Goal: Task Accomplishment & Management: Use online tool/utility

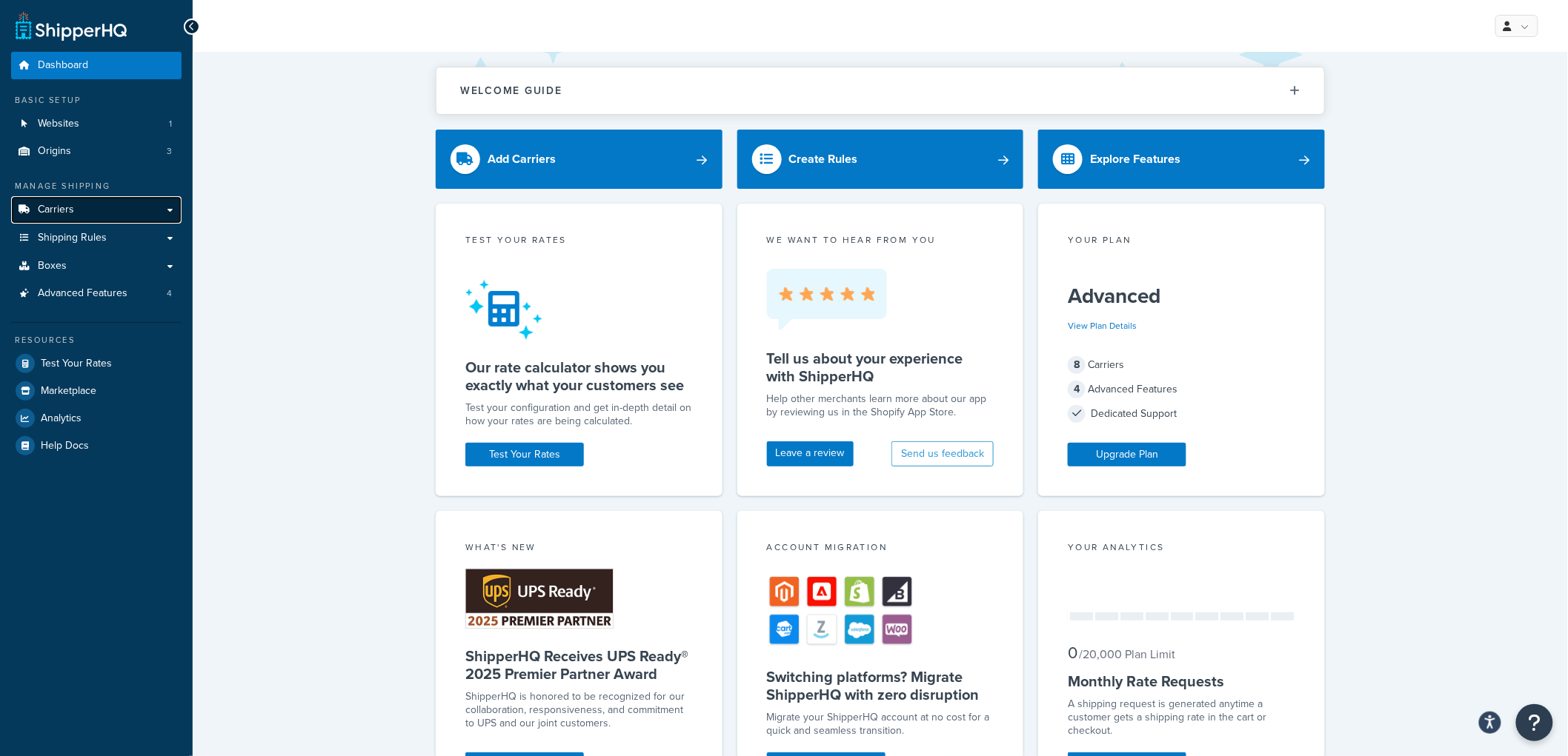
click at [107, 216] on link "Carriers" at bounding box center [96, 210] width 171 height 27
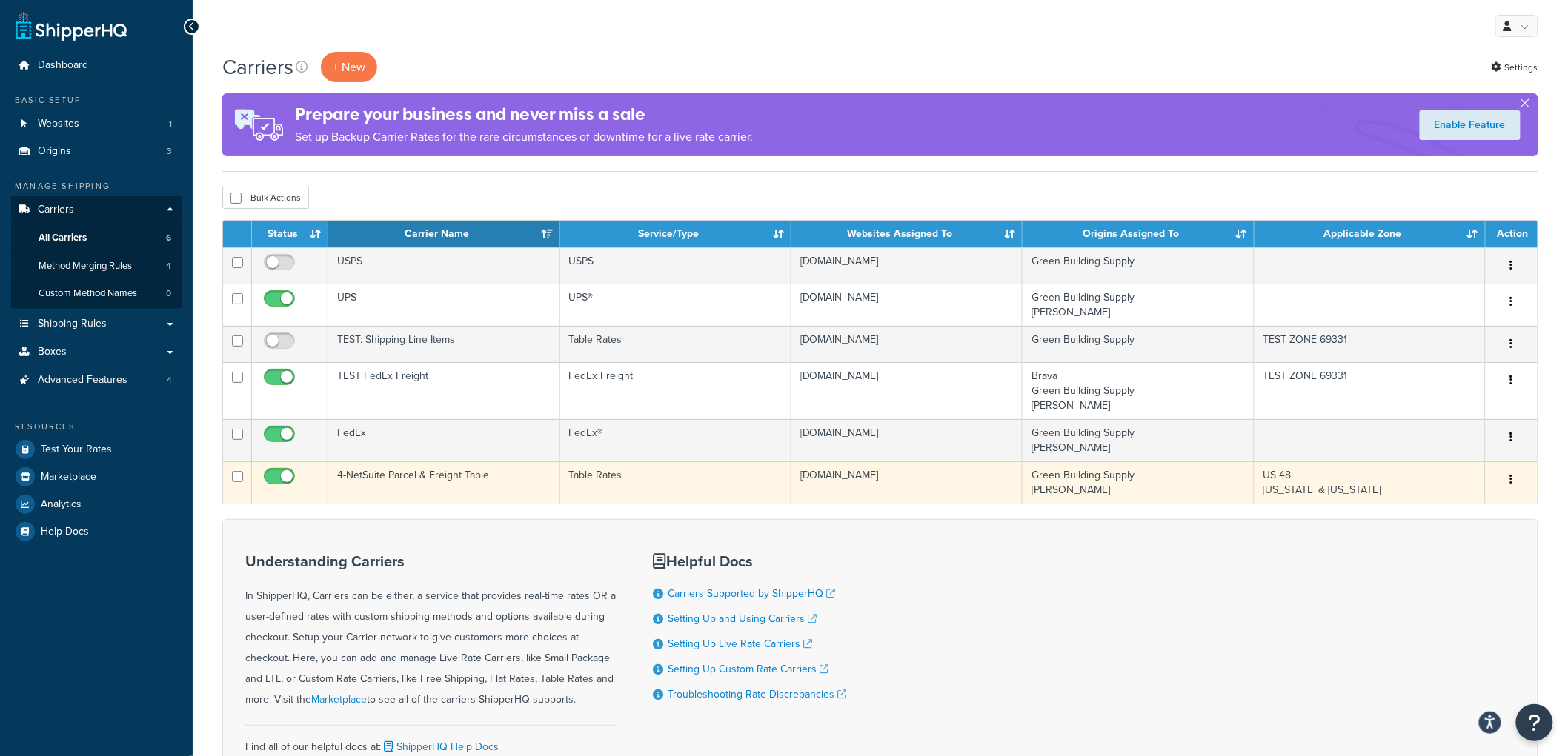
click at [468, 477] on td "4-NetSuite Parcel & Freight Table" at bounding box center [444, 482] width 231 height 42
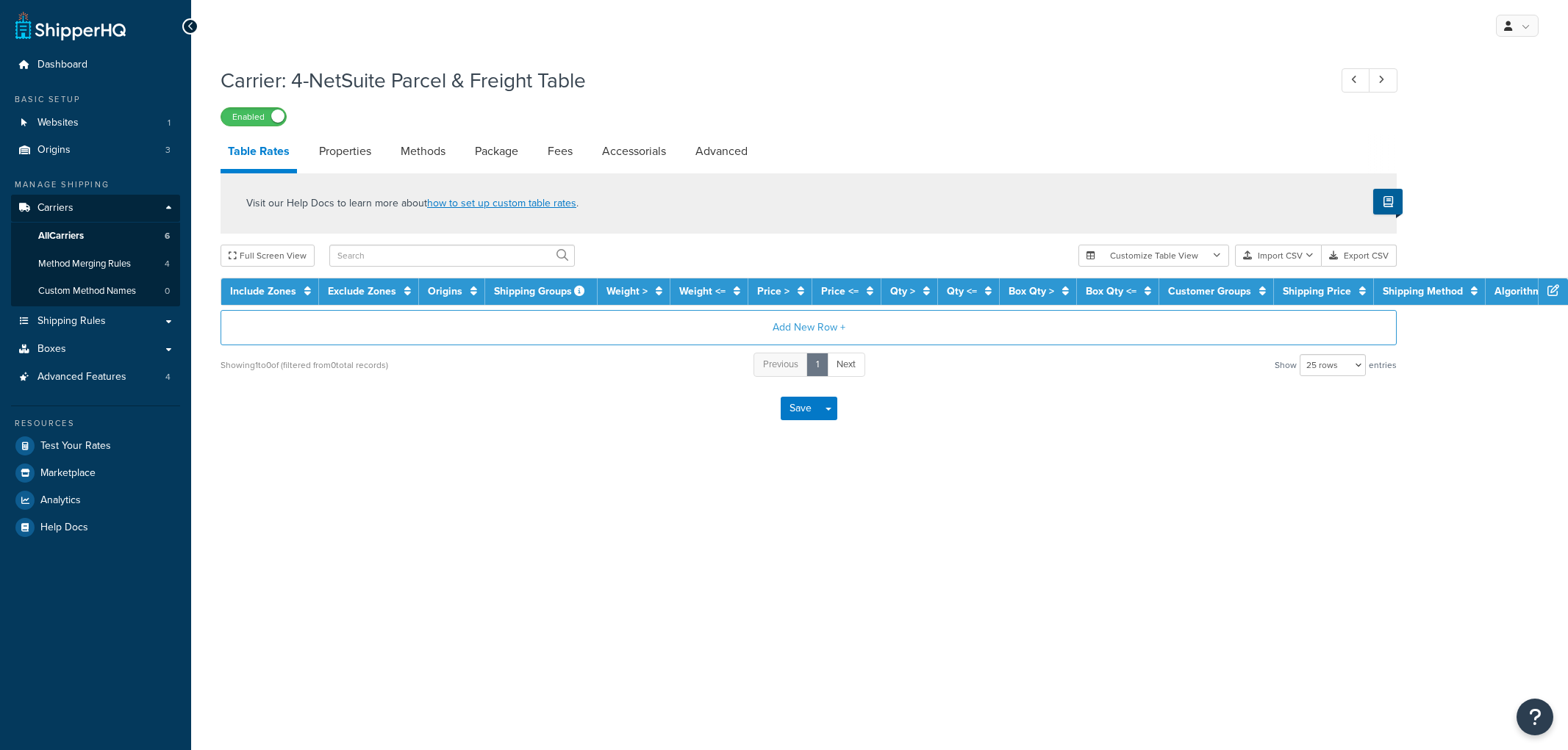
select select "25"
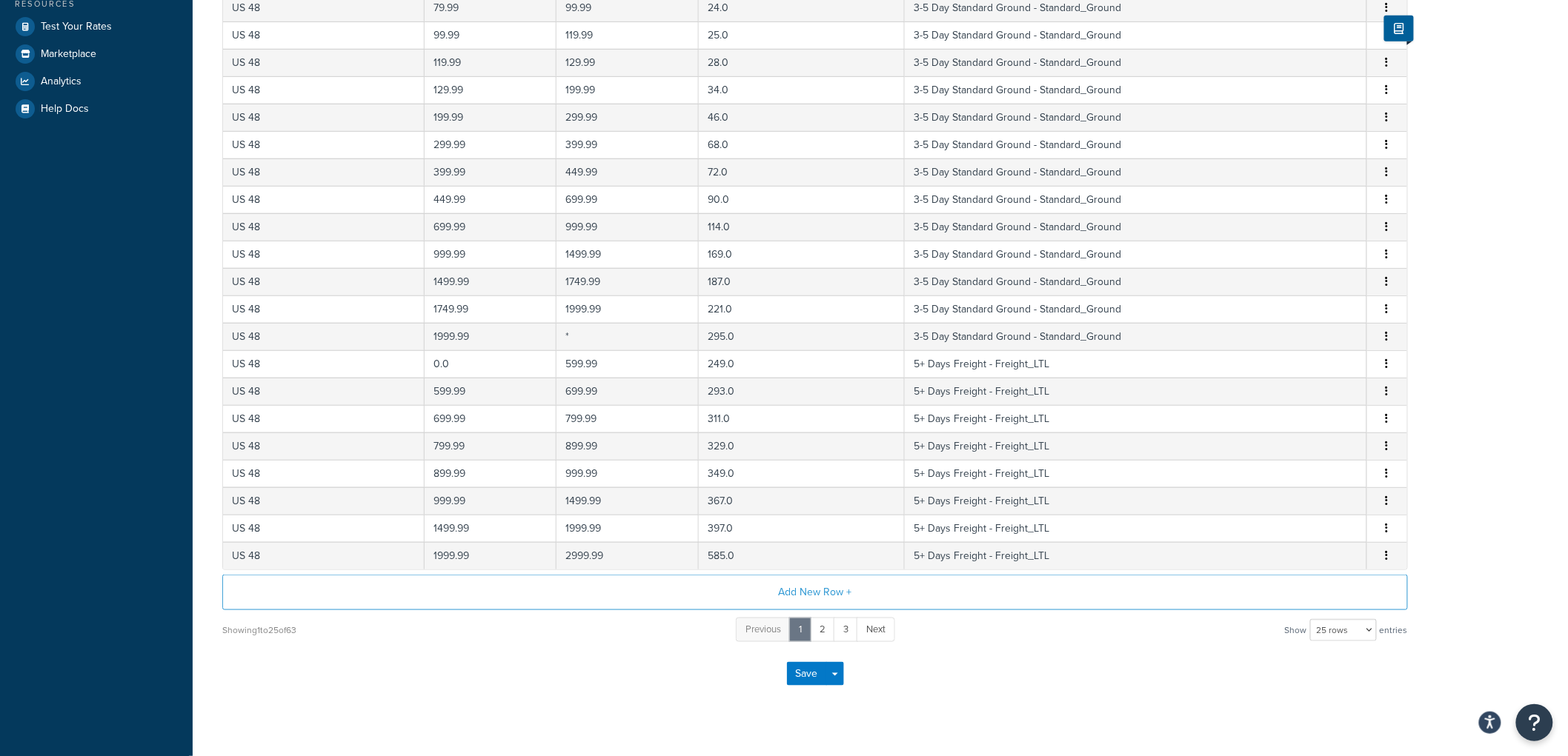
scroll to position [448, 0]
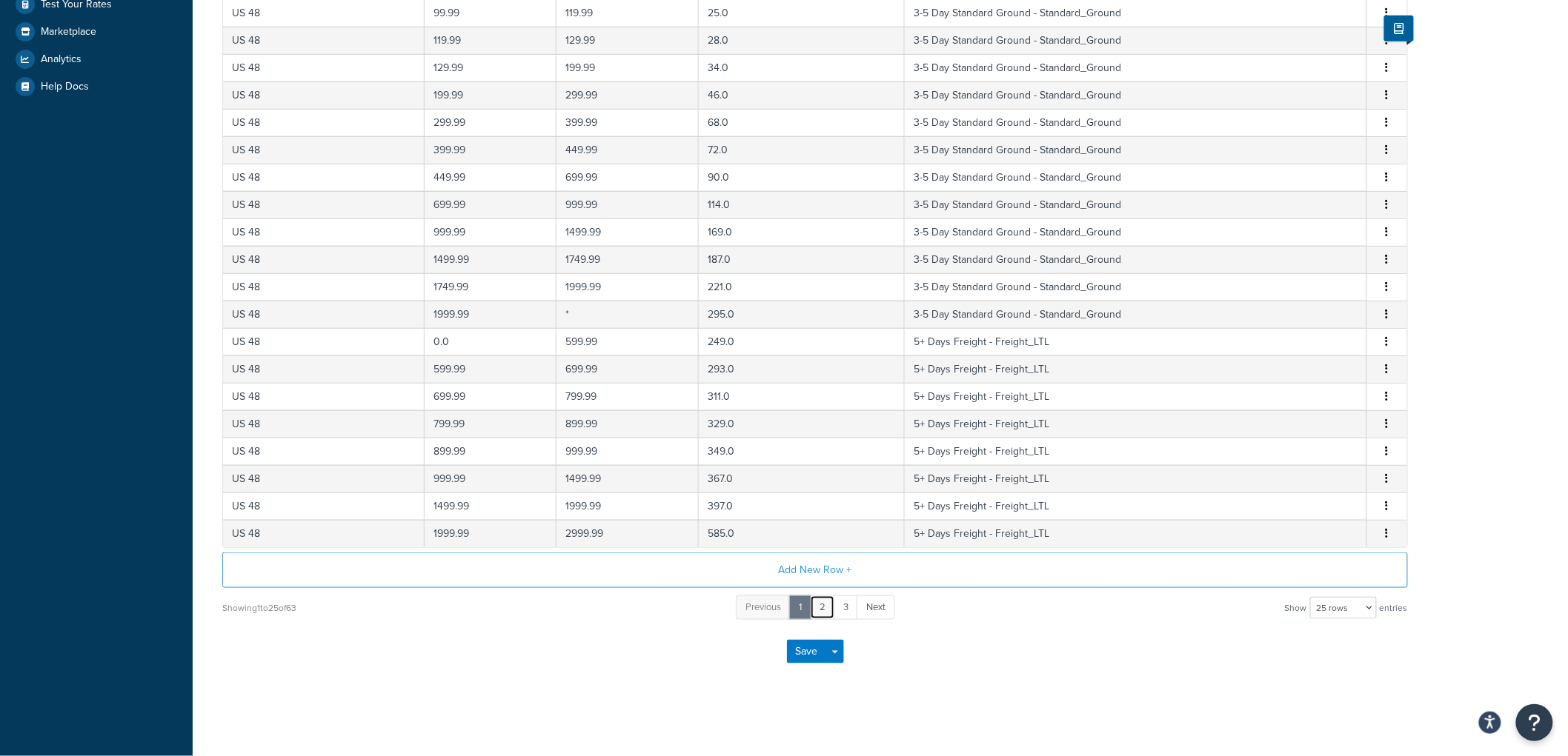
click at [828, 609] on link "2" at bounding box center [823, 607] width 25 height 24
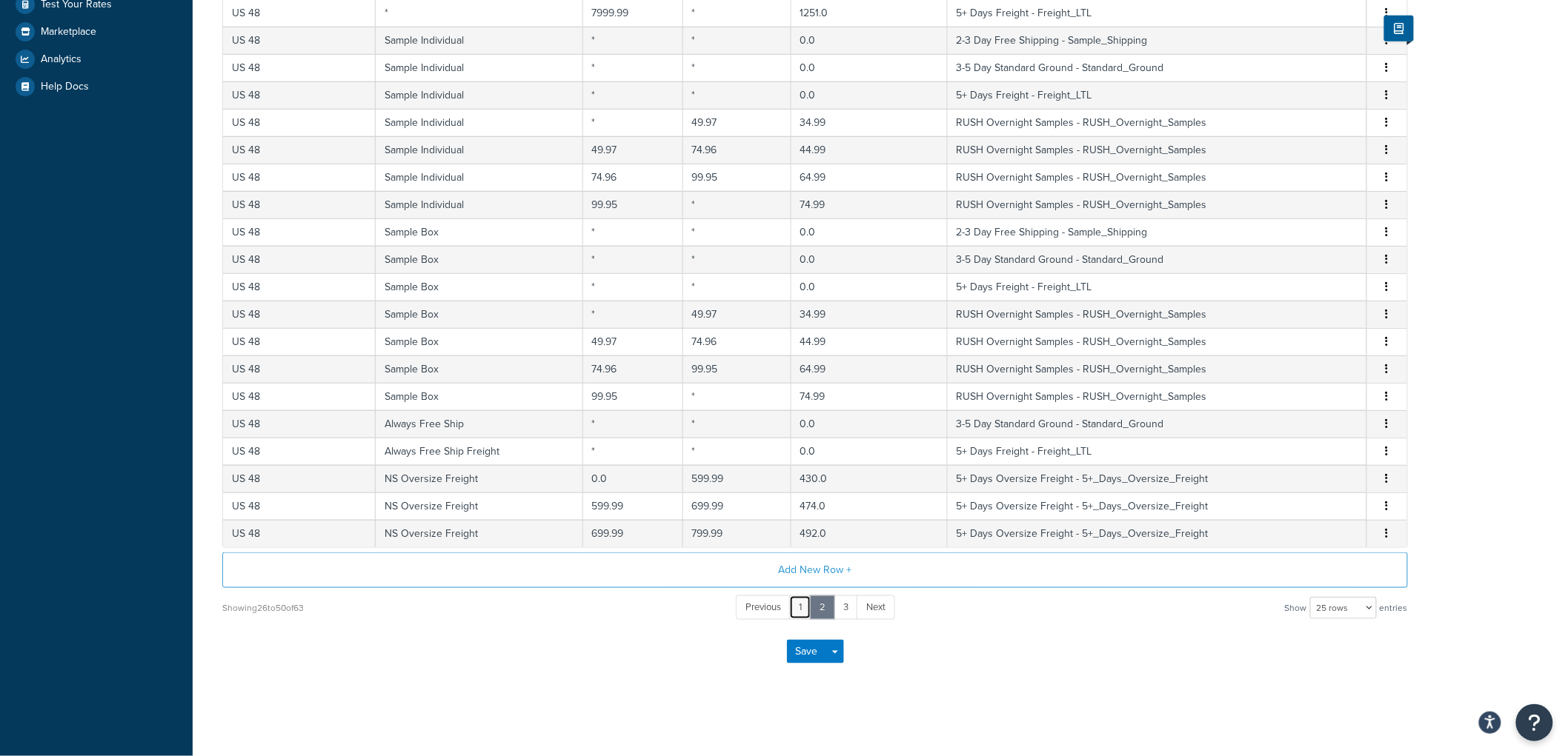
click at [803, 610] on link "1" at bounding box center [800, 607] width 22 height 24
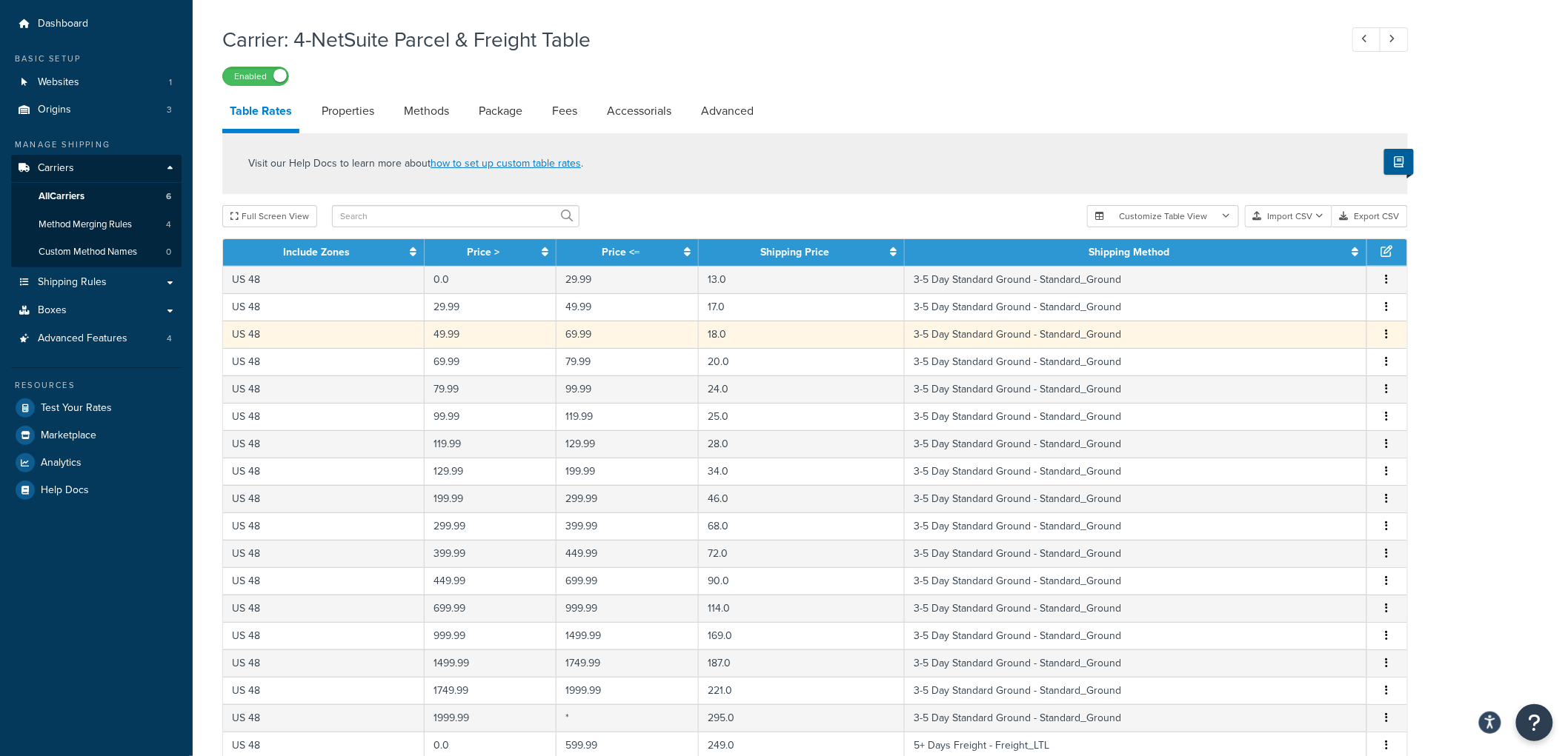
scroll to position [0, 0]
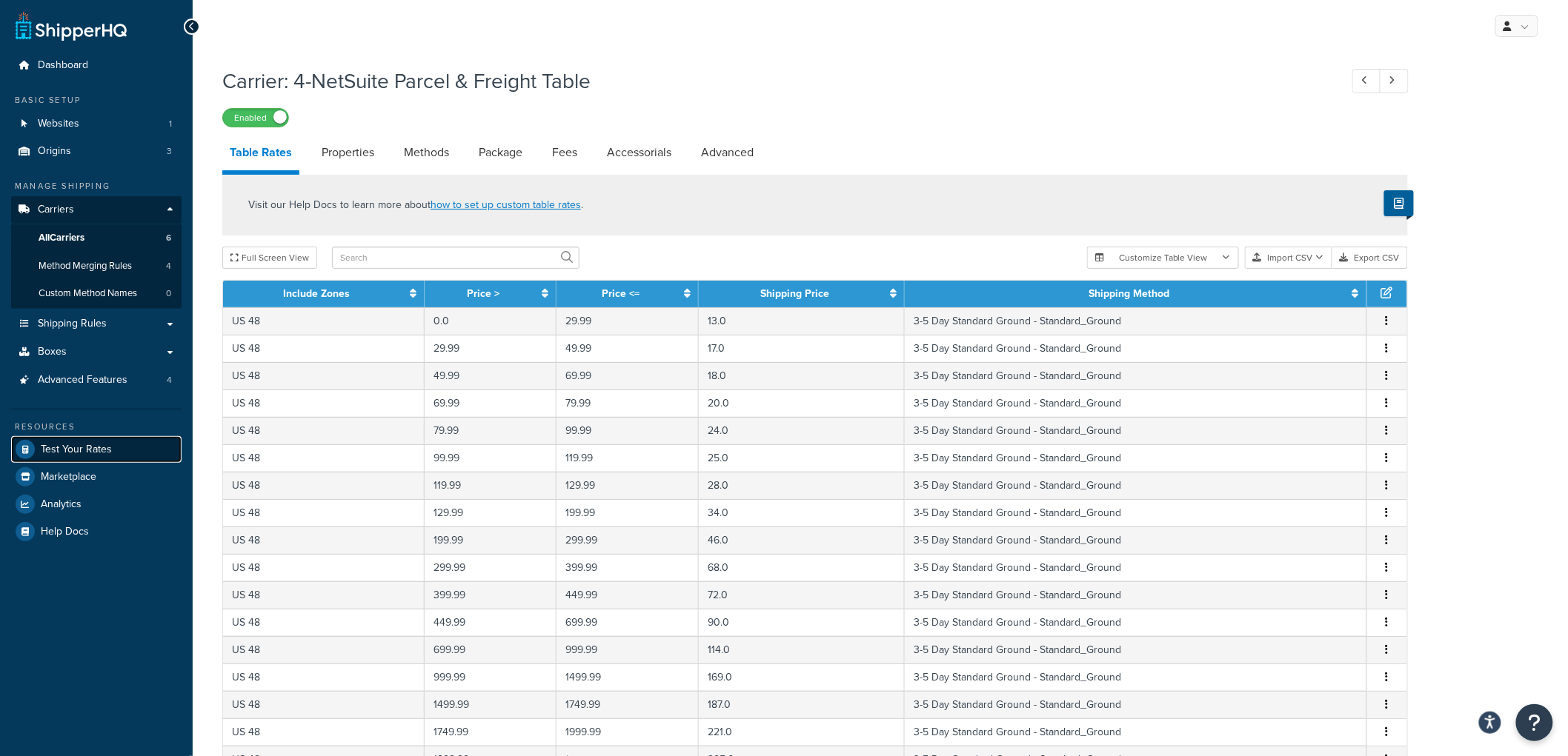
click at [115, 450] on link "Test Your Rates" at bounding box center [96, 449] width 171 height 27
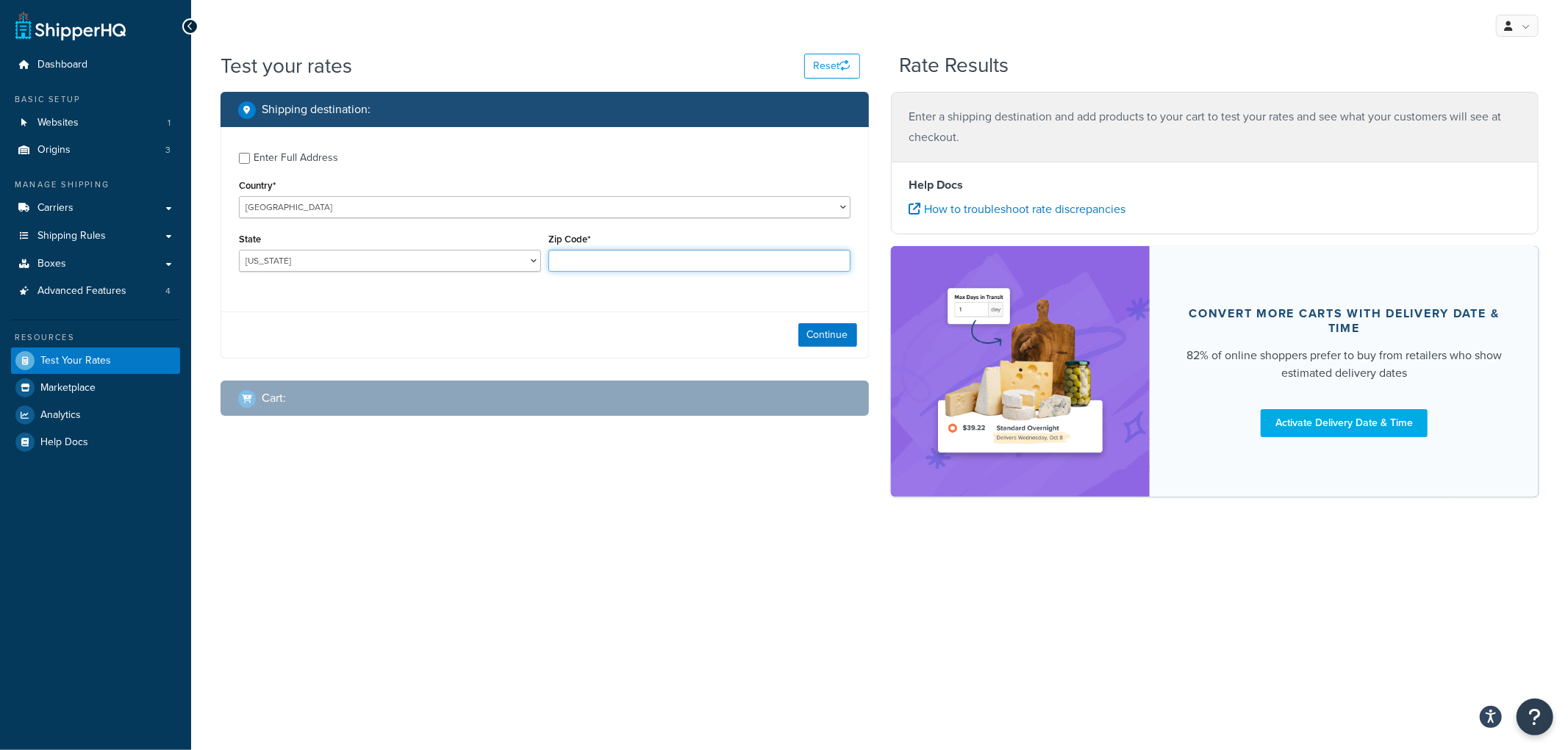
click at [620, 259] on input "Zip Code*" at bounding box center [699, 261] width 302 height 22
click at [611, 252] on input "52556" at bounding box center [699, 261] width 302 height 22
type input "90210"
click at [517, 259] on select "Alabama Alaska American Samoa Arizona Arkansas Armed Forces Americas Armed Forc…" at bounding box center [389, 261] width 302 height 22
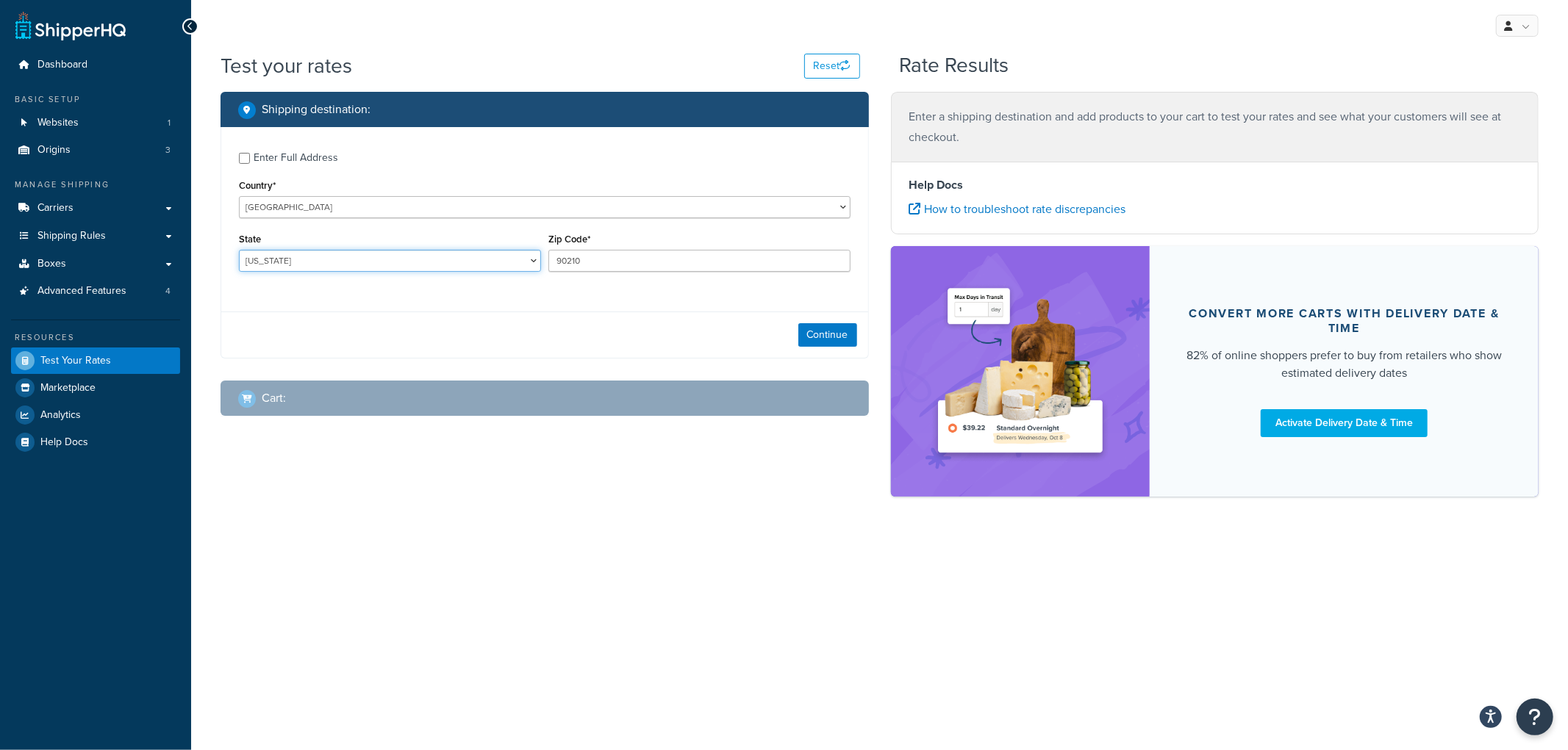
select select "CA"
click at [239, 251] on select "Alabama Alaska American Samoa Arizona Arkansas Armed Forces Americas Armed Forc…" at bounding box center [389, 261] width 302 height 22
click at [836, 340] on button "Continue" at bounding box center [827, 335] width 58 height 24
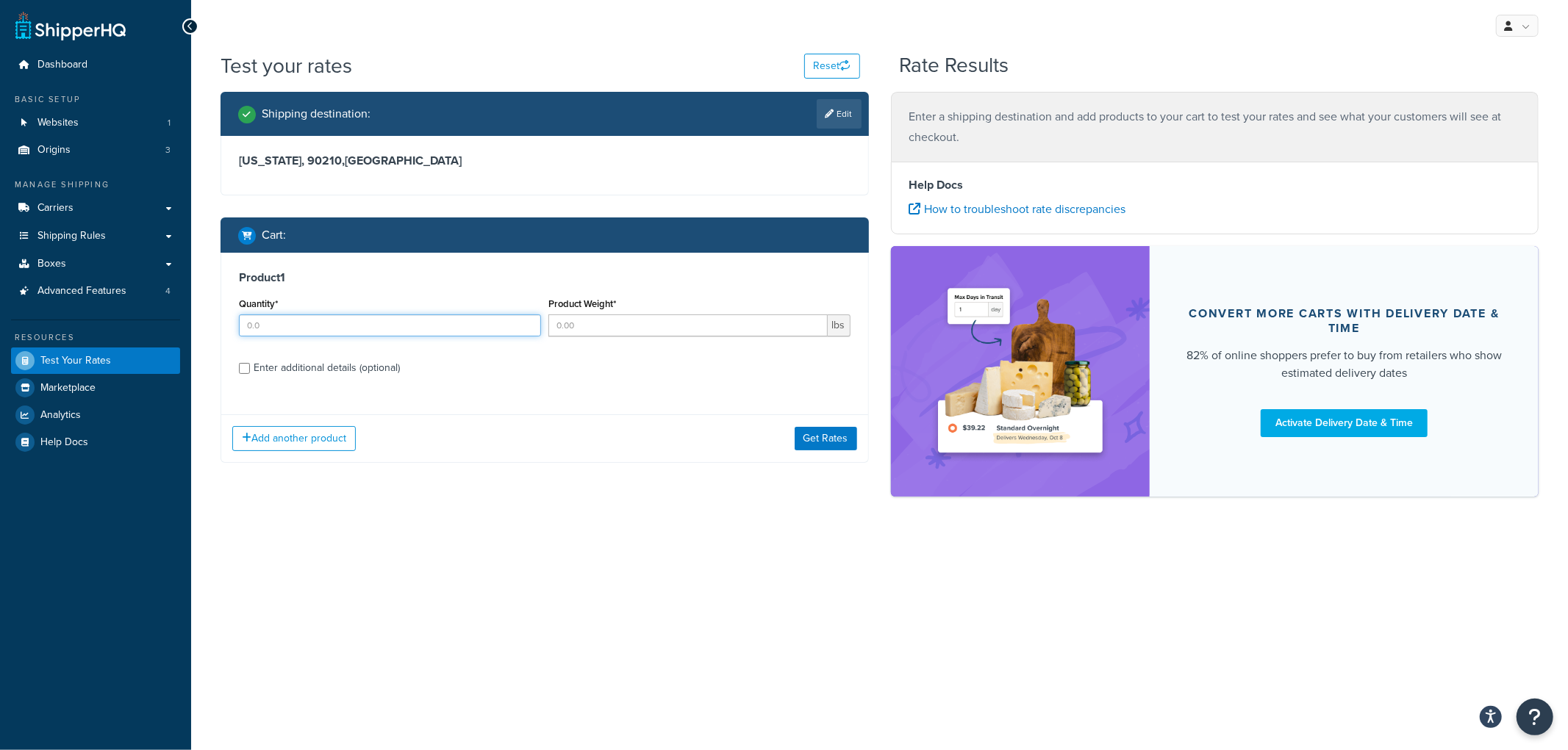
click at [425, 323] on input "Quantity*" at bounding box center [389, 325] width 302 height 22
type input "1"
click at [601, 320] on input "Product Weight*" at bounding box center [689, 325] width 280 height 22
type input "40"
click at [820, 445] on button "Get Rates" at bounding box center [826, 438] width 63 height 24
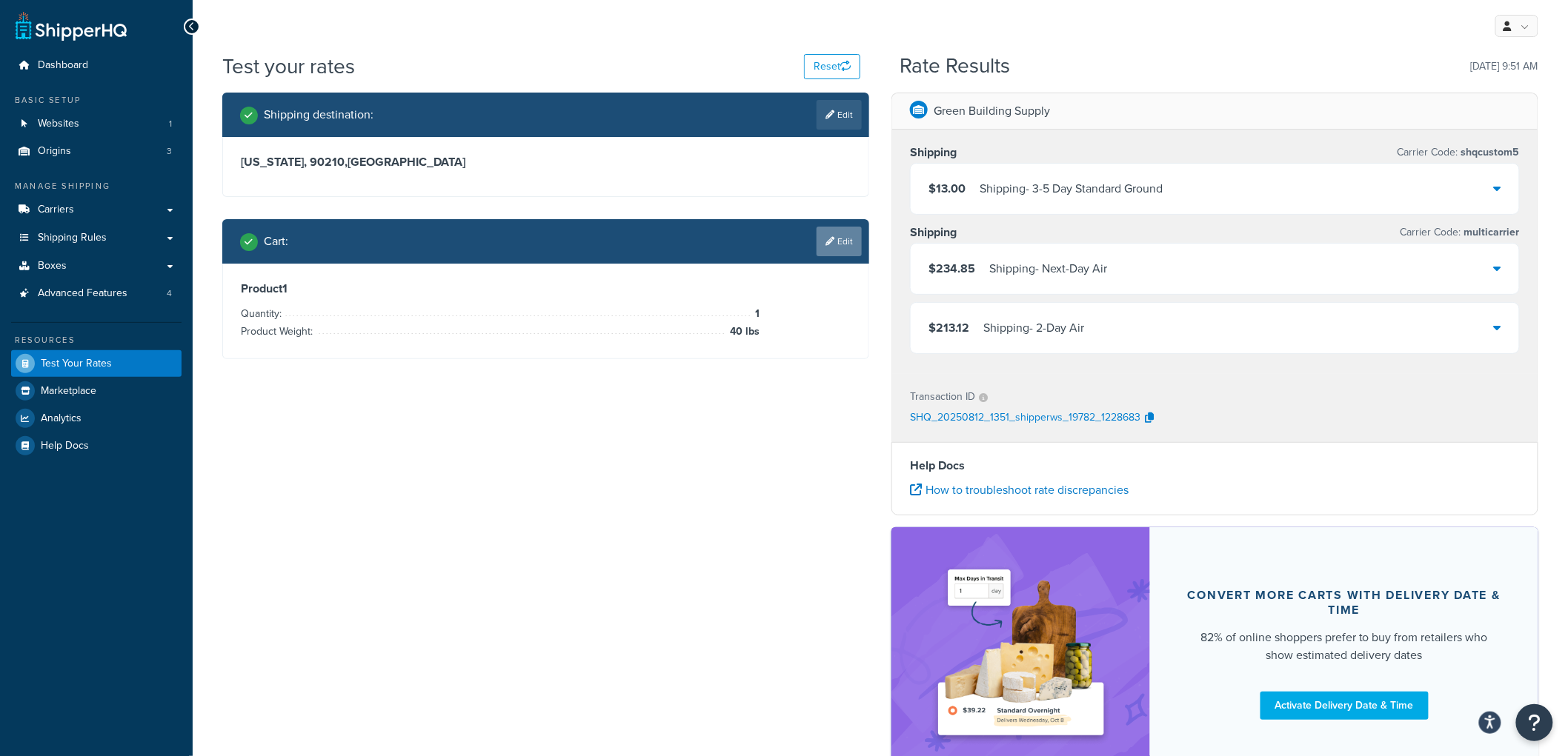
click at [839, 250] on link "Edit" at bounding box center [839, 241] width 46 height 30
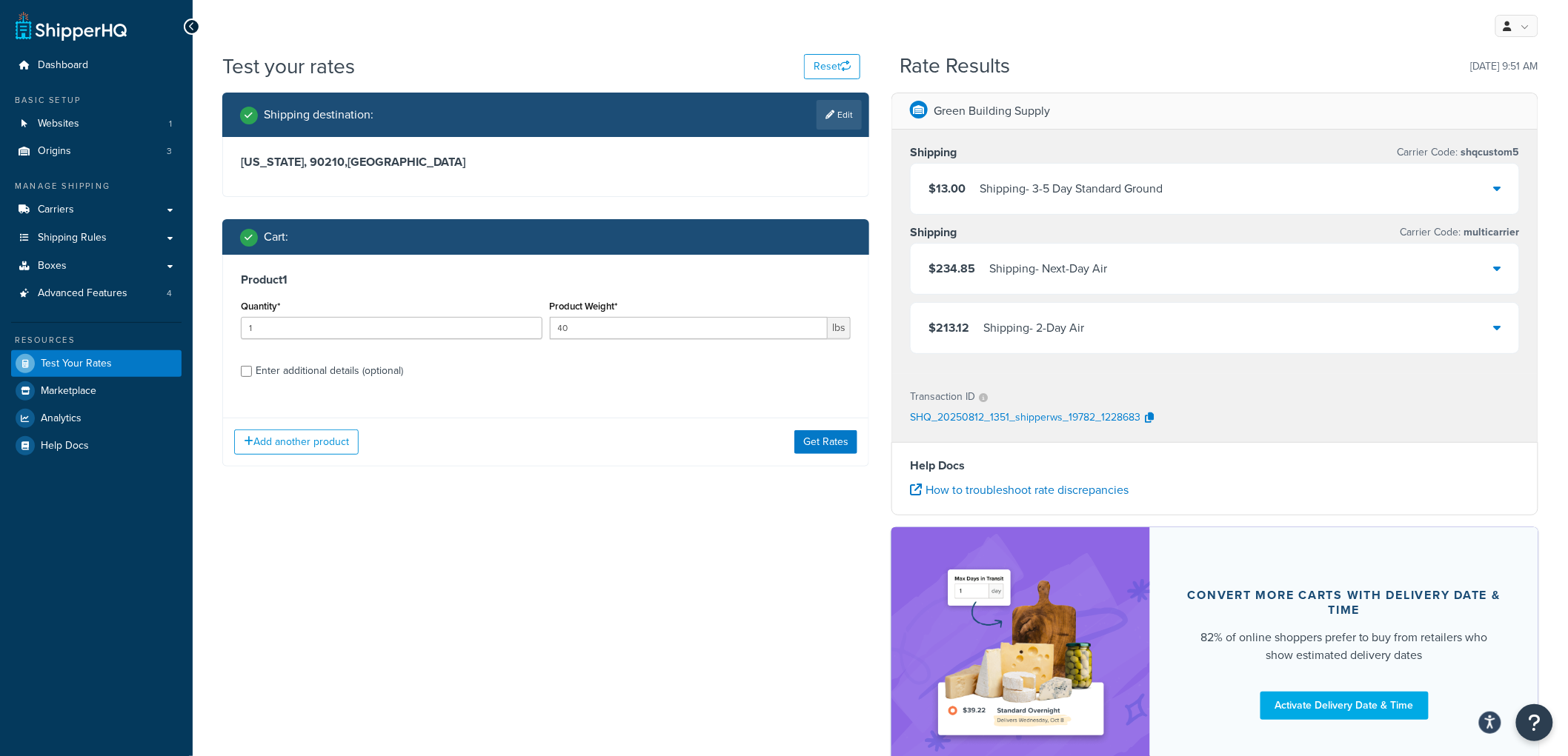
click at [282, 374] on div "Enter additional details (optional)" at bounding box center [329, 371] width 148 height 21
click at [252, 374] on input "Enter additional details (optional)" at bounding box center [245, 371] width 11 height 11
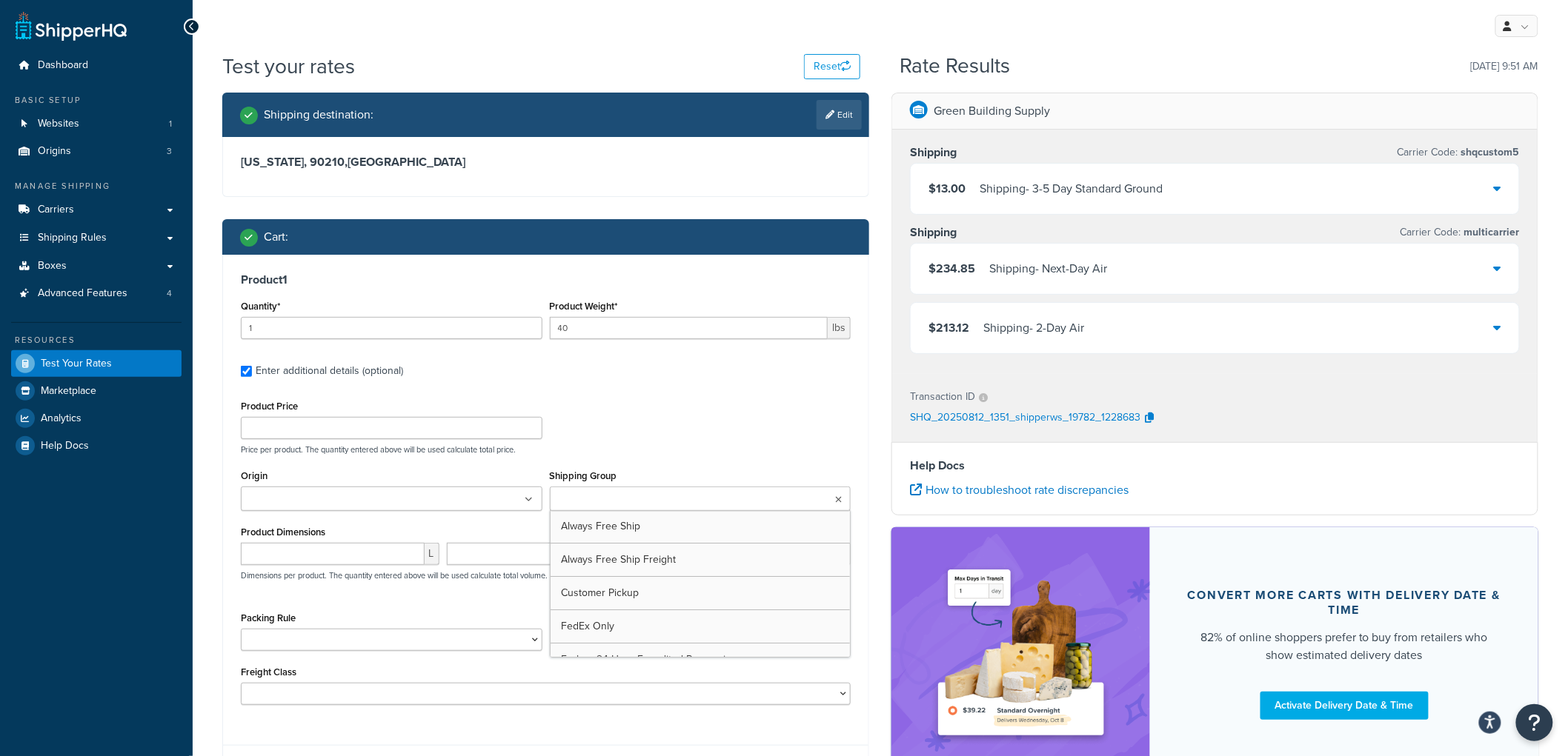
click at [591, 497] on input "Shipping Group" at bounding box center [619, 500] width 131 height 17
click at [662, 381] on label "Enter additional details (optional)" at bounding box center [553, 370] width 595 height 24
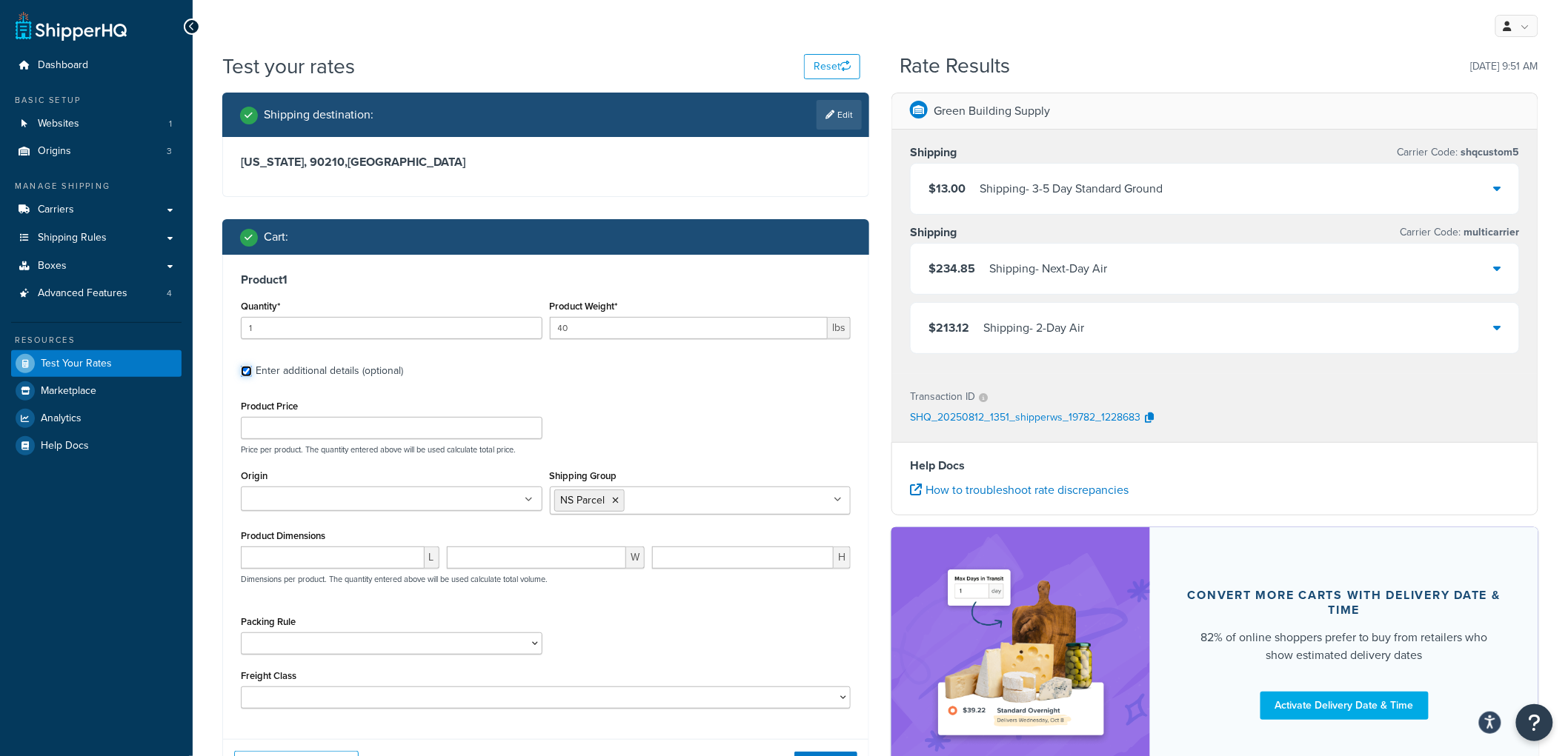
click at [252, 377] on input "Enter additional details (optional)" at bounding box center [245, 371] width 11 height 11
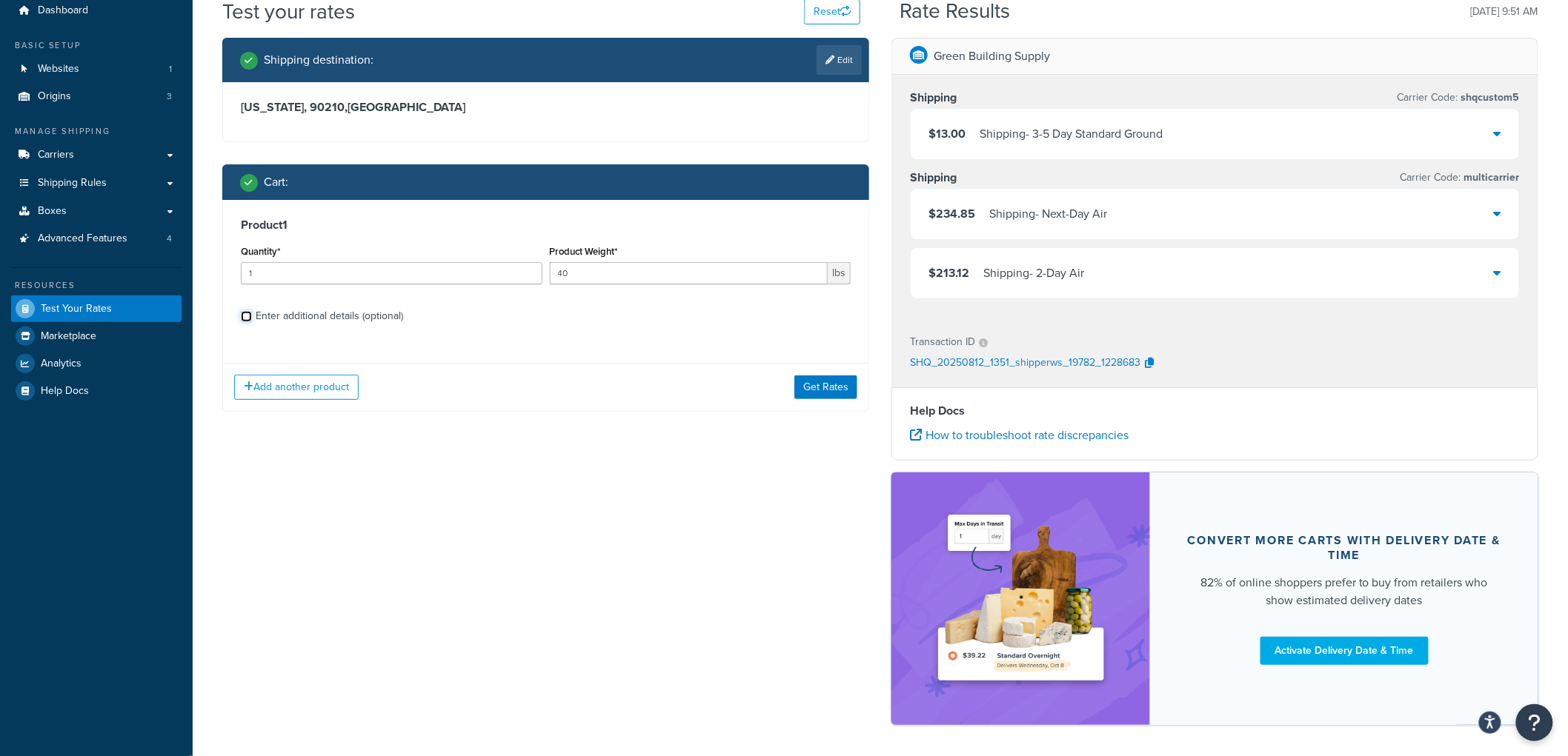
scroll to position [114, 0]
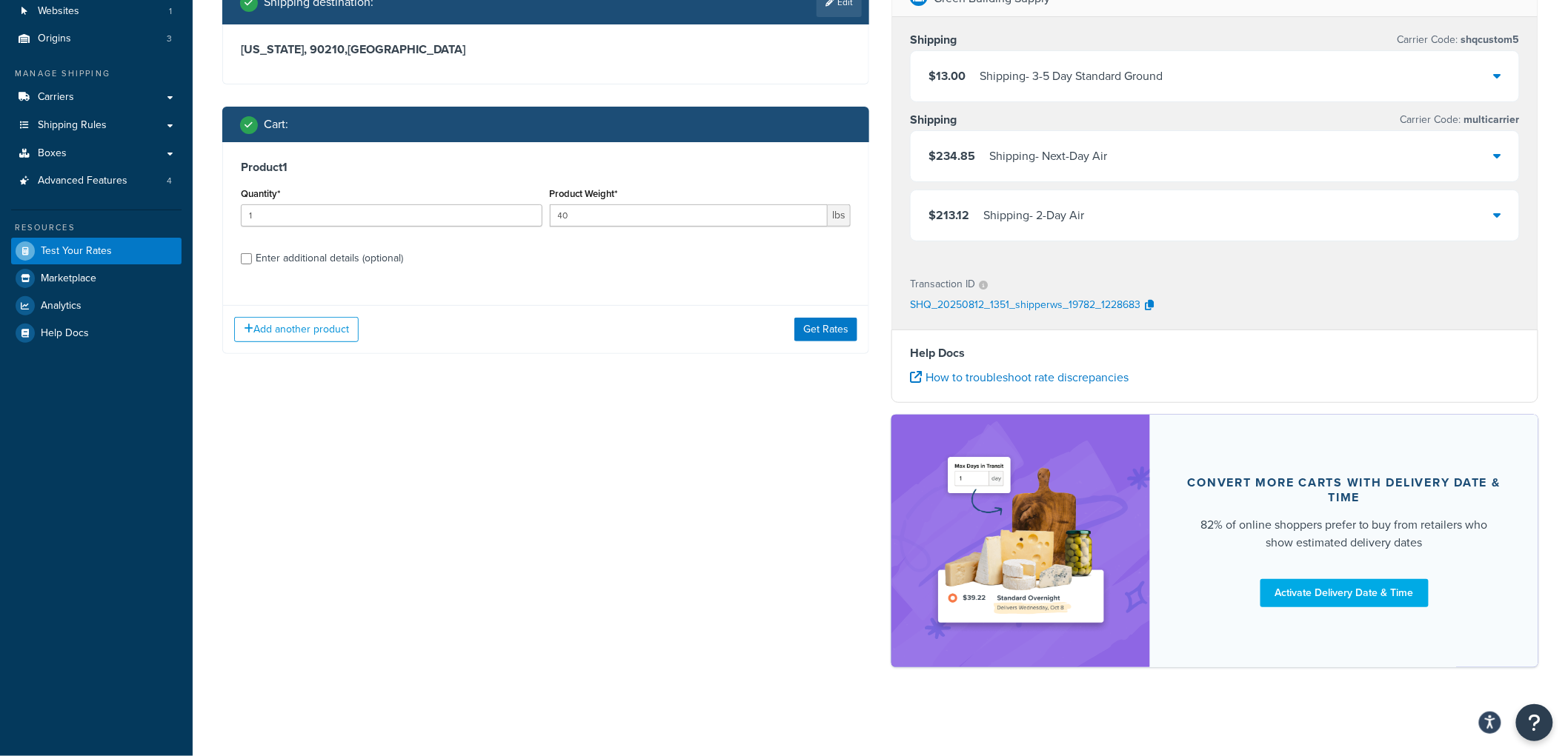
click at [384, 256] on div "Enter additional details (optional)" at bounding box center [329, 258] width 148 height 21
click at [252, 256] on input "Enter additional details (optional)" at bounding box center [245, 259] width 11 height 11
checkbox input "true"
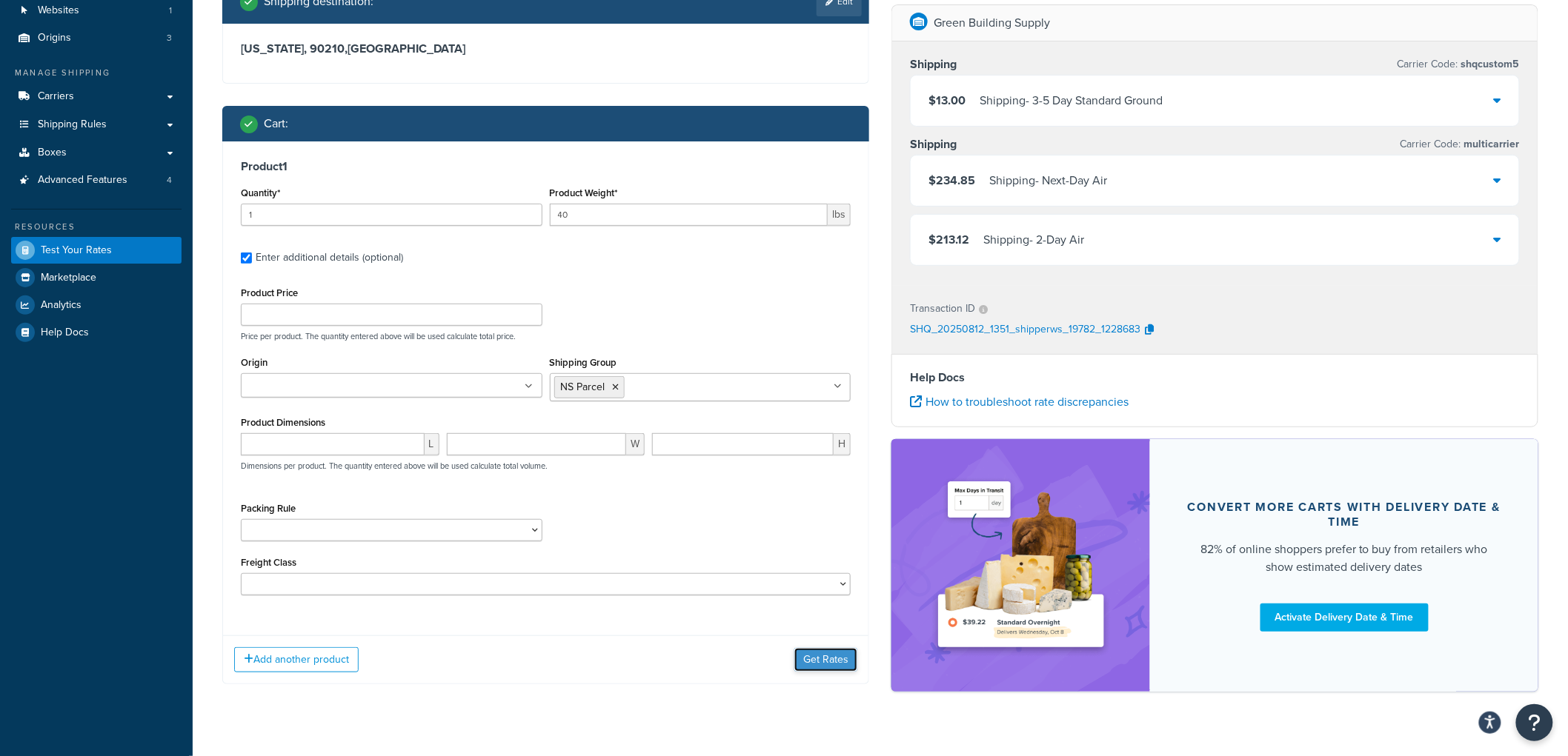
click at [818, 651] on button "Get Rates" at bounding box center [826, 660] width 63 height 24
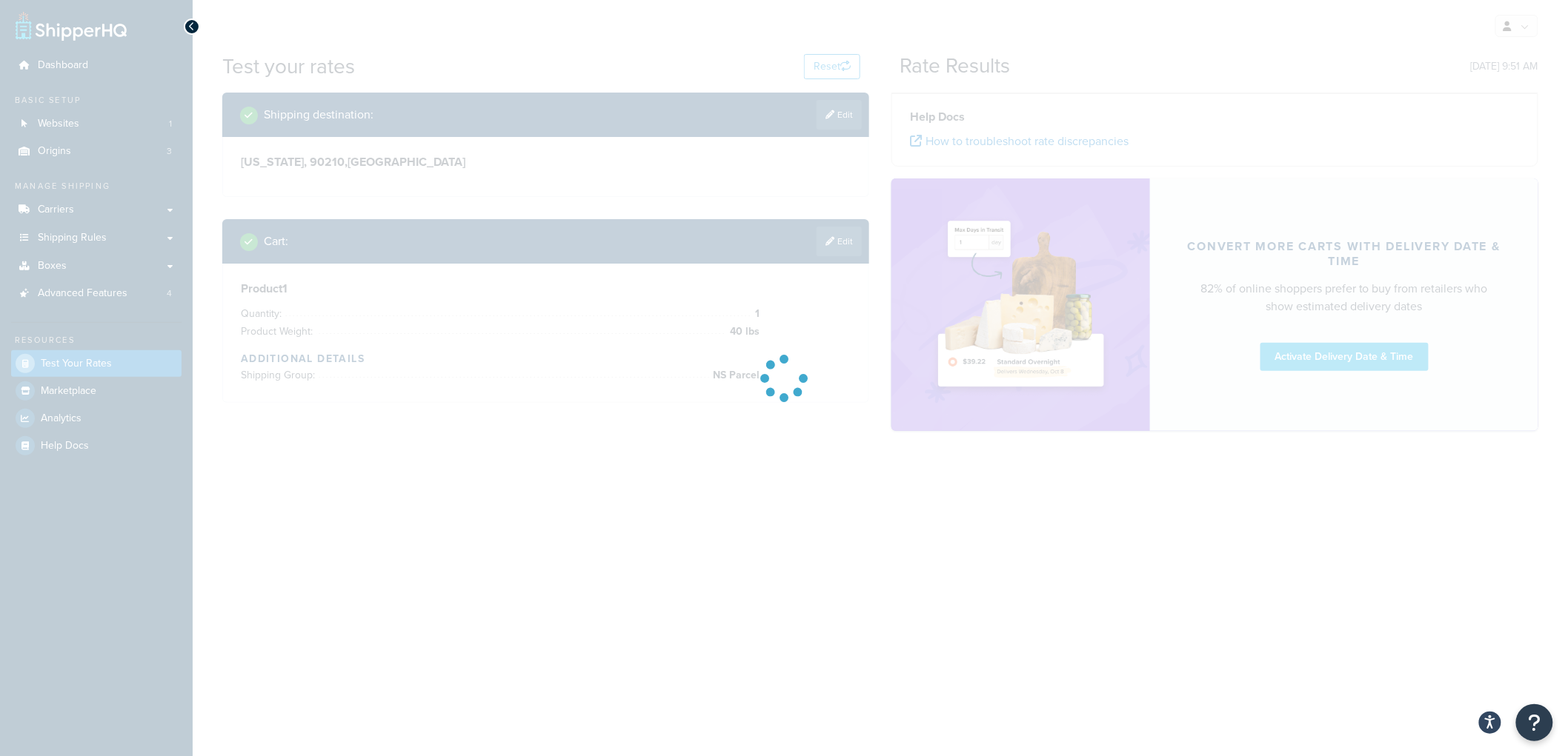
scroll to position [0, 0]
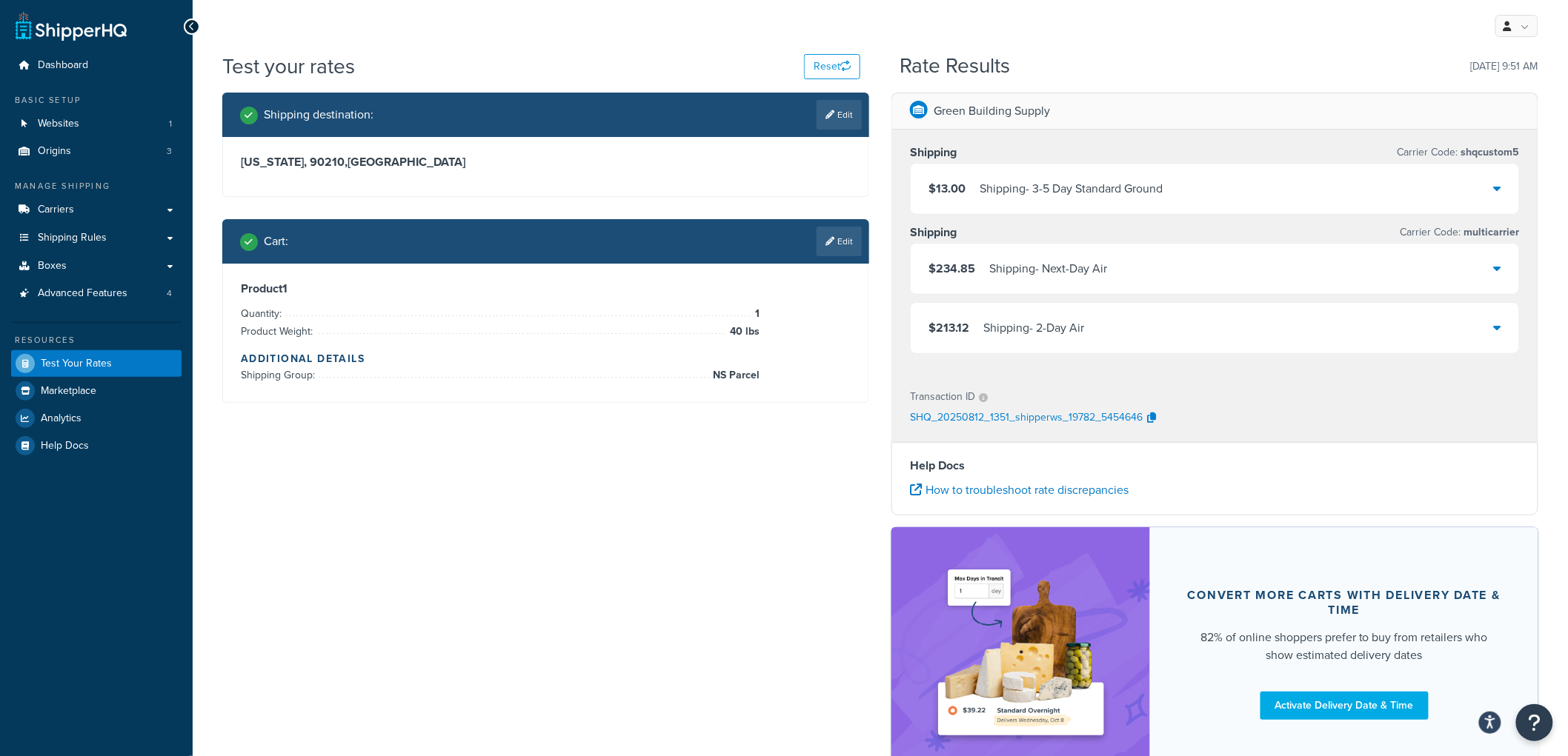
click at [1067, 276] on div "Shipping - Next-Day Air" at bounding box center [1048, 269] width 118 height 21
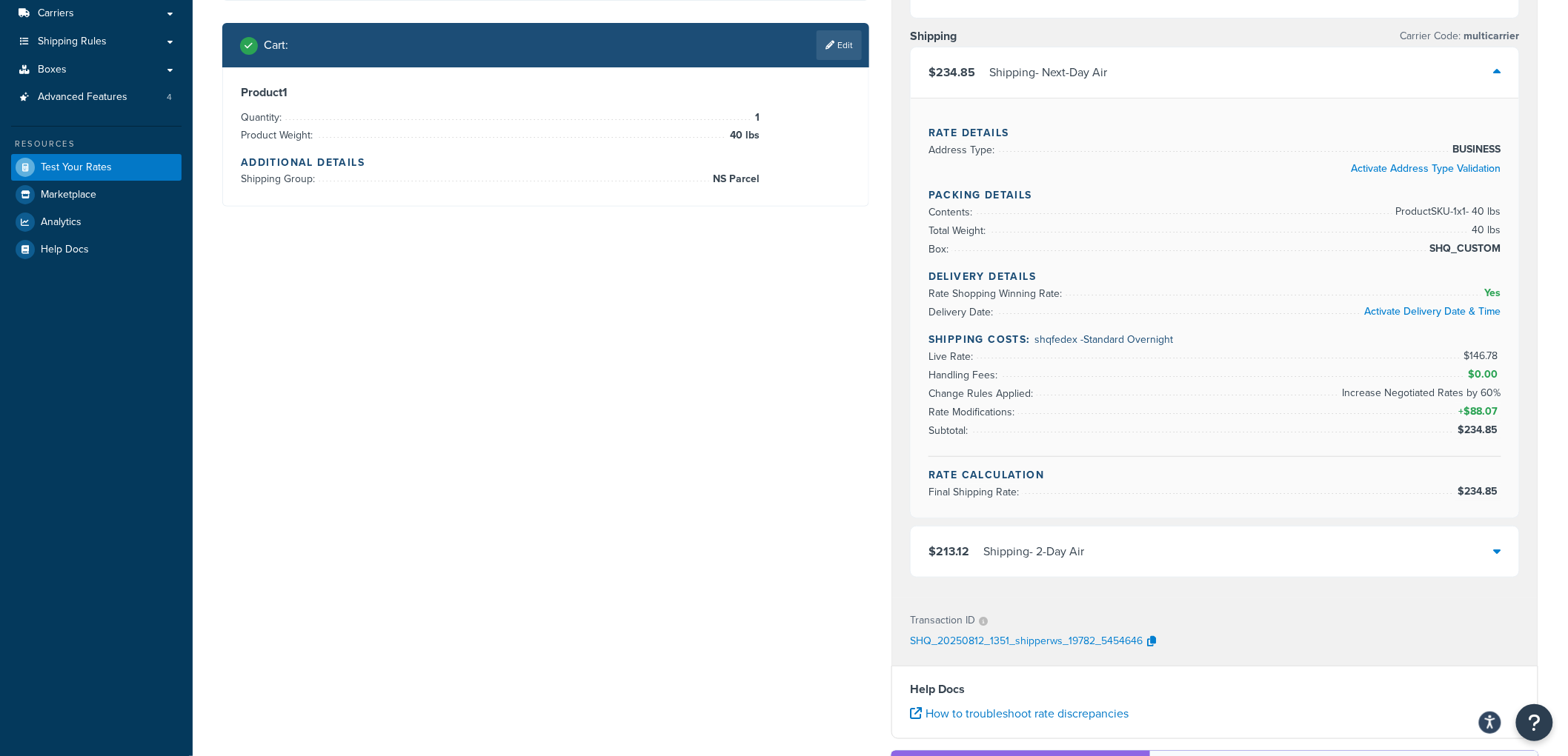
scroll to position [247, 0]
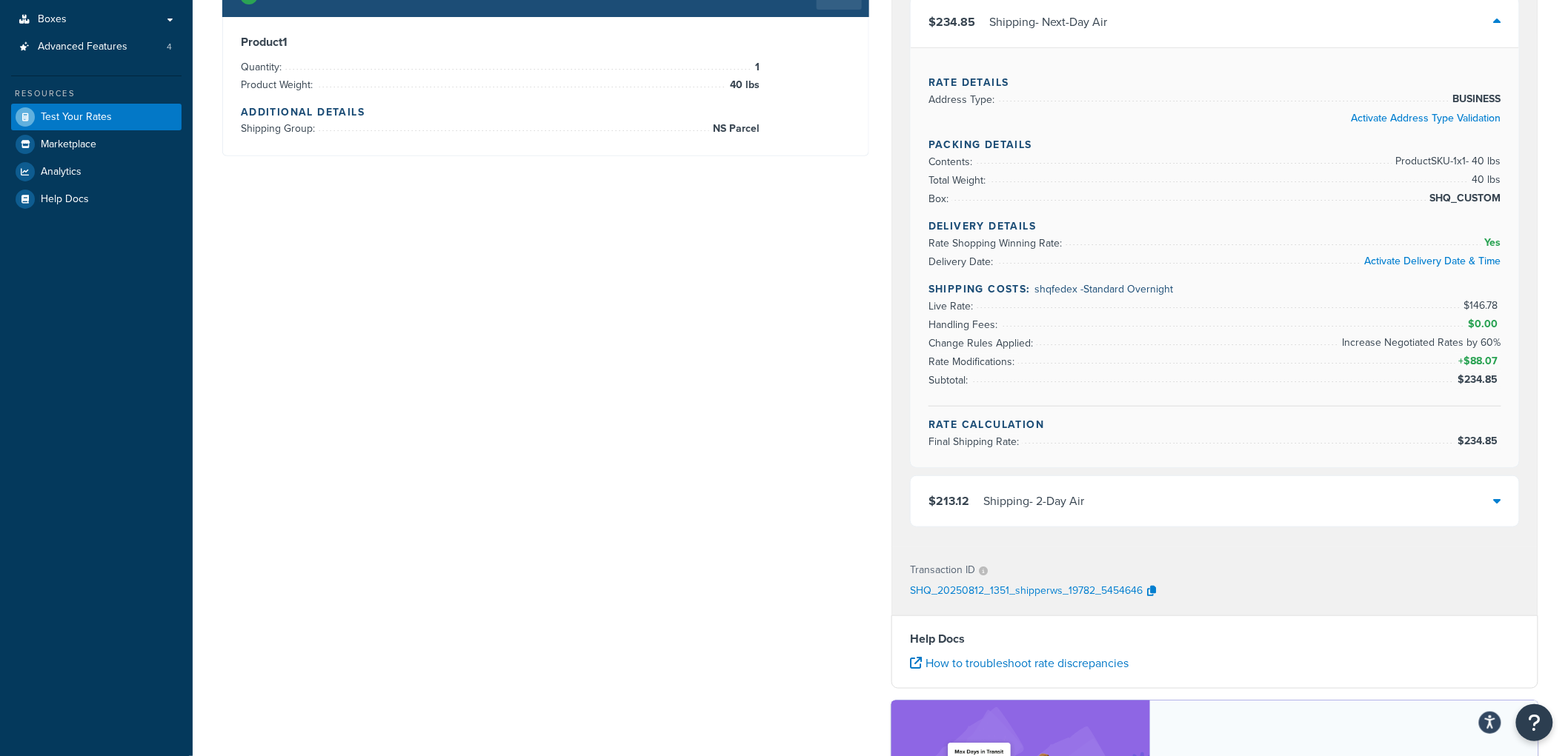
click at [993, 512] on div "Shipping - 2-Day Air" at bounding box center [1034, 501] width 101 height 21
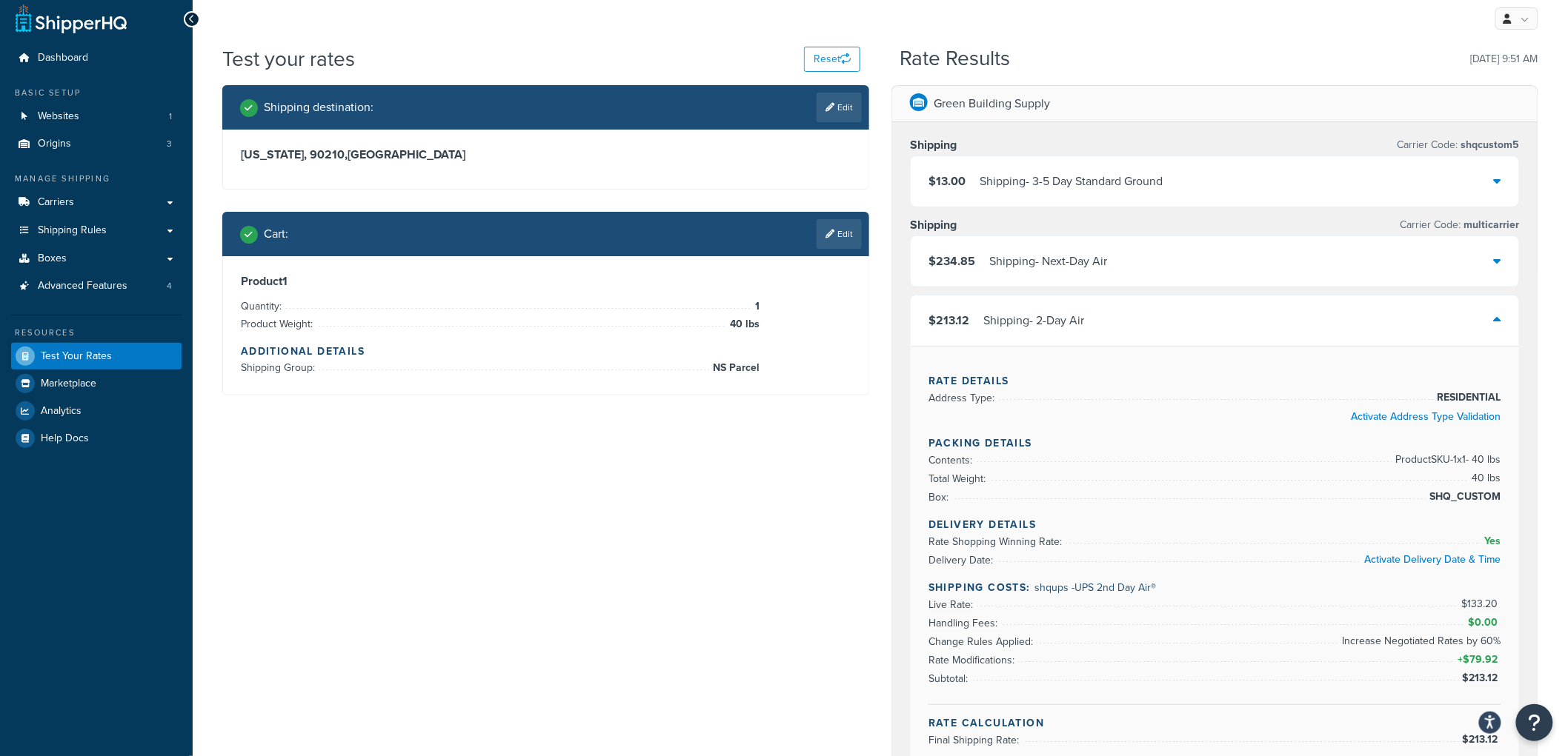
scroll to position [0, 0]
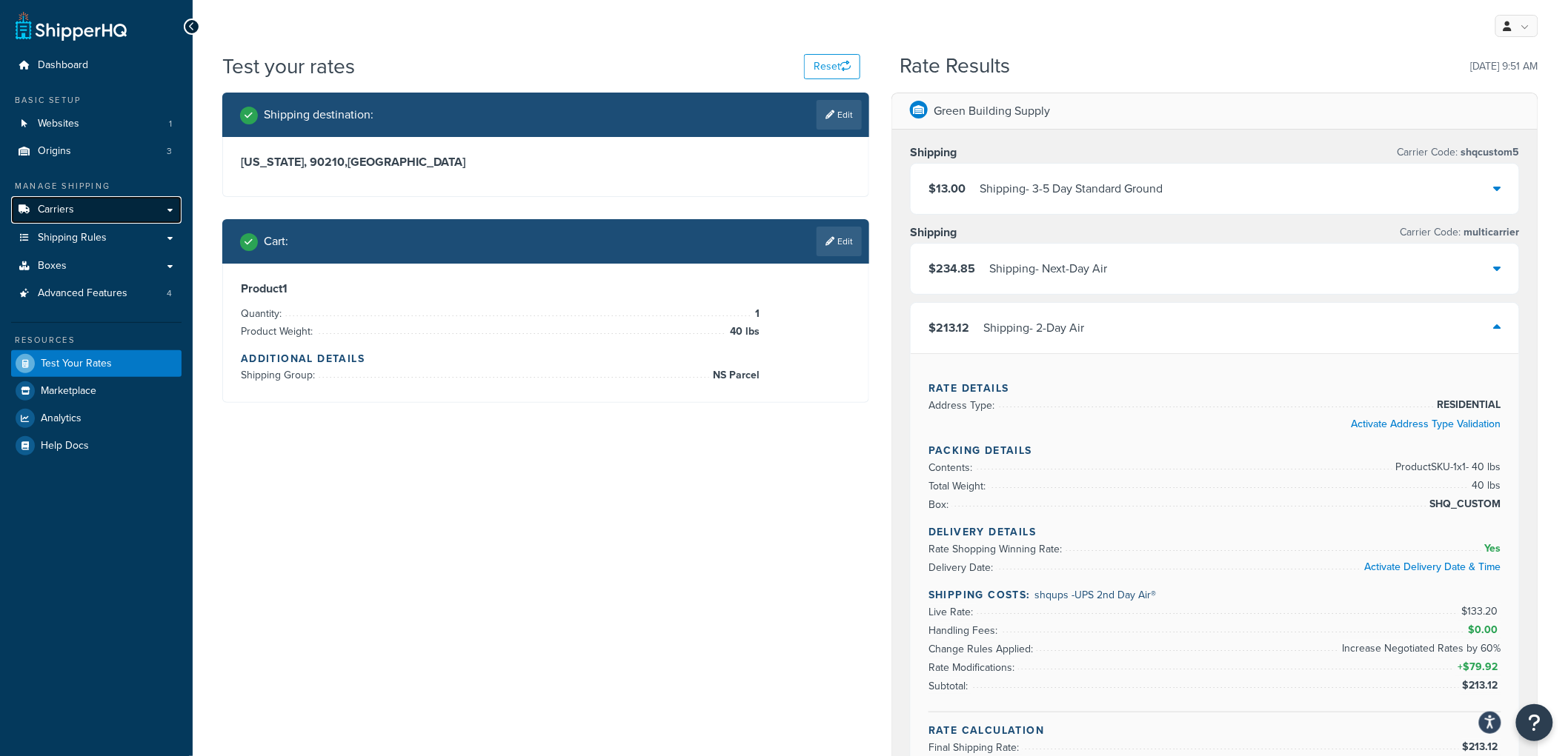
click at [94, 209] on link "Carriers" at bounding box center [96, 210] width 171 height 27
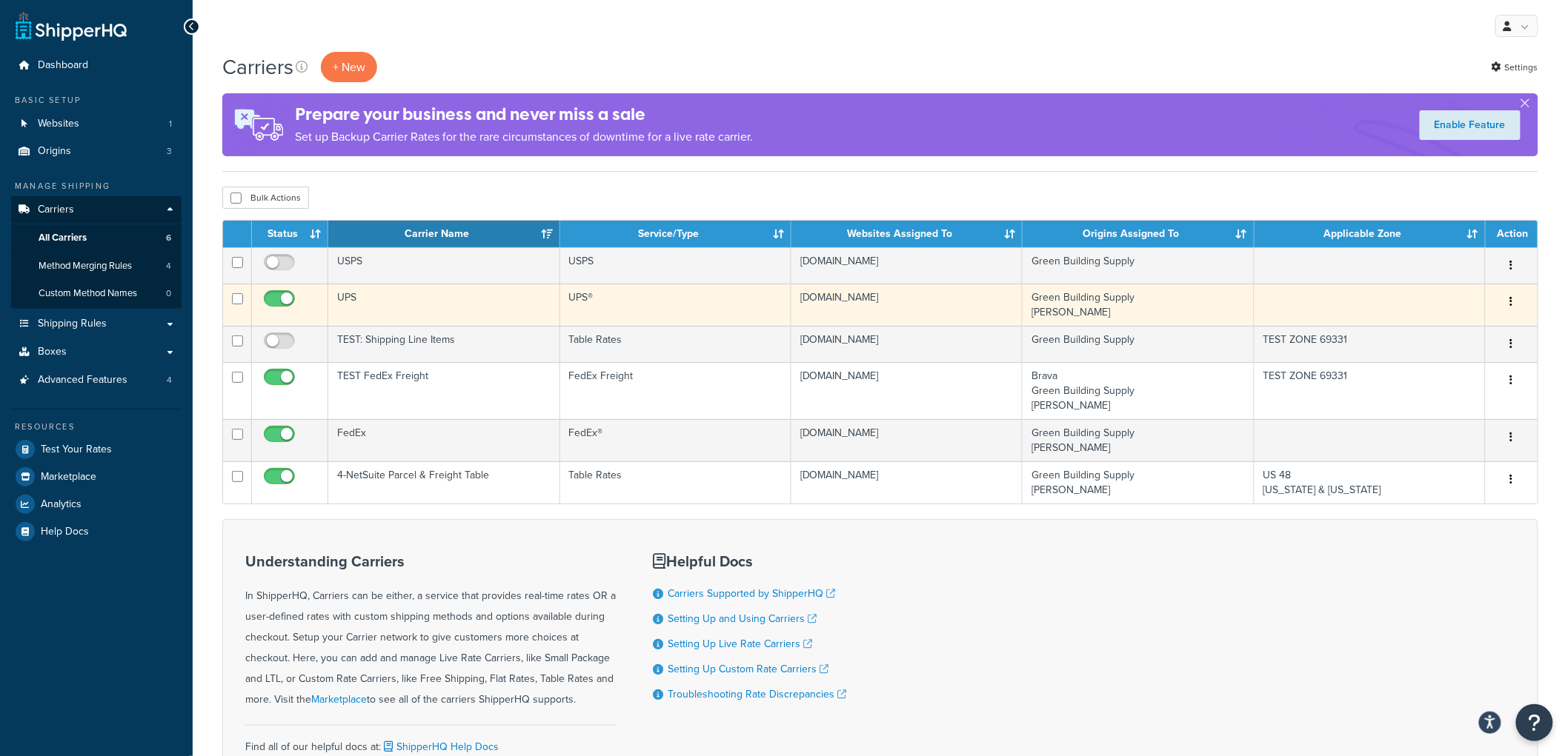
click at [431, 298] on td "UPS" at bounding box center [444, 304] width 231 height 42
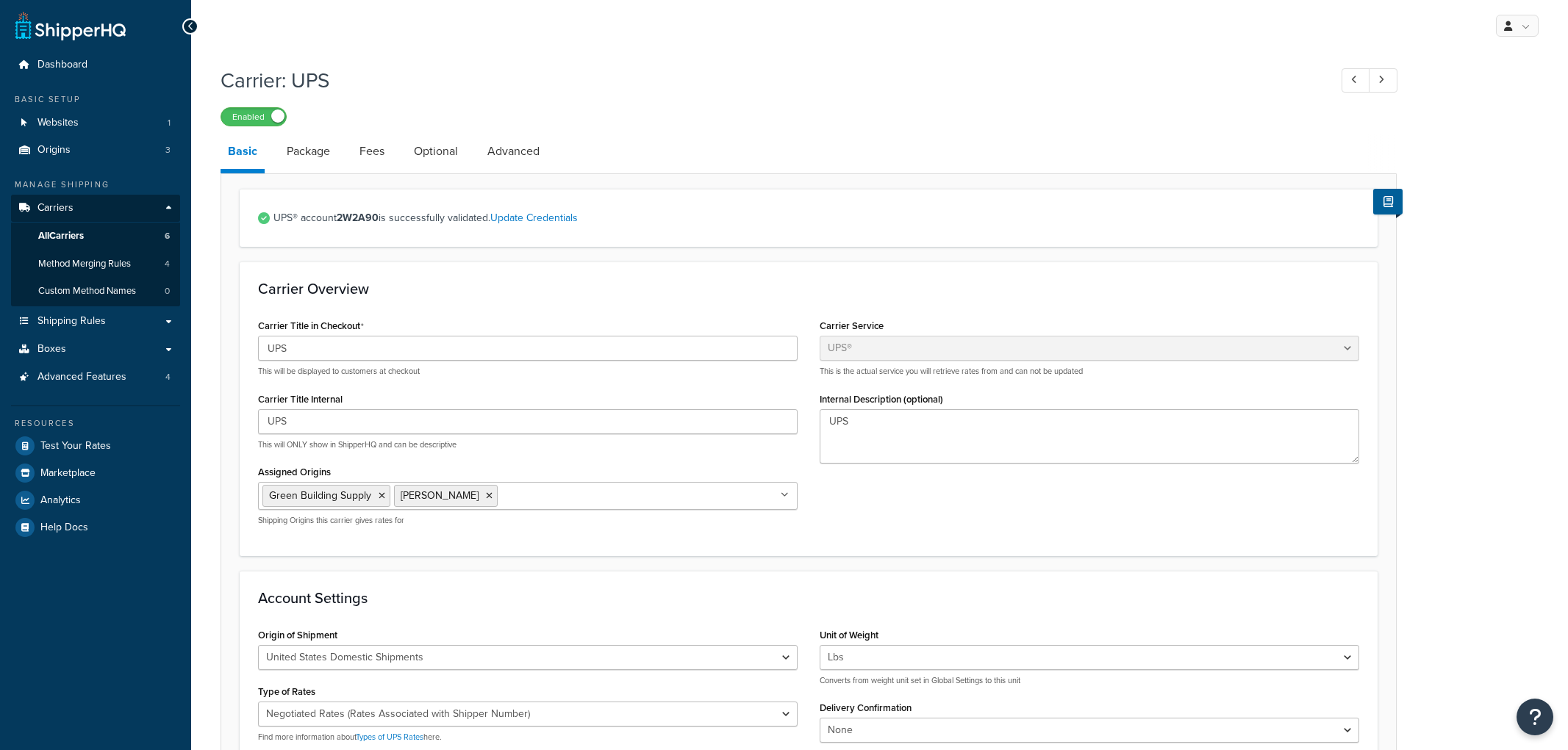
select select "ups"
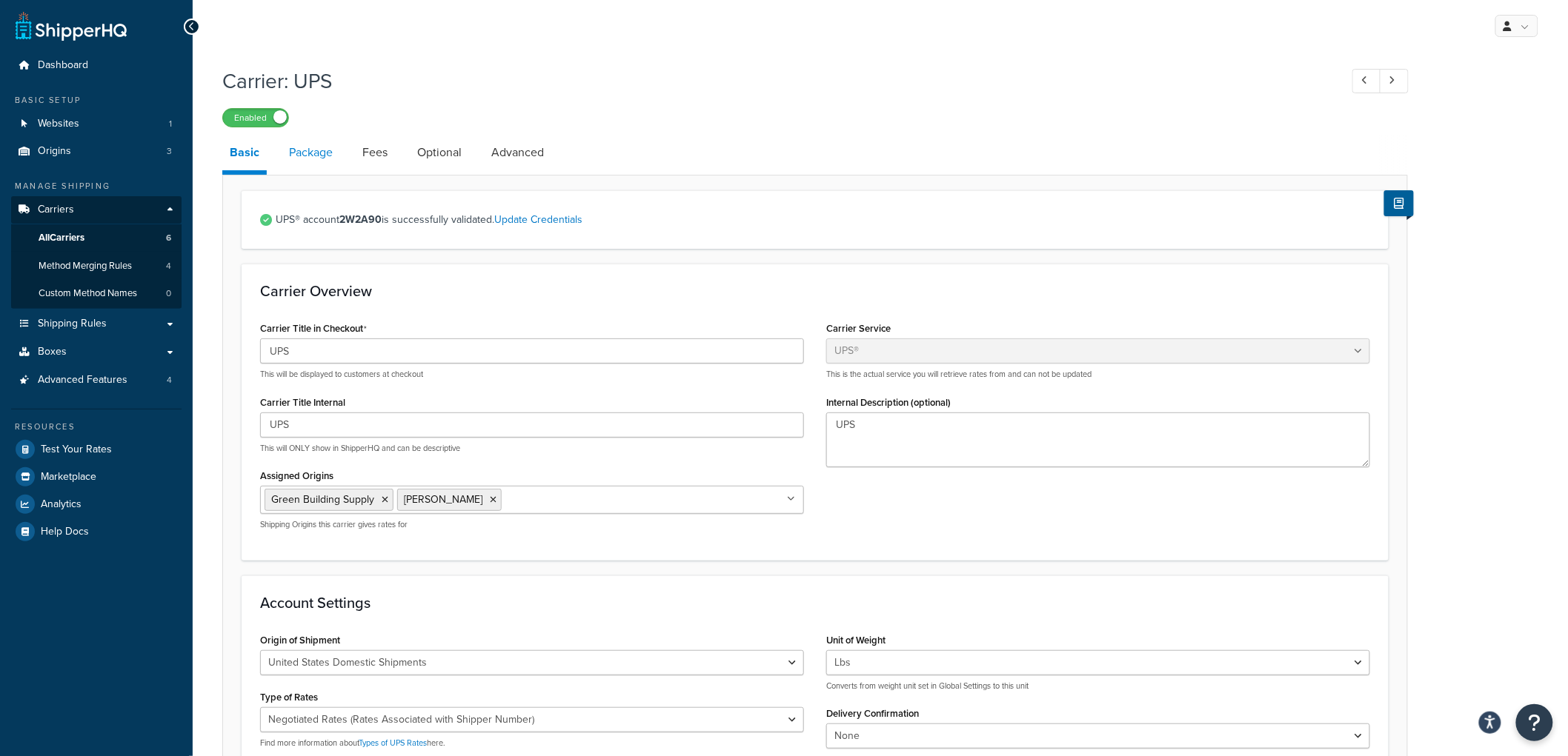
click at [319, 156] on link "Package" at bounding box center [311, 153] width 59 height 36
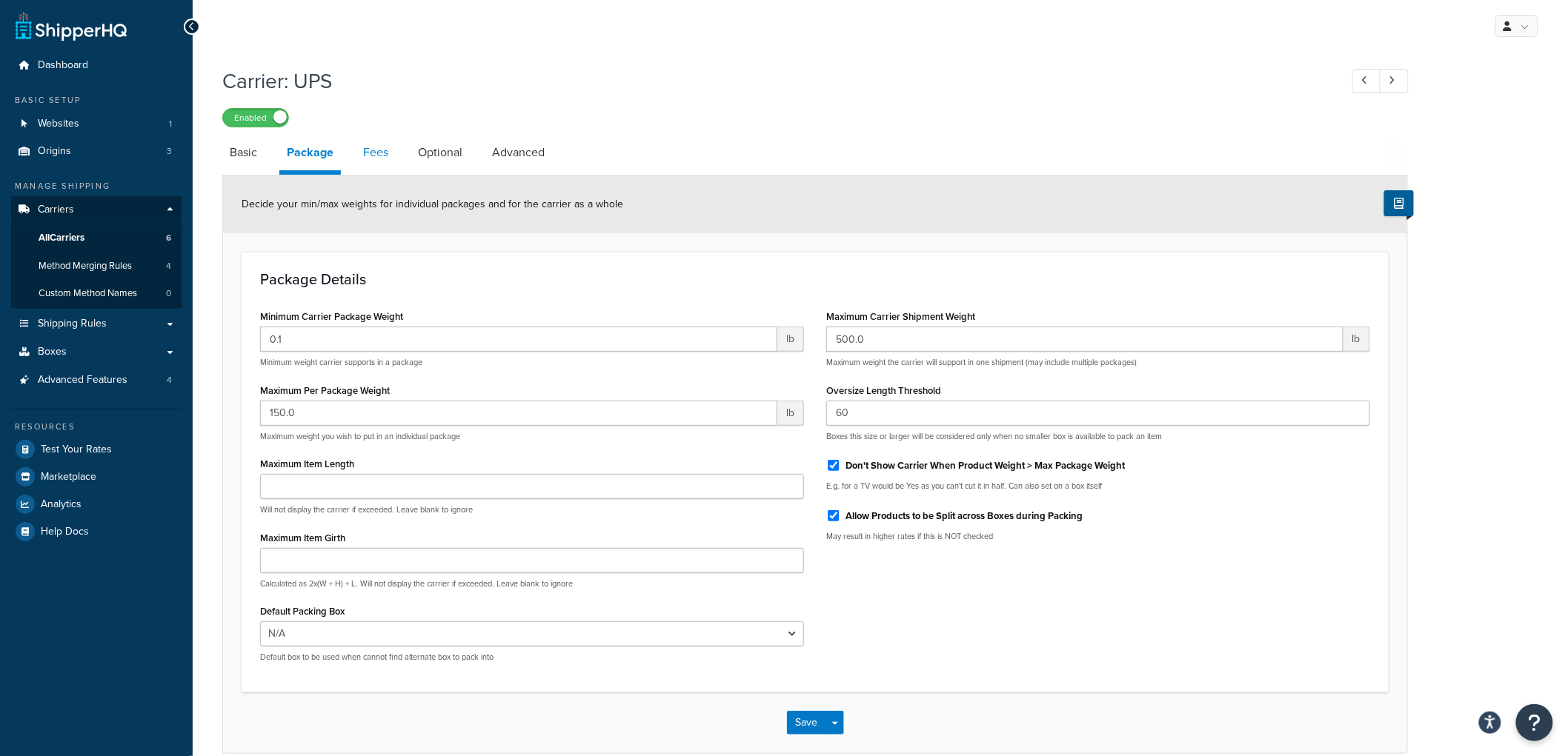
click at [375, 154] on link "Fees" at bounding box center [376, 153] width 40 height 36
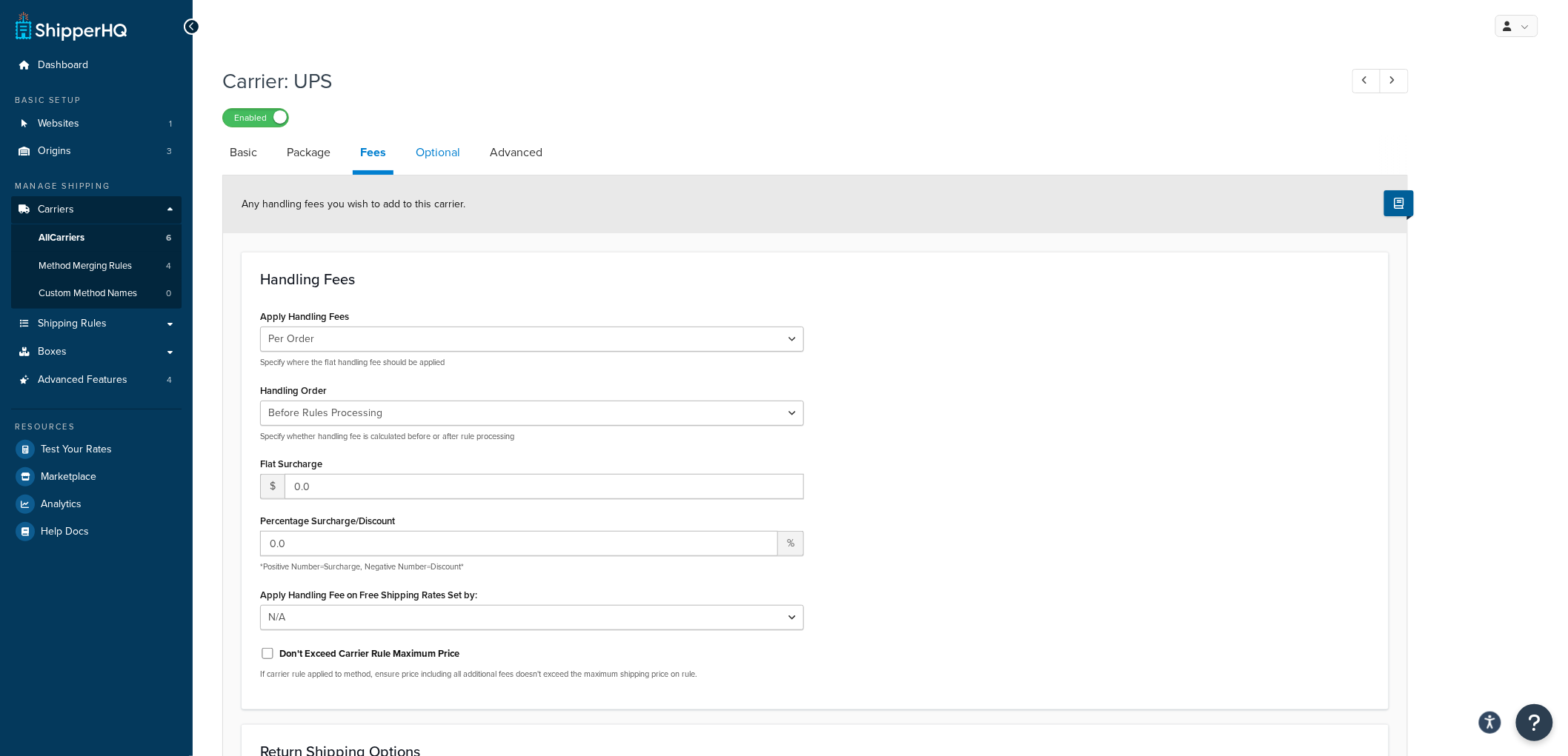
click at [448, 159] on link "Optional" at bounding box center [437, 153] width 59 height 36
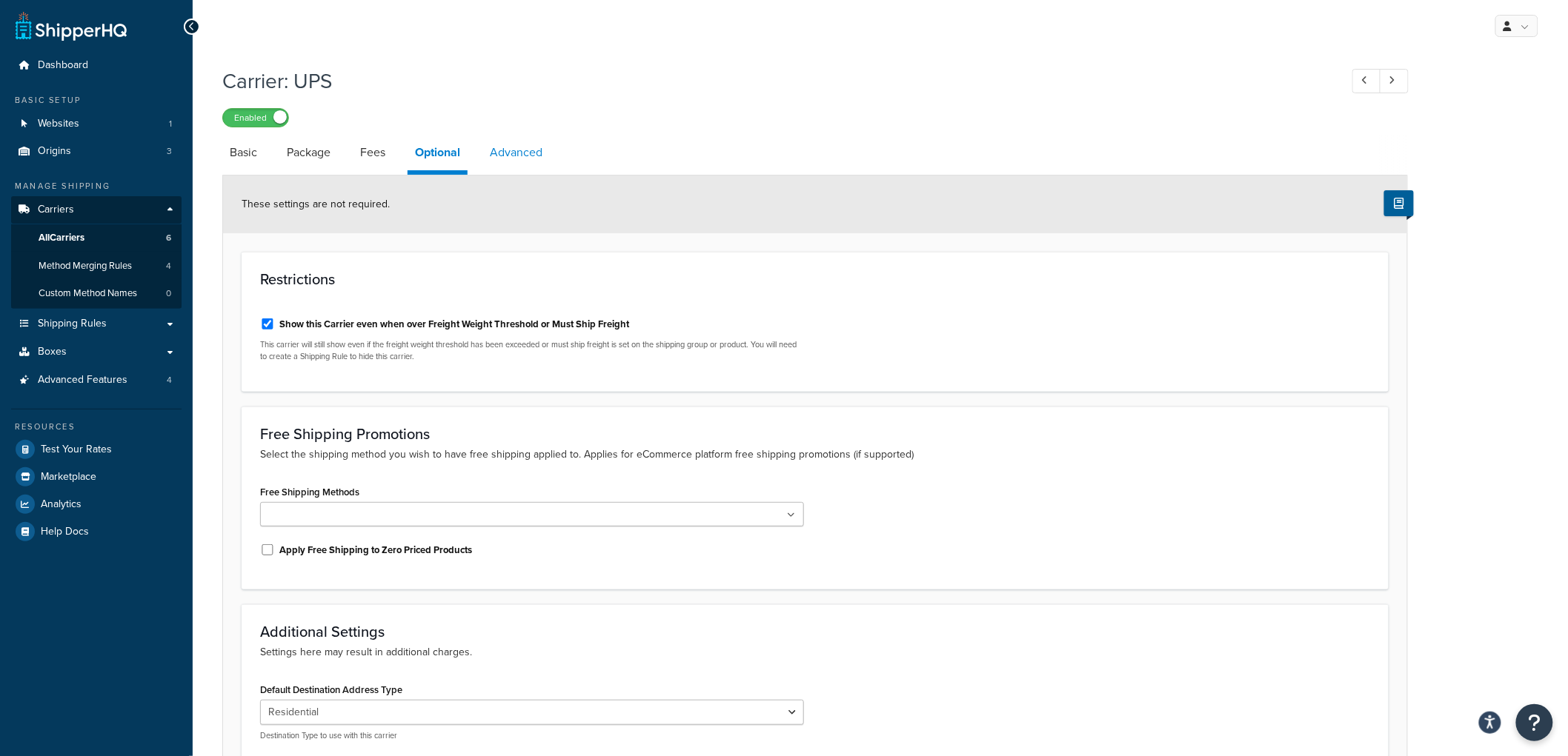
click at [527, 150] on link "Advanced" at bounding box center [516, 153] width 67 height 36
select select "false"
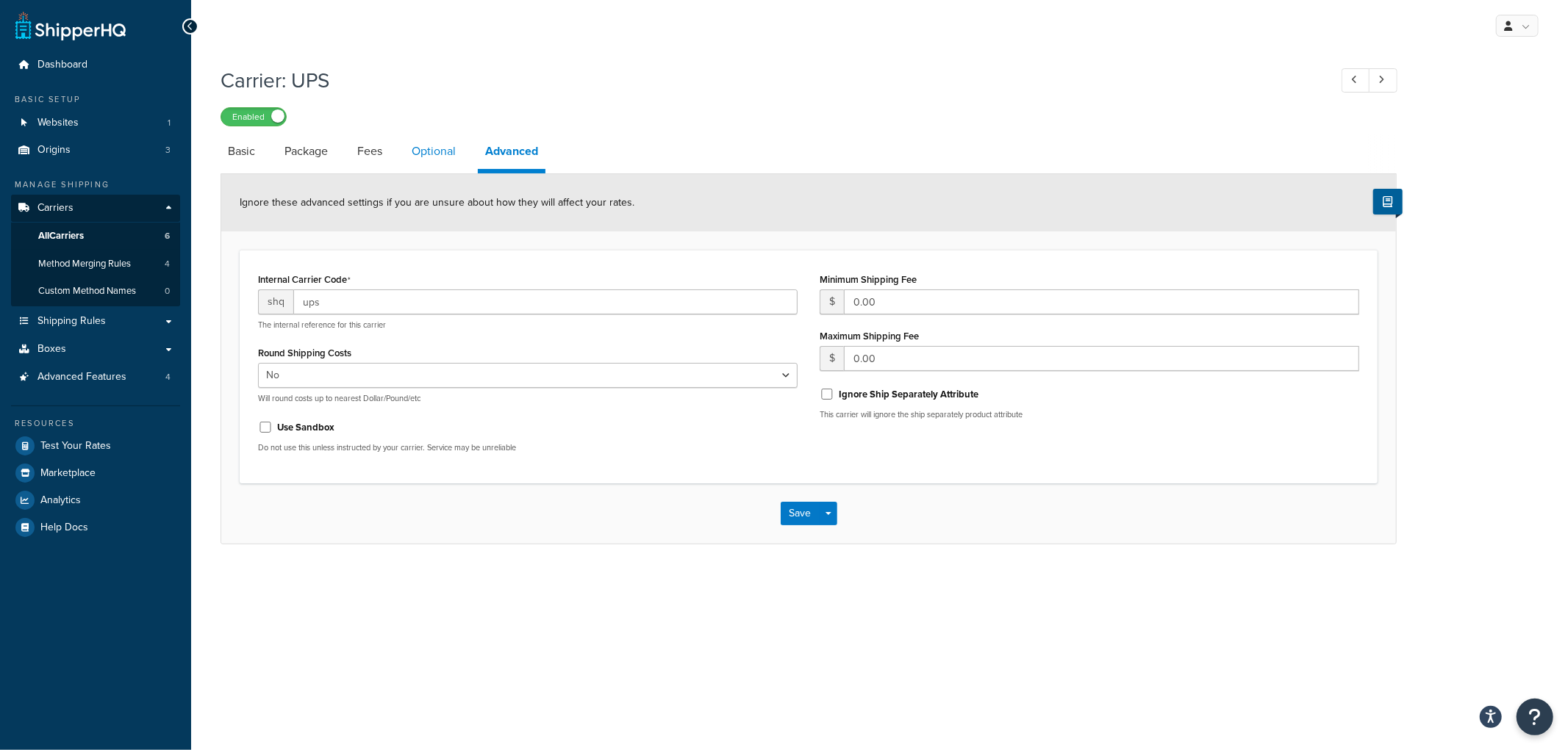
click at [437, 155] on link "Optional" at bounding box center [434, 151] width 58 height 35
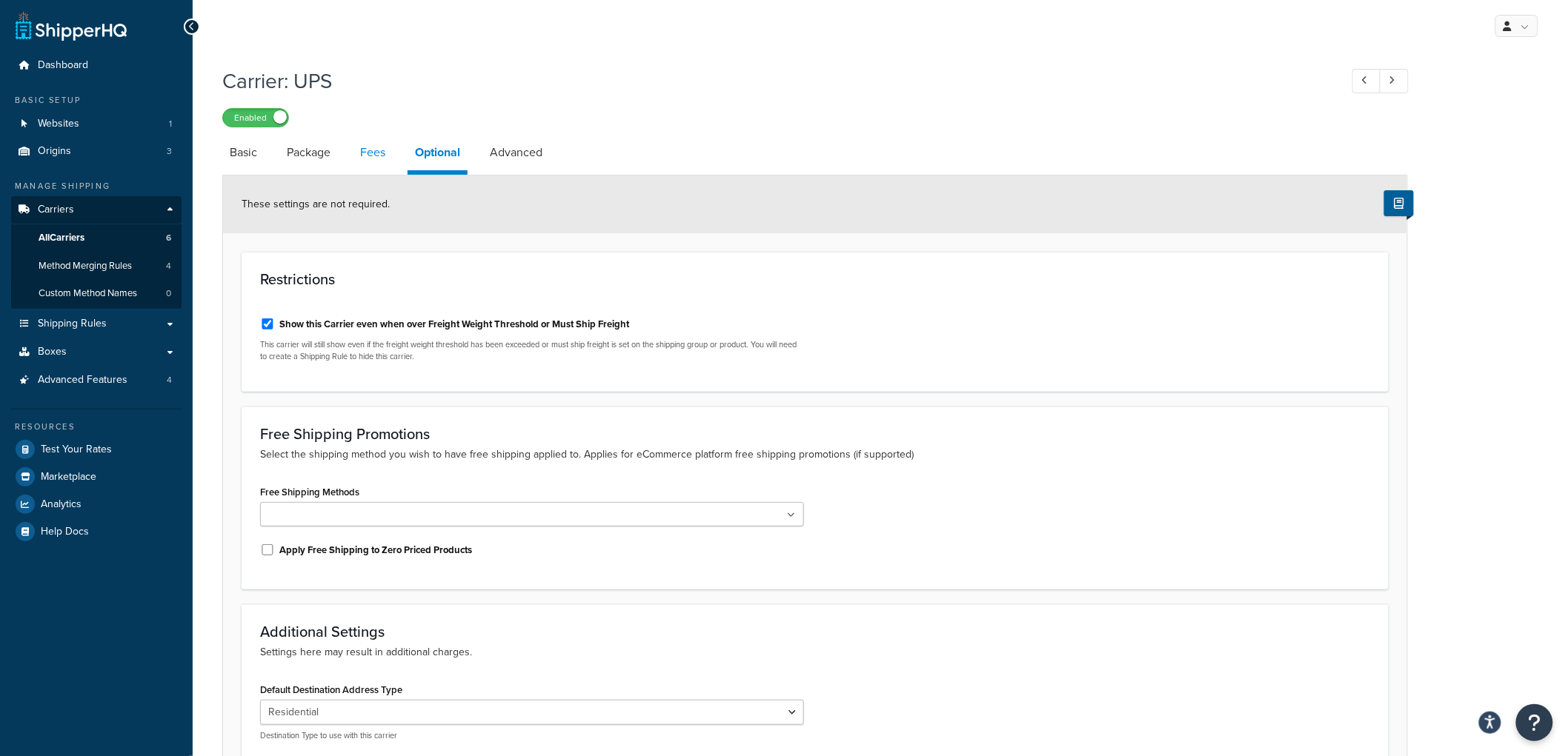
click at [362, 160] on link "Fees" at bounding box center [372, 153] width 40 height 36
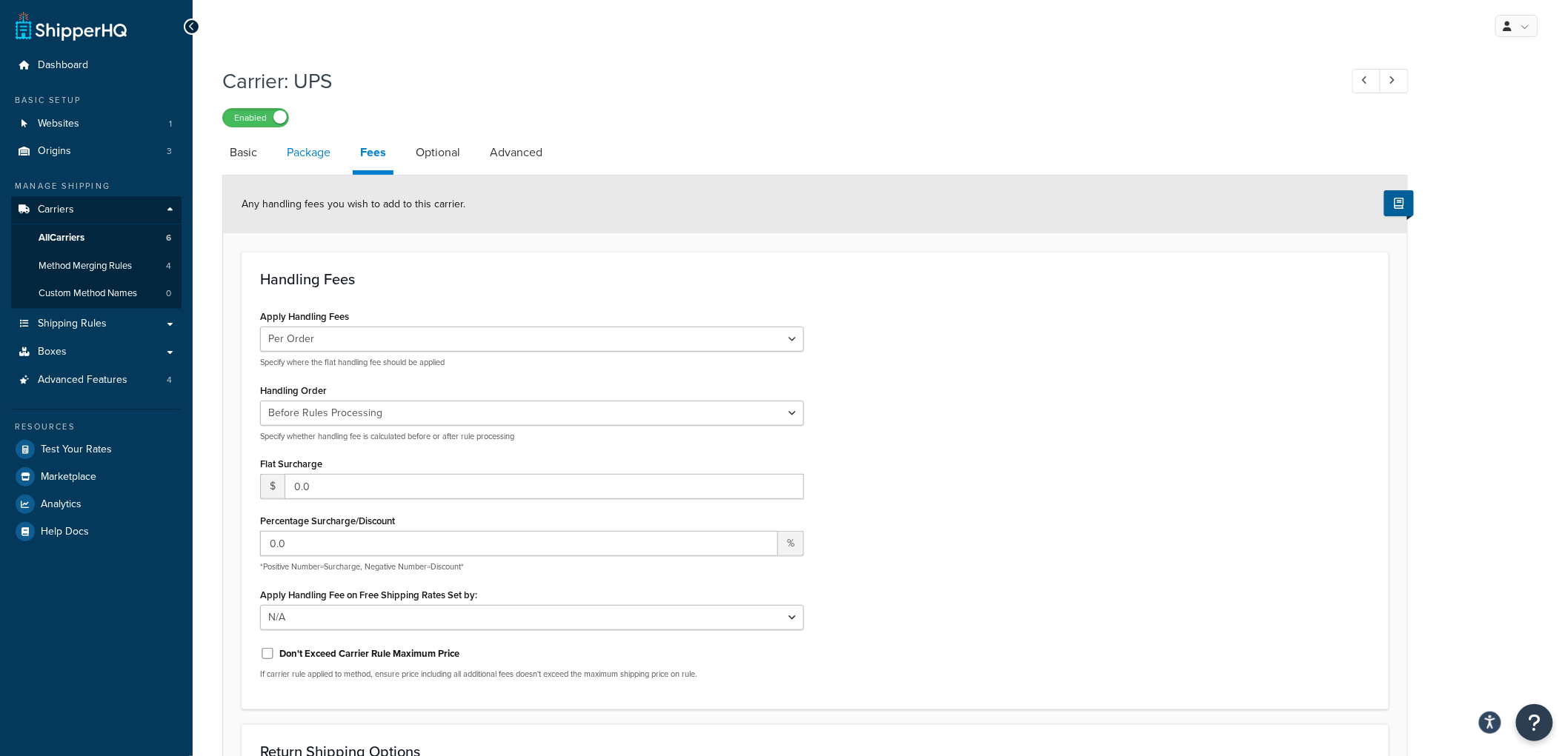
click at [313, 154] on link "Package" at bounding box center [308, 153] width 59 height 36
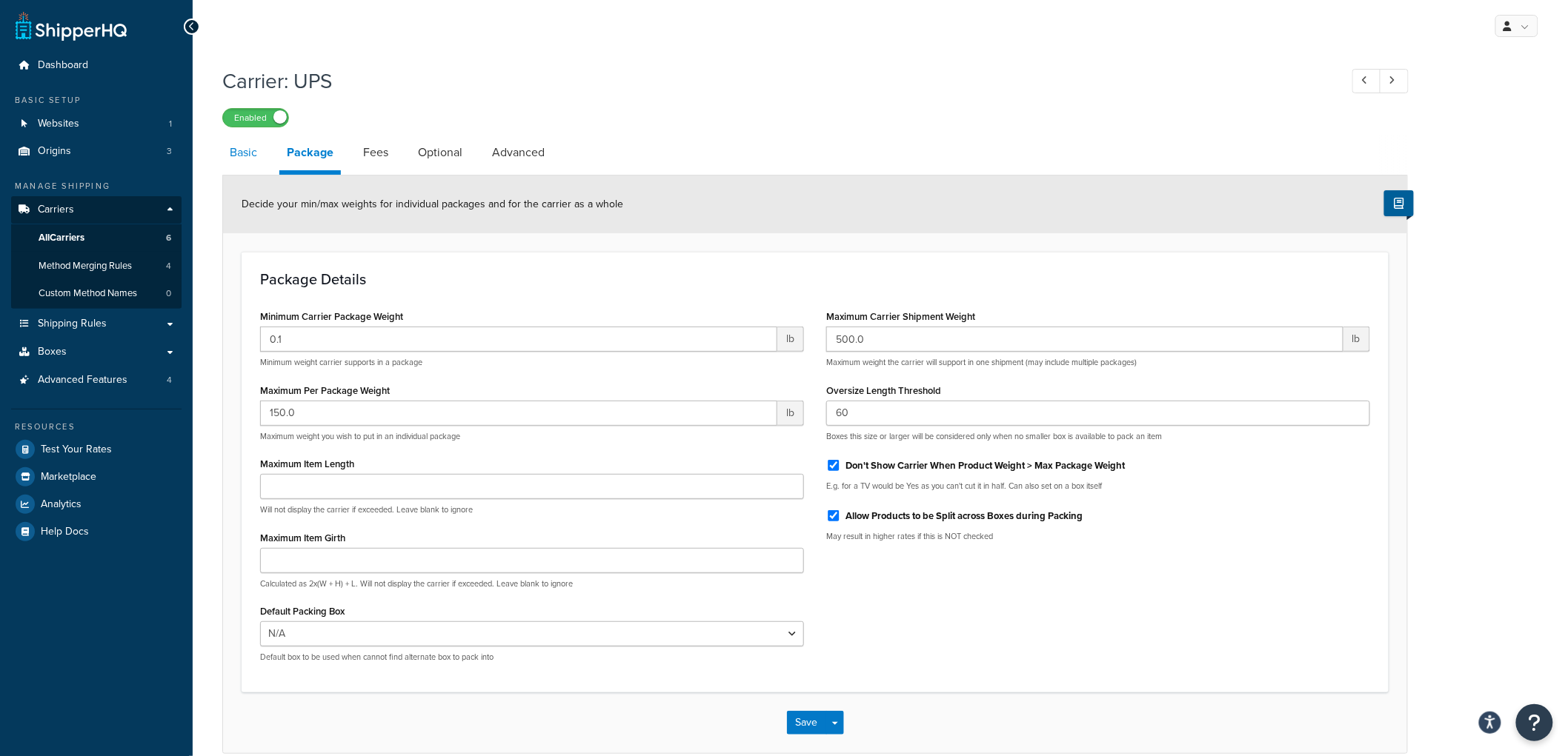
click at [245, 156] on link "Basic" at bounding box center [243, 153] width 42 height 36
select select "ups"
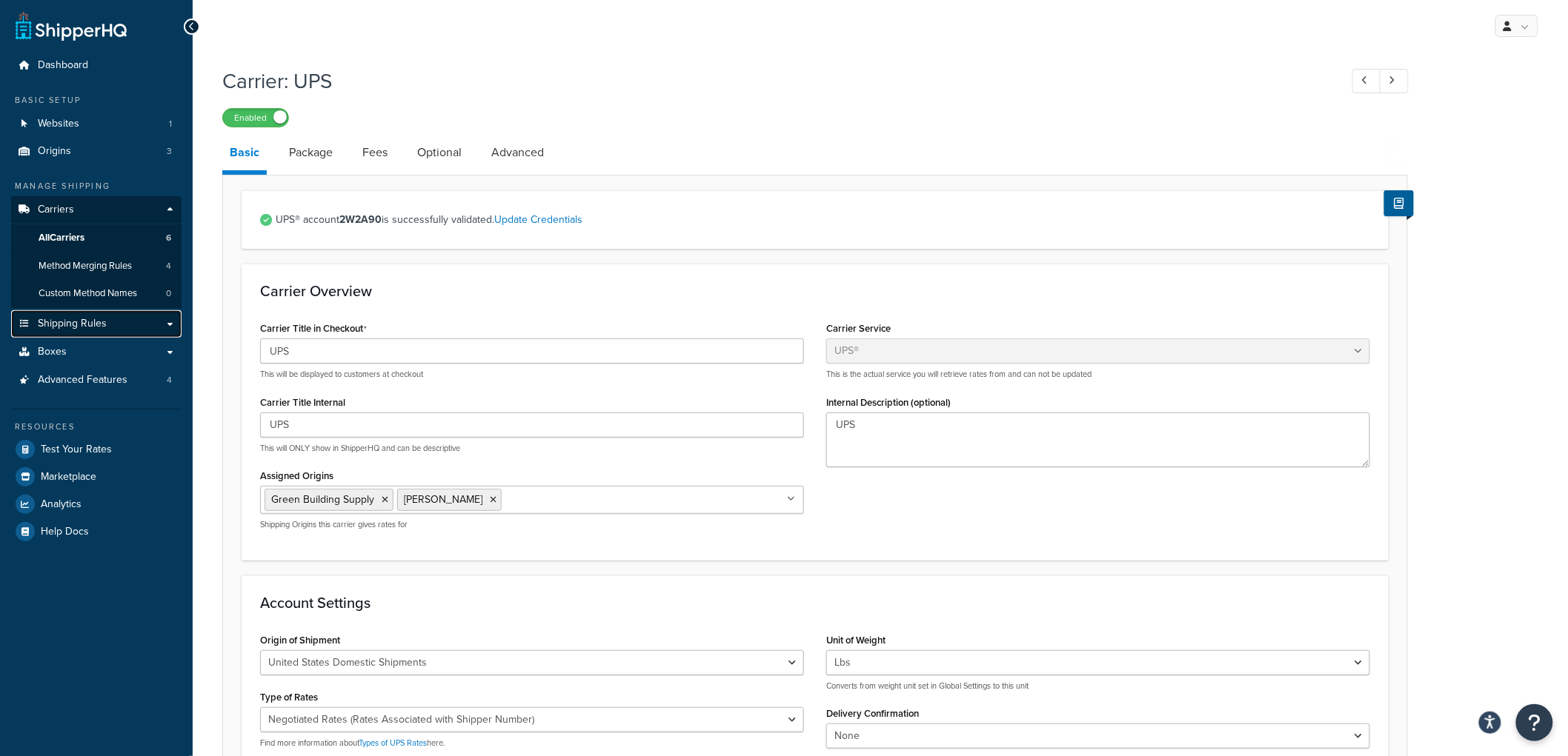
click at [84, 323] on span "Shipping Rules" at bounding box center [72, 323] width 69 height 12
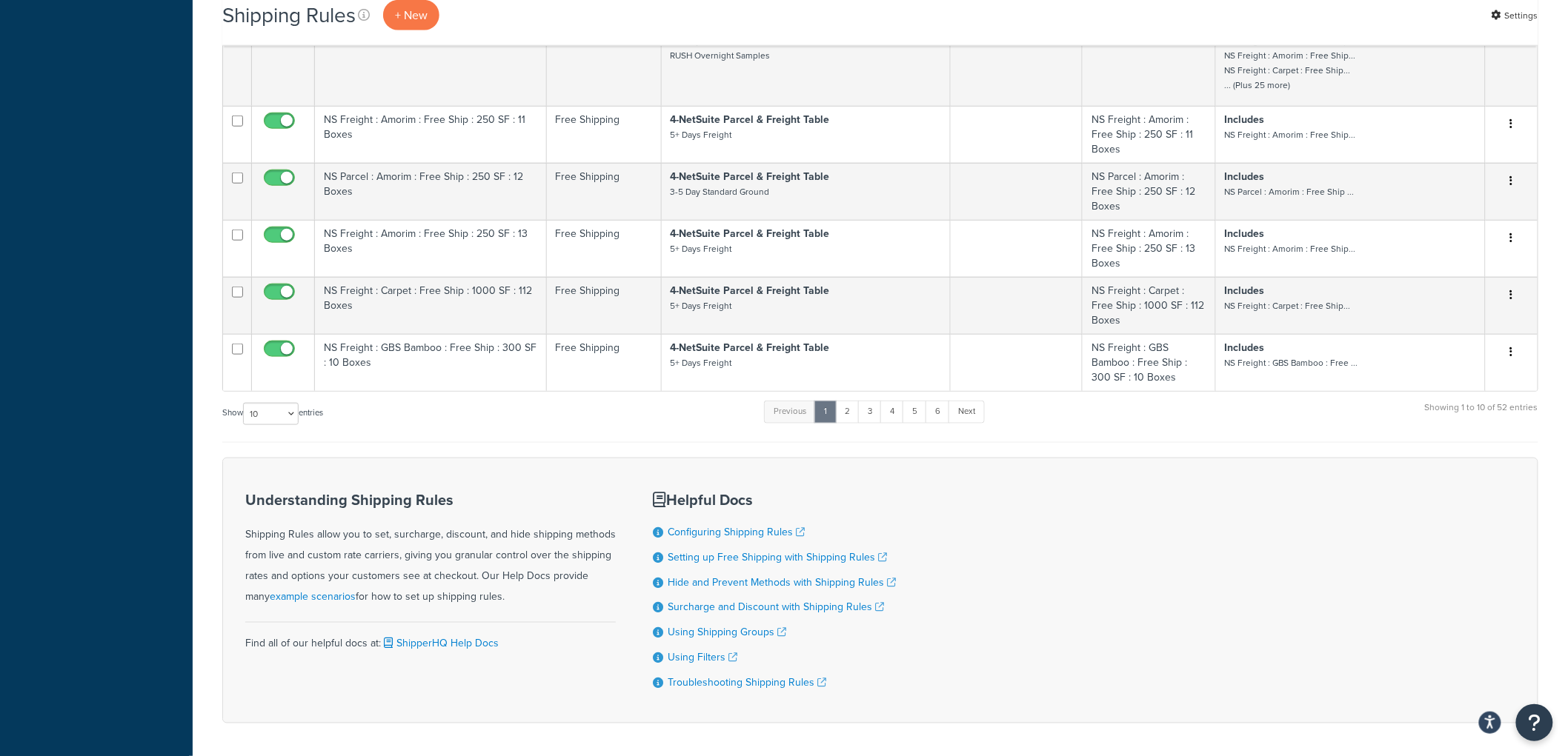
scroll to position [575, 0]
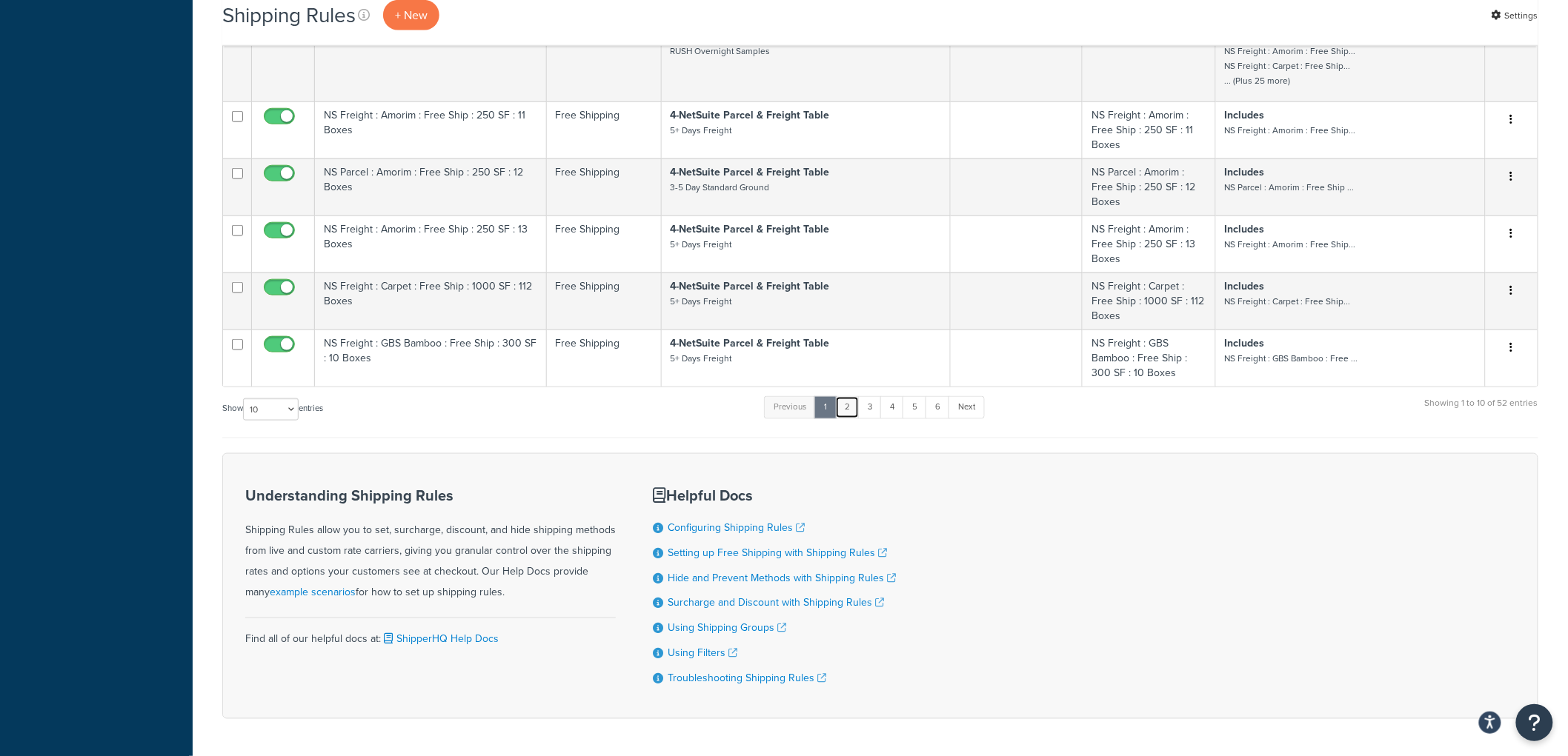
click at [847, 418] on link "2" at bounding box center [847, 407] width 24 height 22
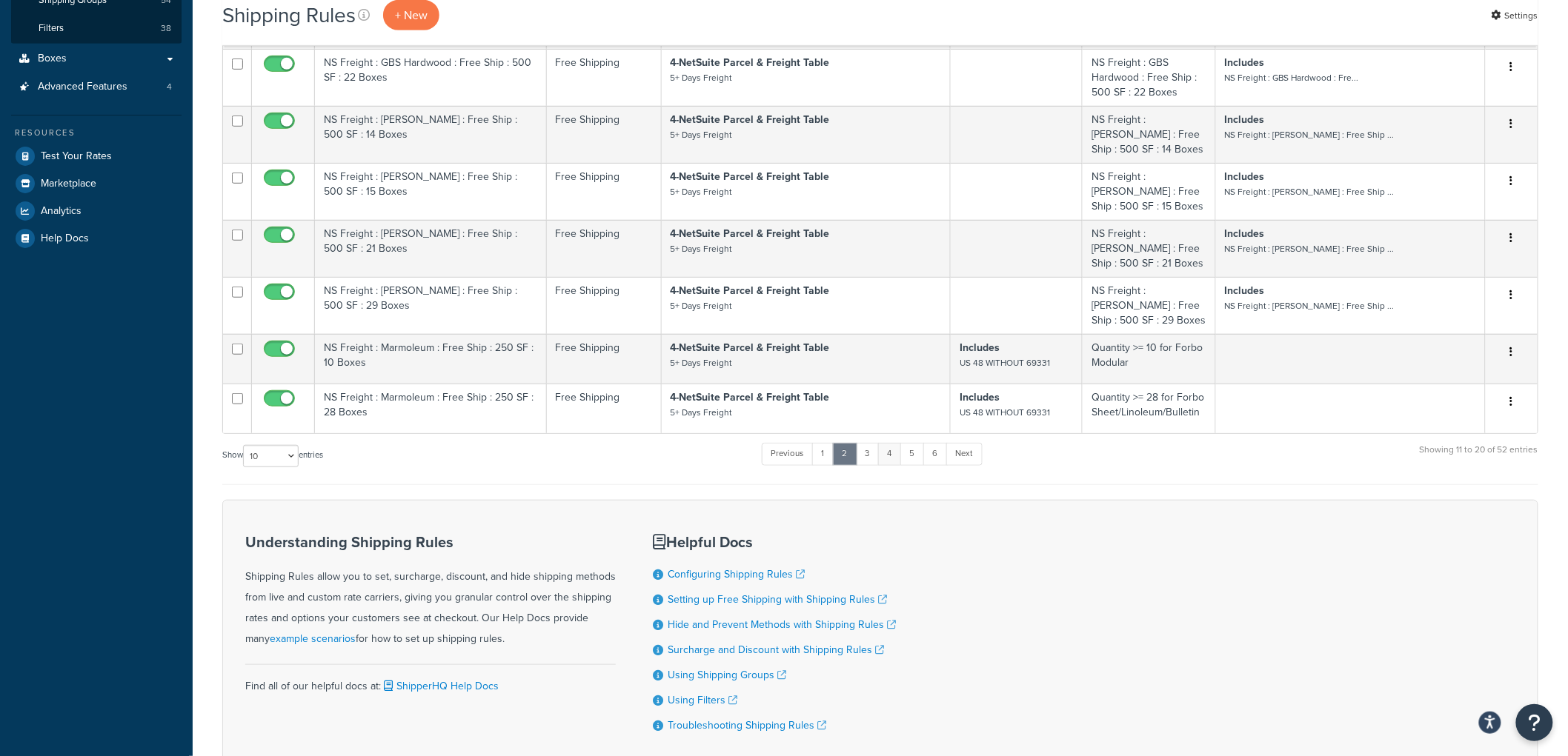
scroll to position [329, 0]
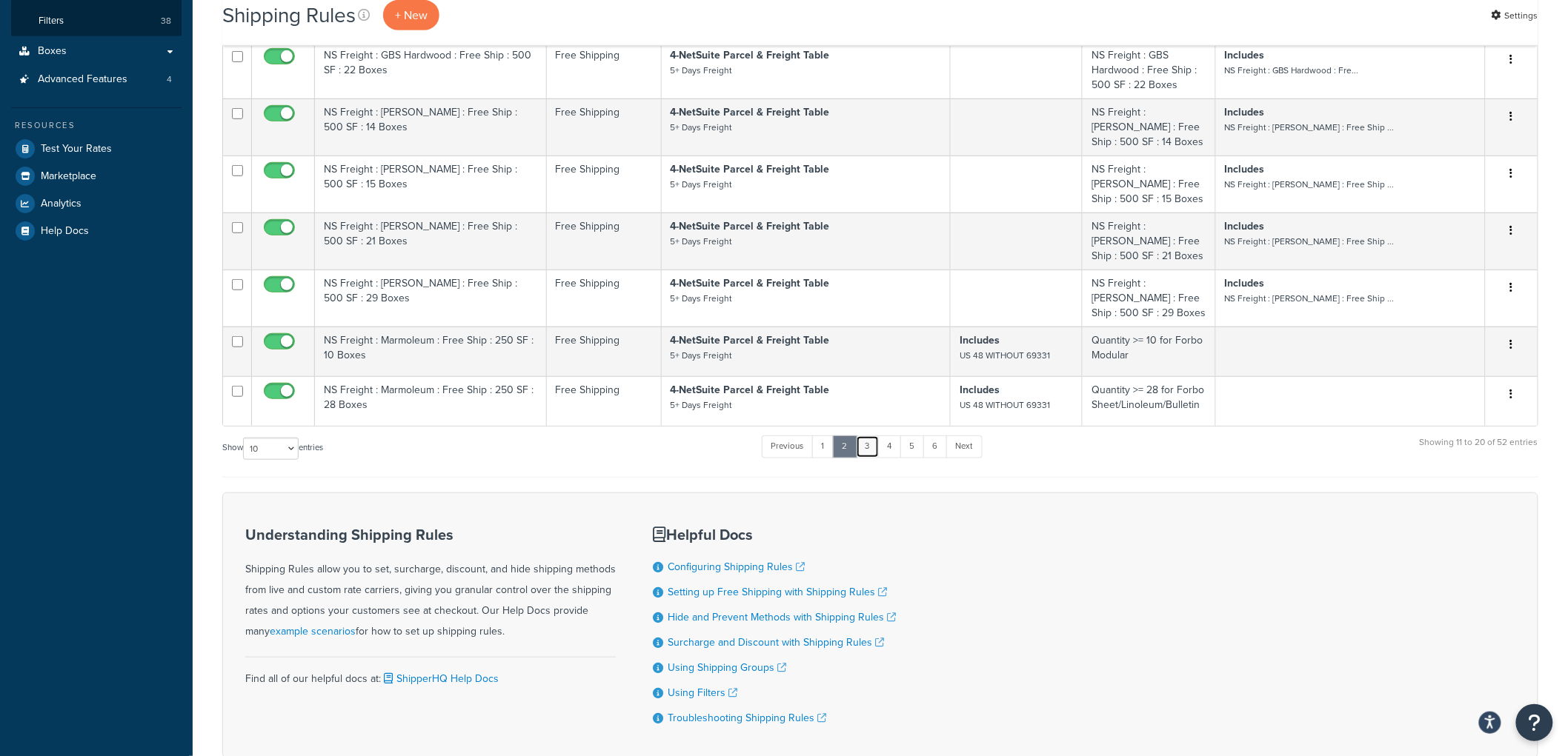
click at [867, 435] on link "3" at bounding box center [867, 446] width 24 height 22
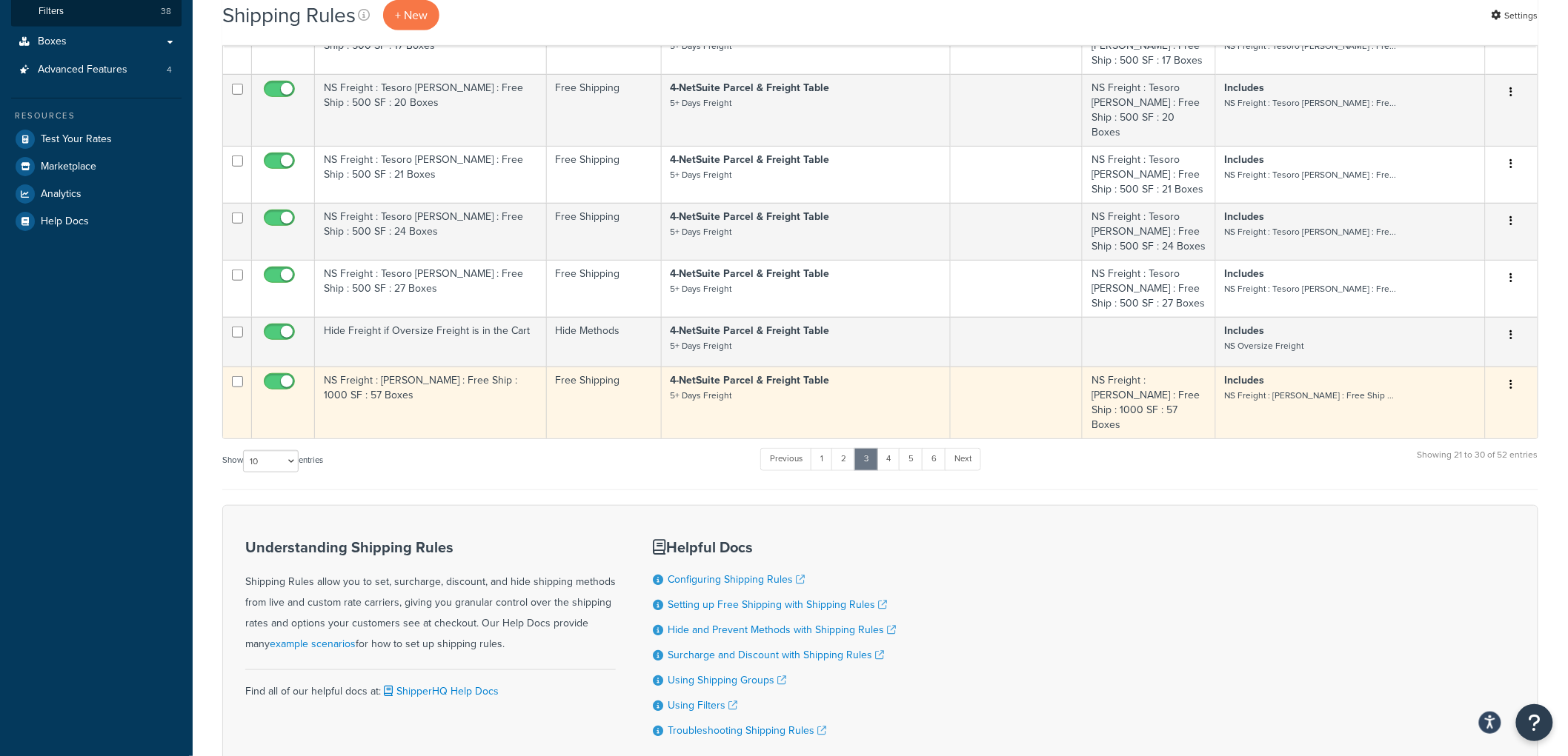
scroll to position [421, 0]
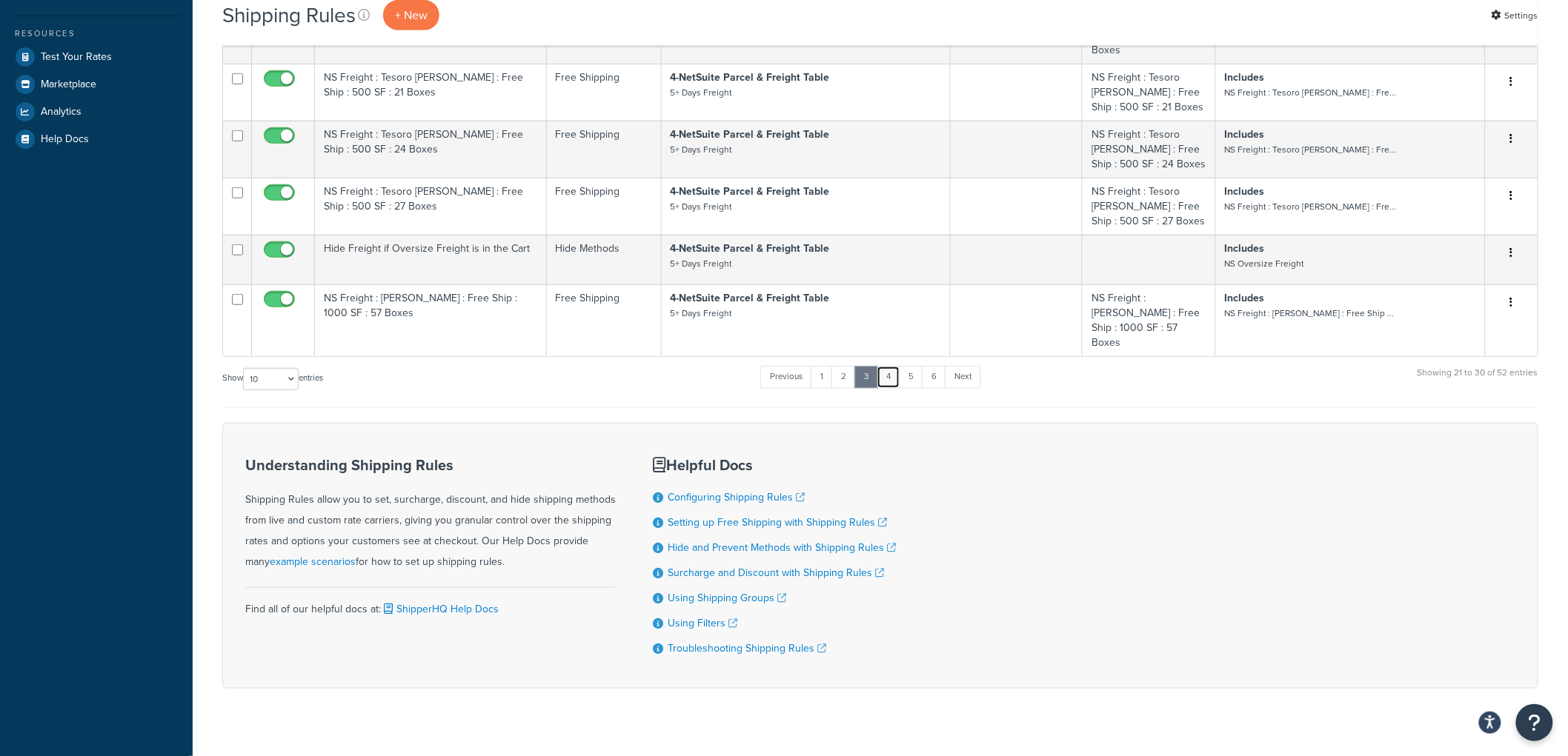
click at [895, 366] on link "4" at bounding box center [888, 376] width 24 height 22
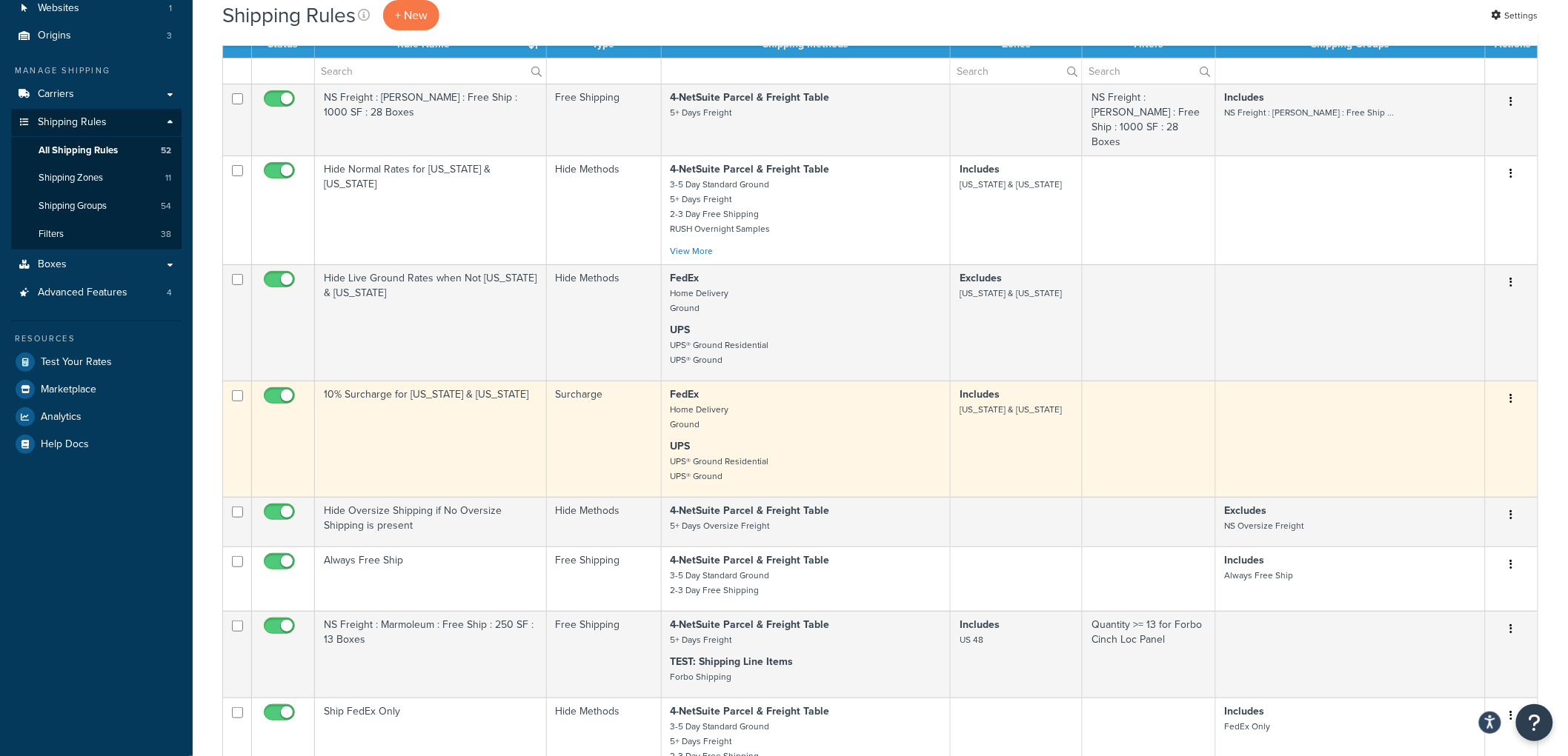
scroll to position [92, 0]
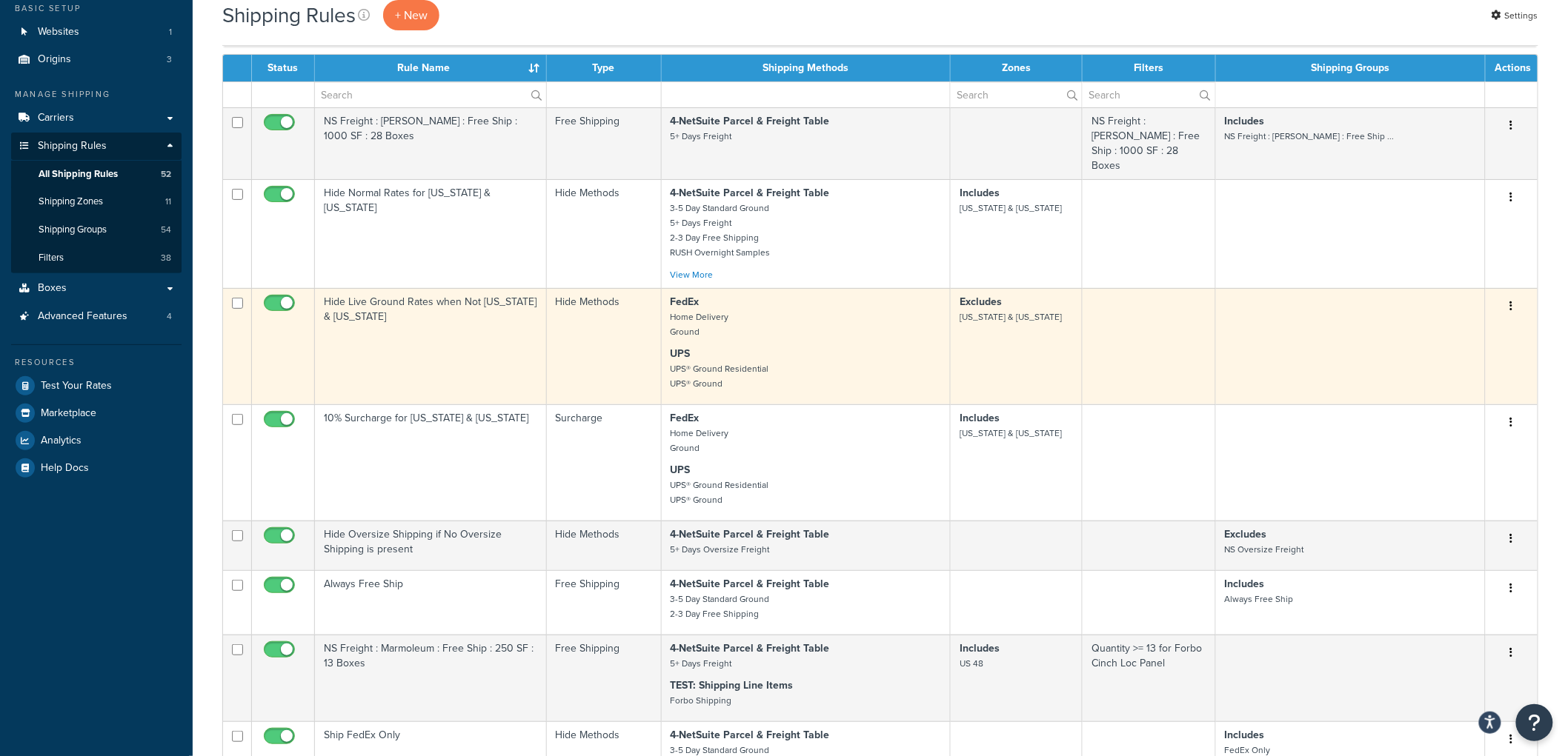
click at [842, 313] on p "FedEx Home Delivery Ground" at bounding box center [806, 317] width 271 height 45
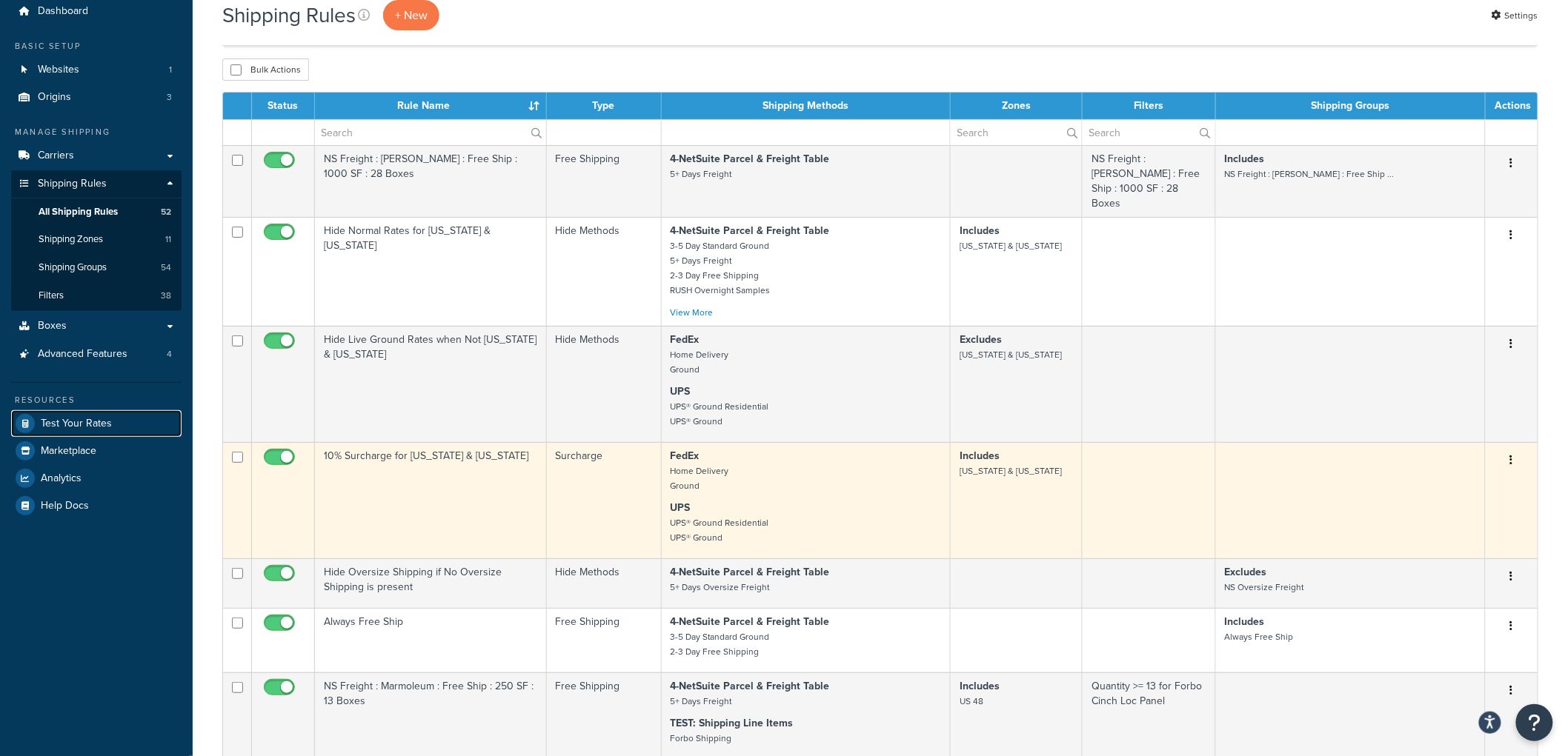
scroll to position [82, 0]
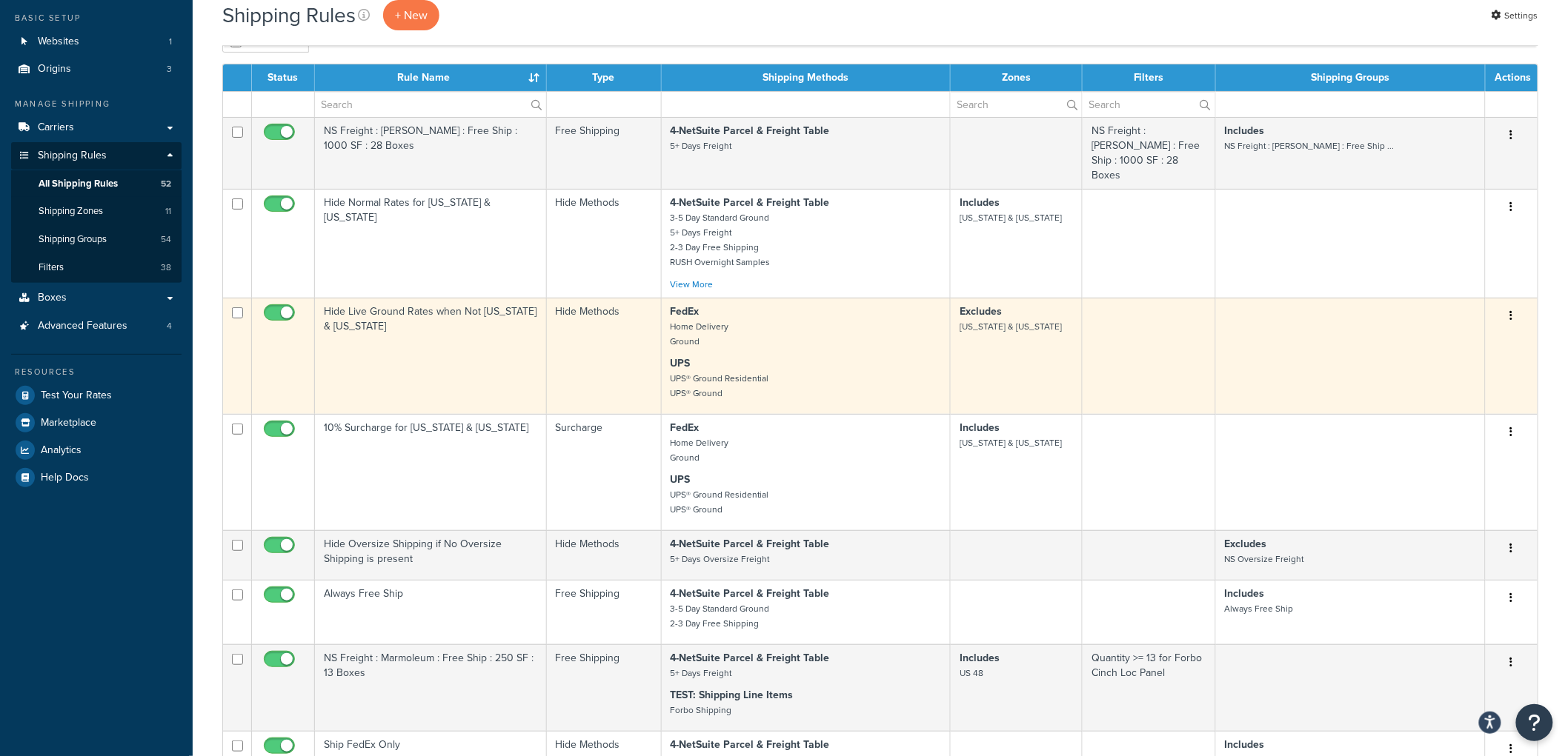
click at [283, 308] on input "checkbox" at bounding box center [281, 317] width 41 height 18
click at [280, 308] on input "checkbox" at bounding box center [281, 317] width 41 height 18
checkbox input "true"
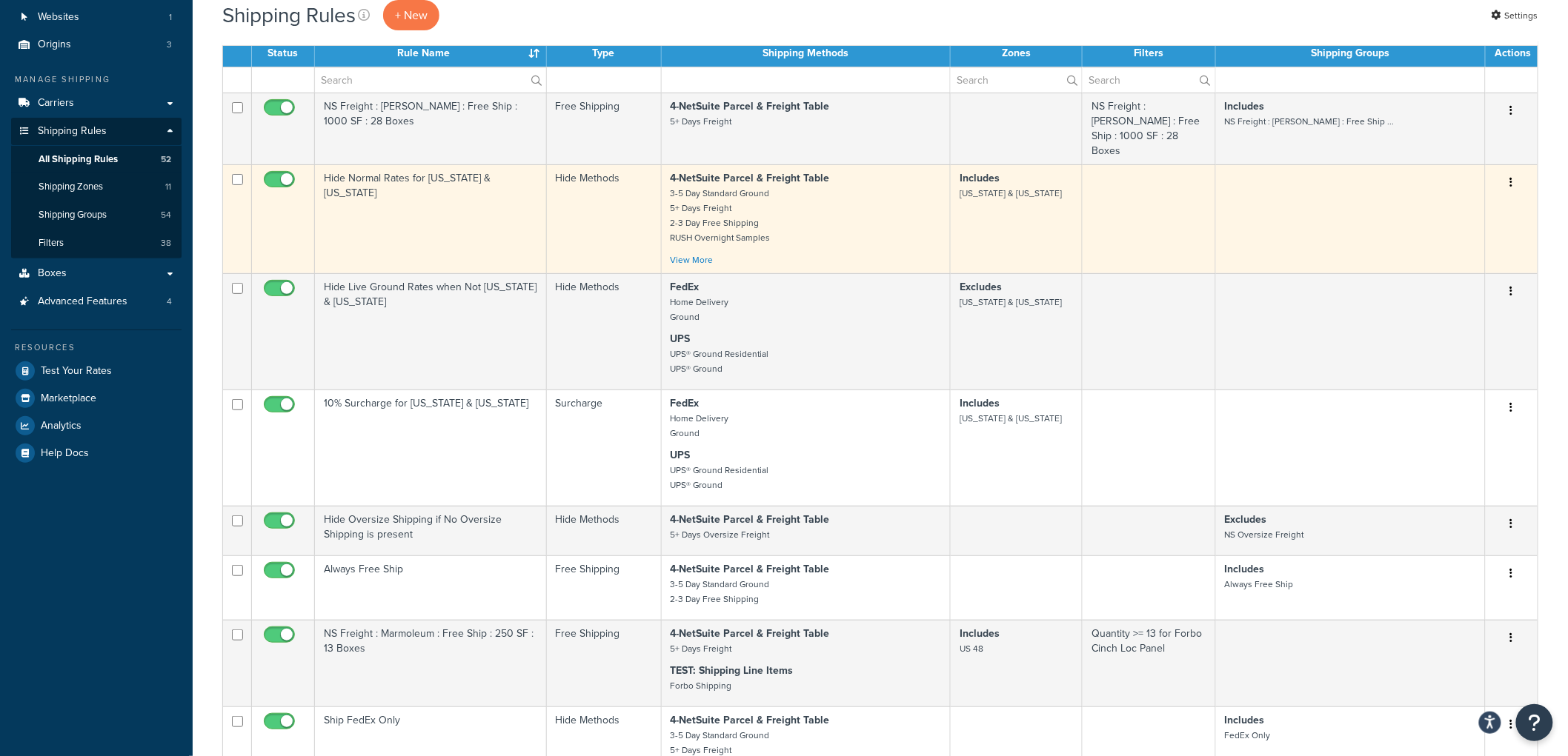
scroll to position [0, 0]
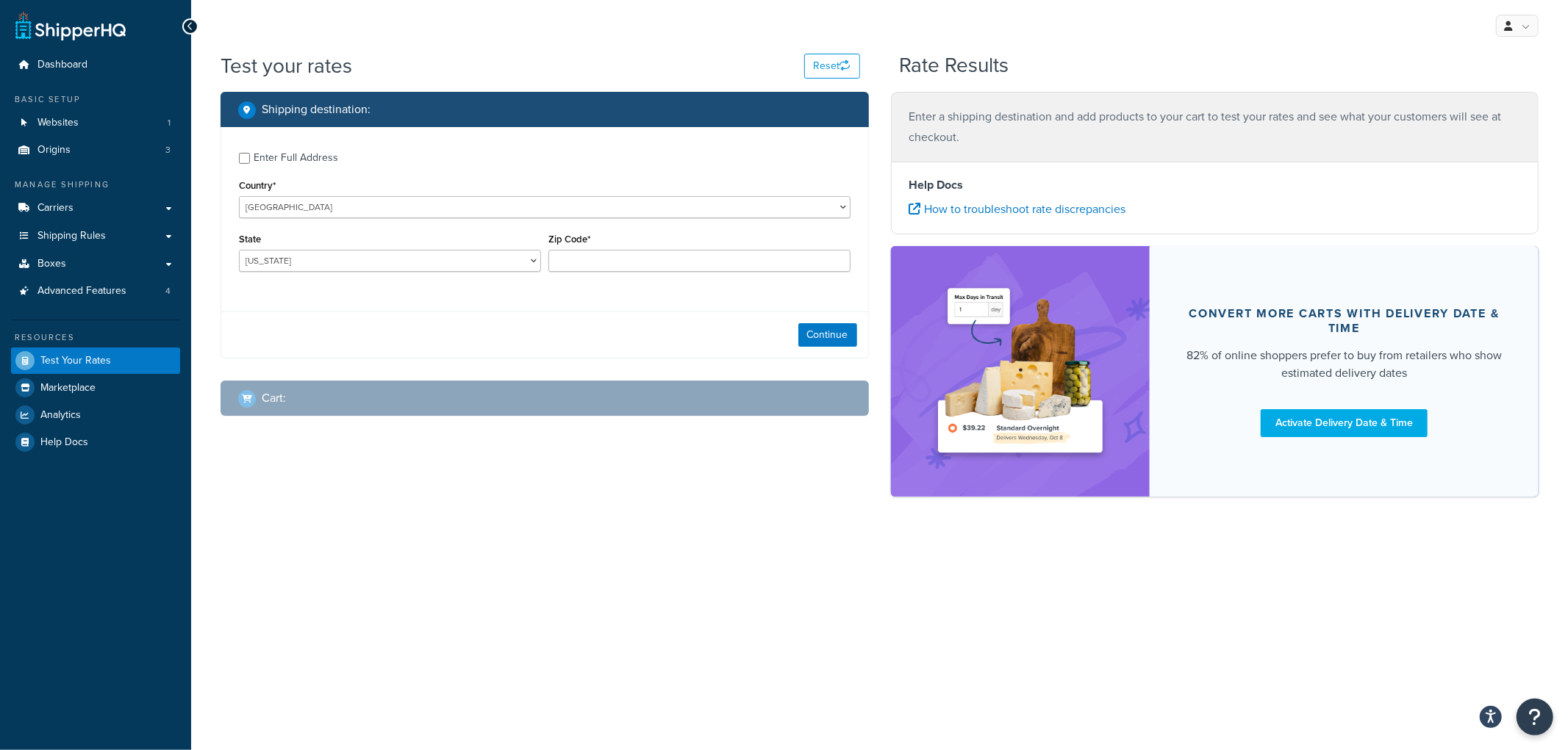
click at [319, 109] on h2 "Shipping destination :" at bounding box center [316, 109] width 109 height 13
click at [320, 110] on h2 "Shipping destination :" at bounding box center [316, 109] width 109 height 13
click at [324, 110] on h2 "Shipping destination :" at bounding box center [316, 109] width 109 height 13
click at [346, 112] on h2 "Shipping destination :" at bounding box center [316, 109] width 109 height 13
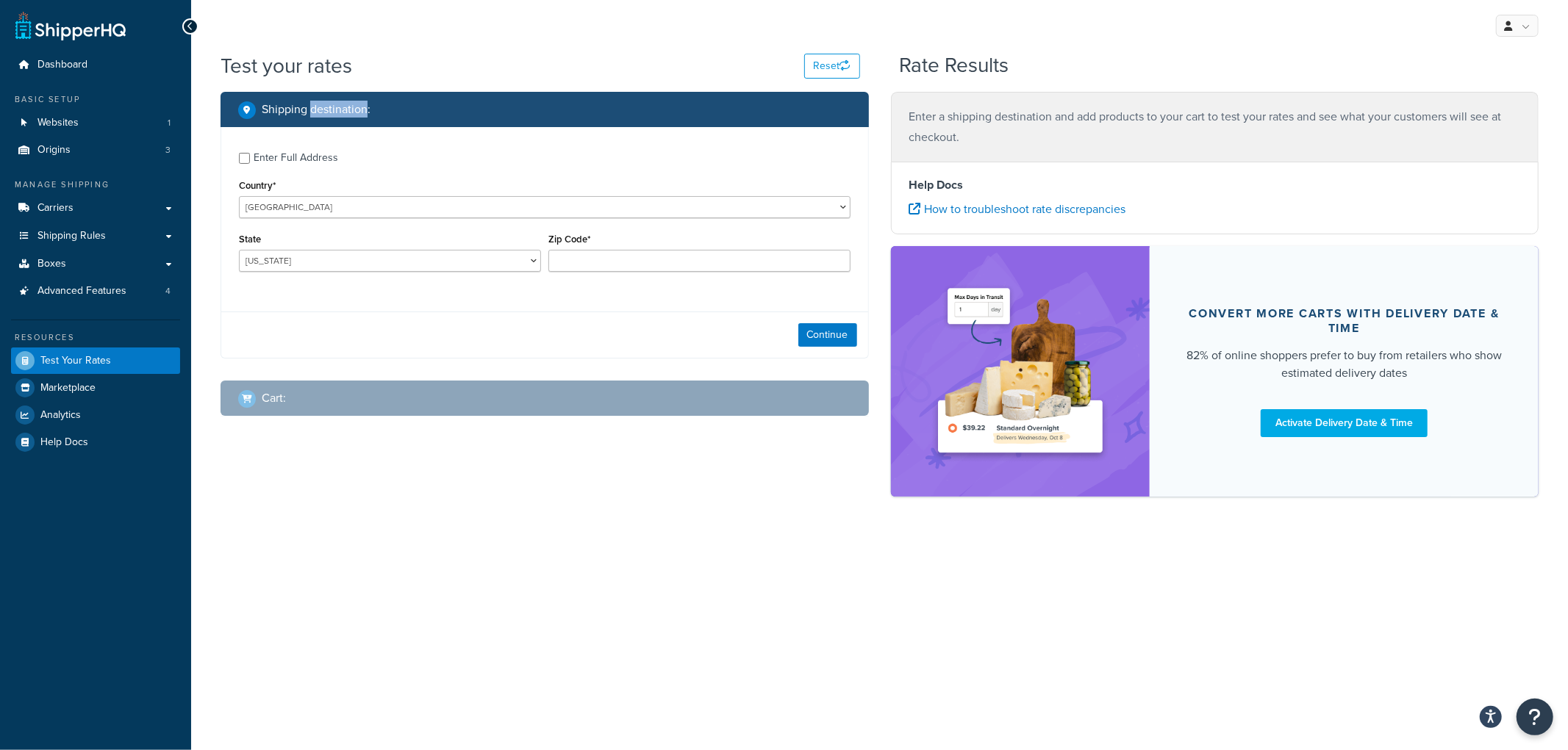
click at [346, 113] on h2 "Shipping destination :" at bounding box center [316, 109] width 109 height 13
click at [372, 107] on div "Shipping destination :" at bounding box center [550, 109] width 624 height 21
drag, startPoint x: 372, startPoint y: 107, endPoint x: 309, endPoint y: 110, distance: 63.1
click at [309, 110] on div "Shipping destination :" at bounding box center [550, 109] width 624 height 21
click at [309, 110] on h2 "Shipping destination :" at bounding box center [316, 109] width 109 height 13
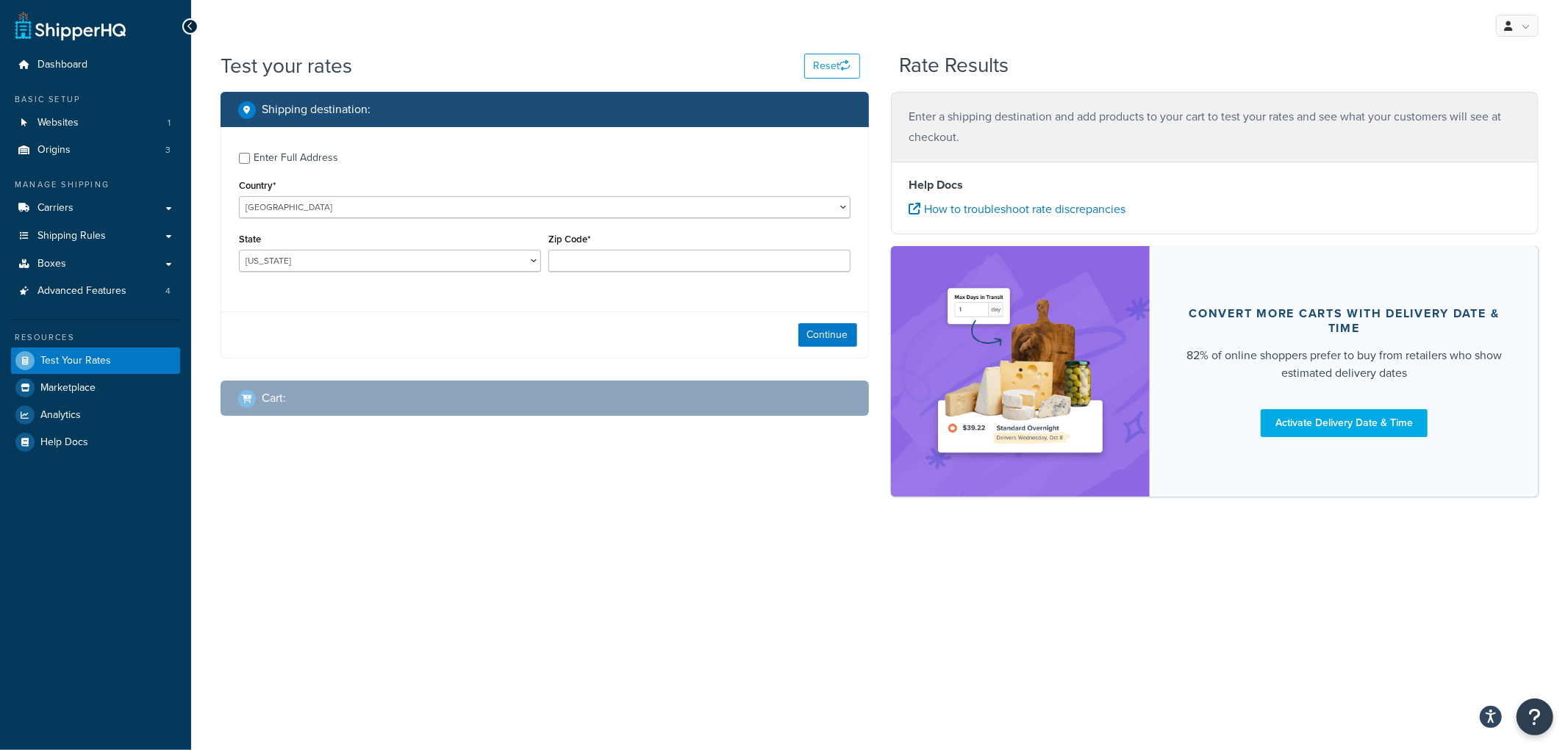
click at [361, 113] on h2 "Shipping destination :" at bounding box center [316, 109] width 109 height 13
click at [399, 116] on div "Shipping destination :" at bounding box center [550, 109] width 624 height 21
click at [326, 107] on h2 "Shipping destination :" at bounding box center [316, 109] width 109 height 13
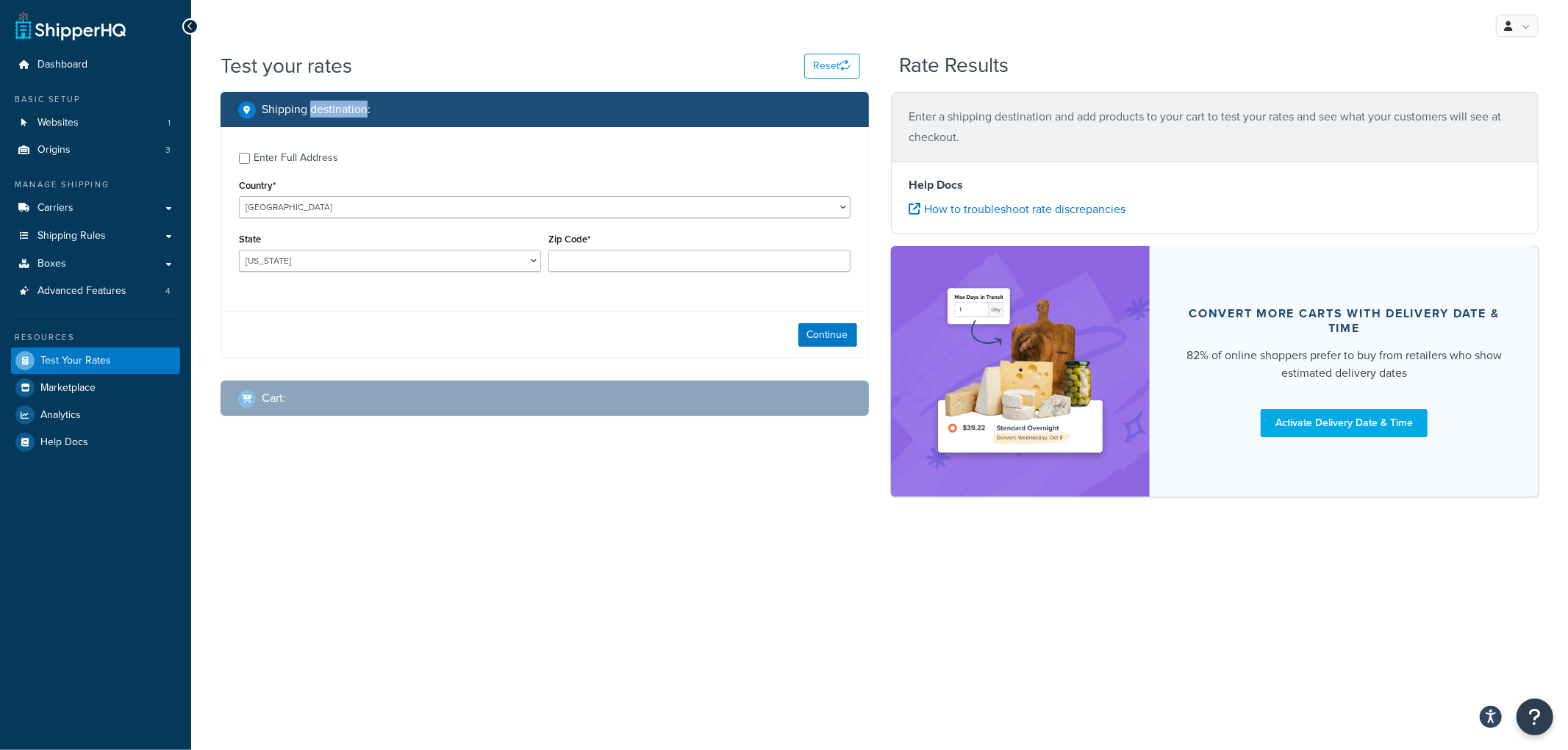
click at [362, 104] on h2 "Shipping destination :" at bounding box center [316, 109] width 109 height 13
click at [336, 107] on h2 "Shipping destination :" at bounding box center [316, 109] width 109 height 13
click at [576, 252] on input "Zip Code*" at bounding box center [699, 261] width 302 height 22
type input "90210"
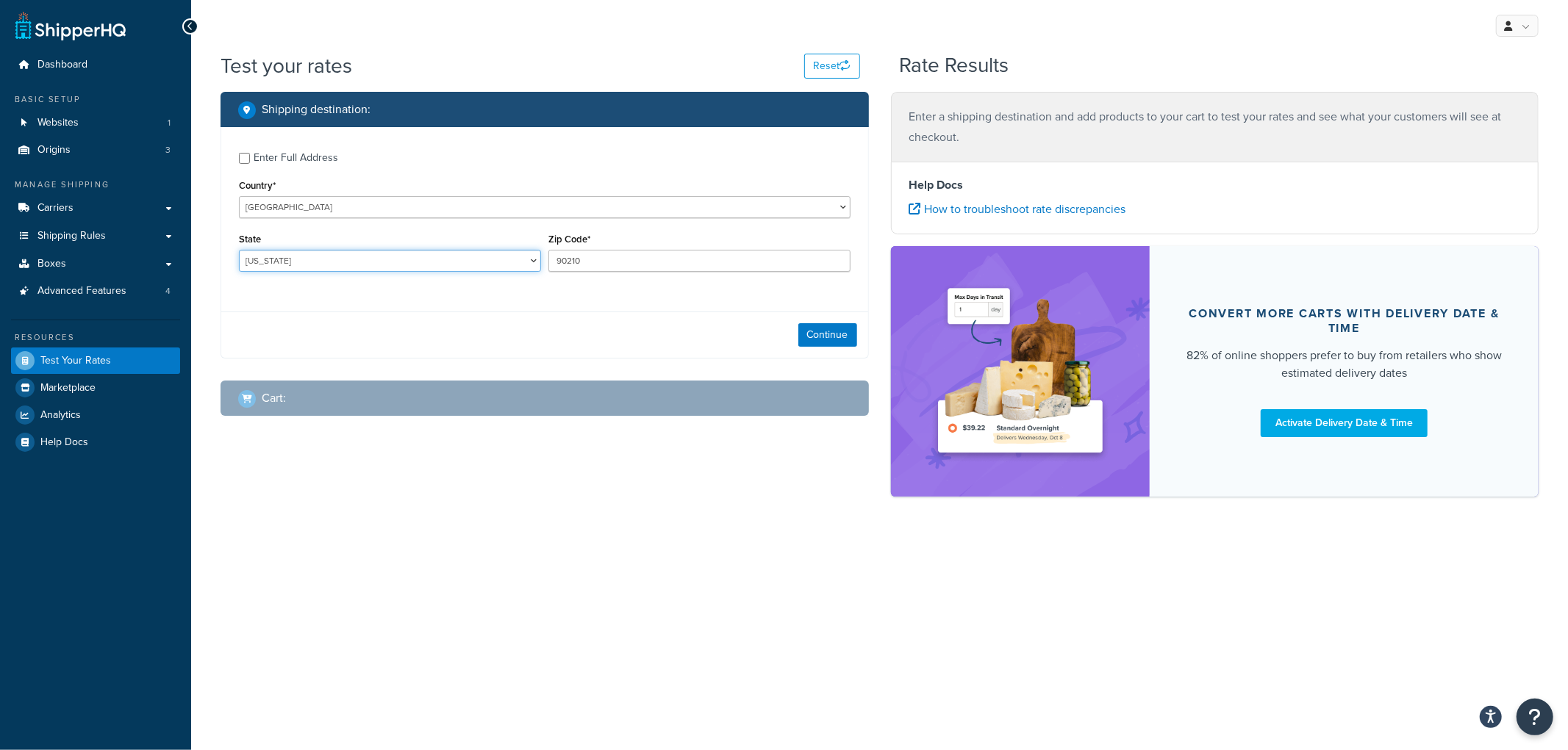
click at [522, 254] on select "[US_STATE] [US_STATE] [US_STATE] [US_STATE] [US_STATE] Armed Forces Americas Ar…" at bounding box center [389, 261] width 302 height 22
select select "CA"
click at [239, 251] on select "[US_STATE] [US_STATE] [US_STATE] [US_STATE] [US_STATE] Armed Forces Americas Ar…" at bounding box center [389, 261] width 302 height 22
click at [656, 311] on div "Enter Full Address Country* [GEOGRAPHIC_DATA] [GEOGRAPHIC_DATA] [GEOGRAPHIC_DAT…" at bounding box center [545, 243] width 648 height 231
click at [814, 334] on button "Continue" at bounding box center [827, 335] width 58 height 24
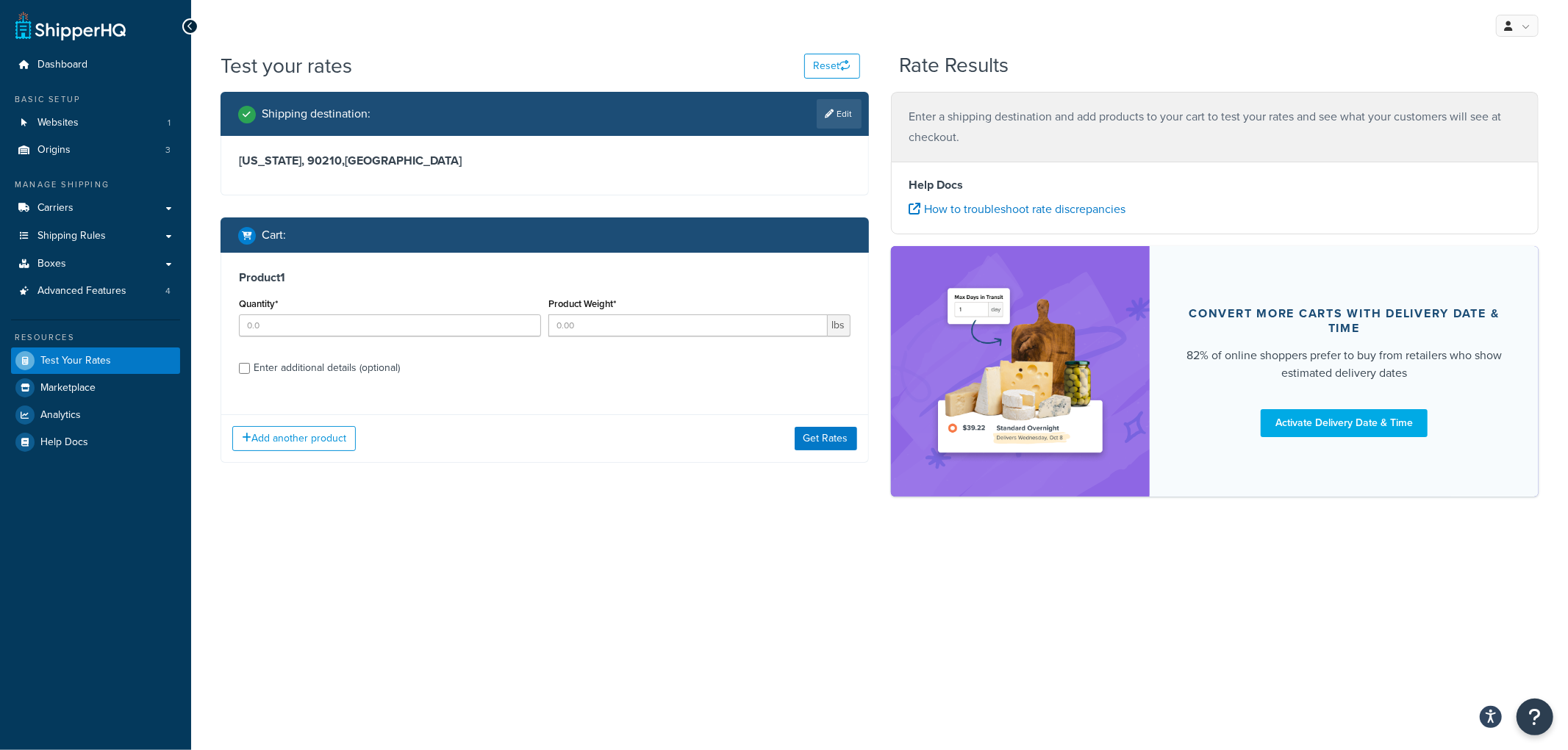
click at [429, 313] on div "Quantity*" at bounding box center [389, 315] width 302 height 43
click at [421, 317] on input "Quantity*" at bounding box center [389, 325] width 302 height 22
type input "1"
click at [571, 313] on div "Product Weight* lbs" at bounding box center [699, 315] width 302 height 43
click at [572, 323] on input "Product Weight*" at bounding box center [689, 325] width 280 height 22
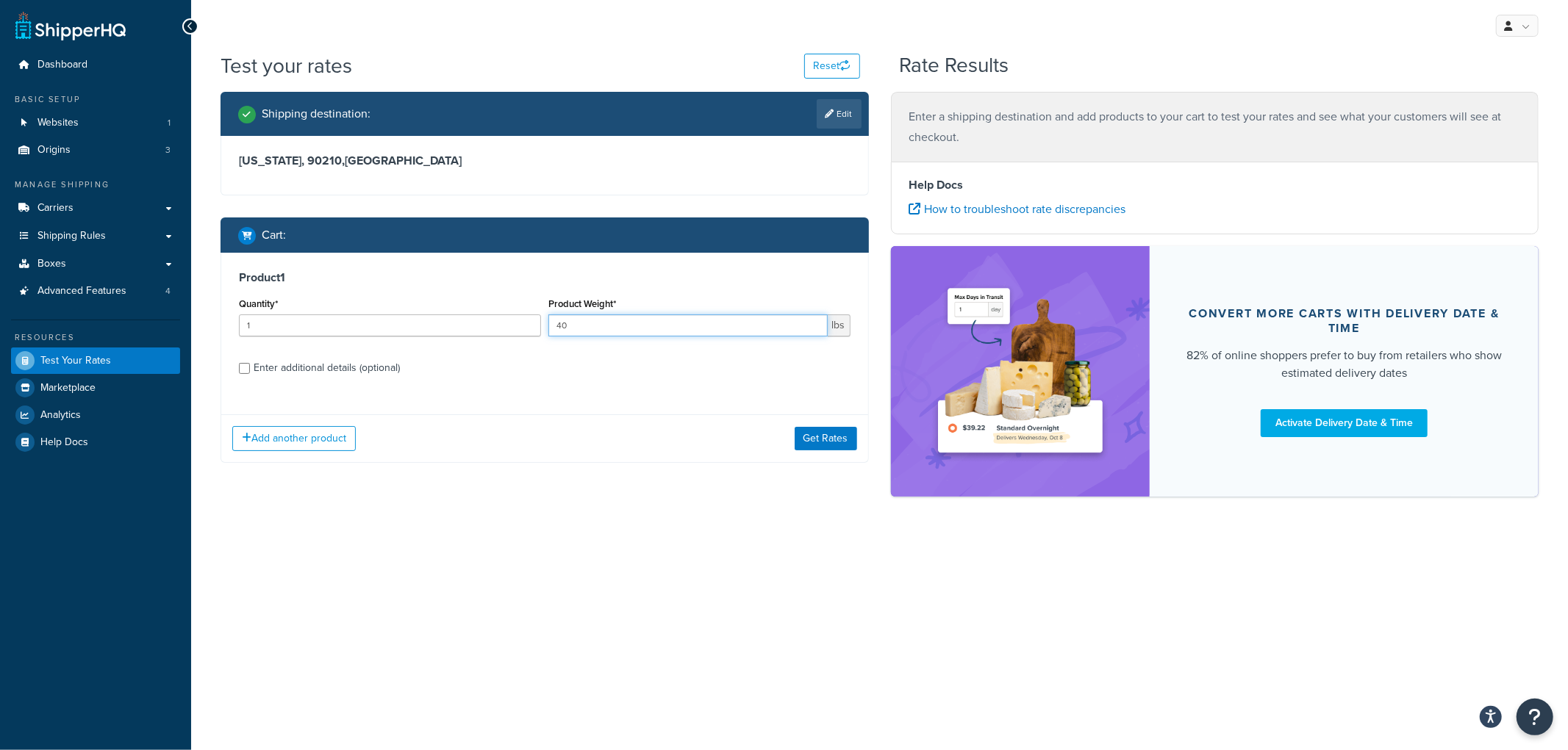
type input "40"
click at [271, 363] on div "Enter additional details (optional)" at bounding box center [327, 368] width 146 height 21
click at [250, 363] on input "Enter additional details (optional)" at bounding box center [244, 368] width 11 height 11
checkbox input "true"
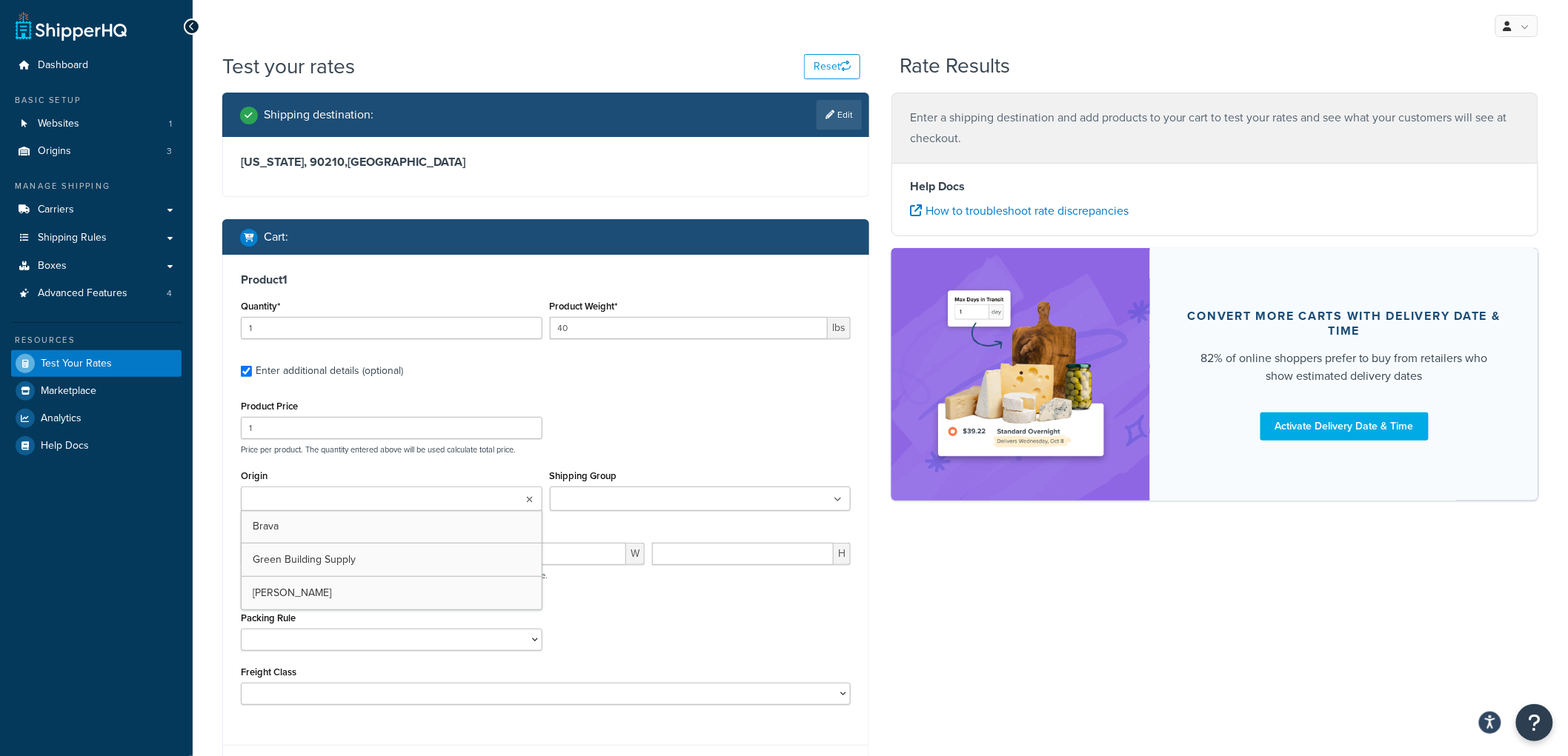
click at [348, 498] on input "Origin" at bounding box center [311, 500] width 131 height 17
click at [778, 418] on div "Product Price 1 Price per product. The quantity entered above will be used calc…" at bounding box center [546, 425] width 617 height 59
click at [674, 505] on ul at bounding box center [701, 498] width 302 height 24
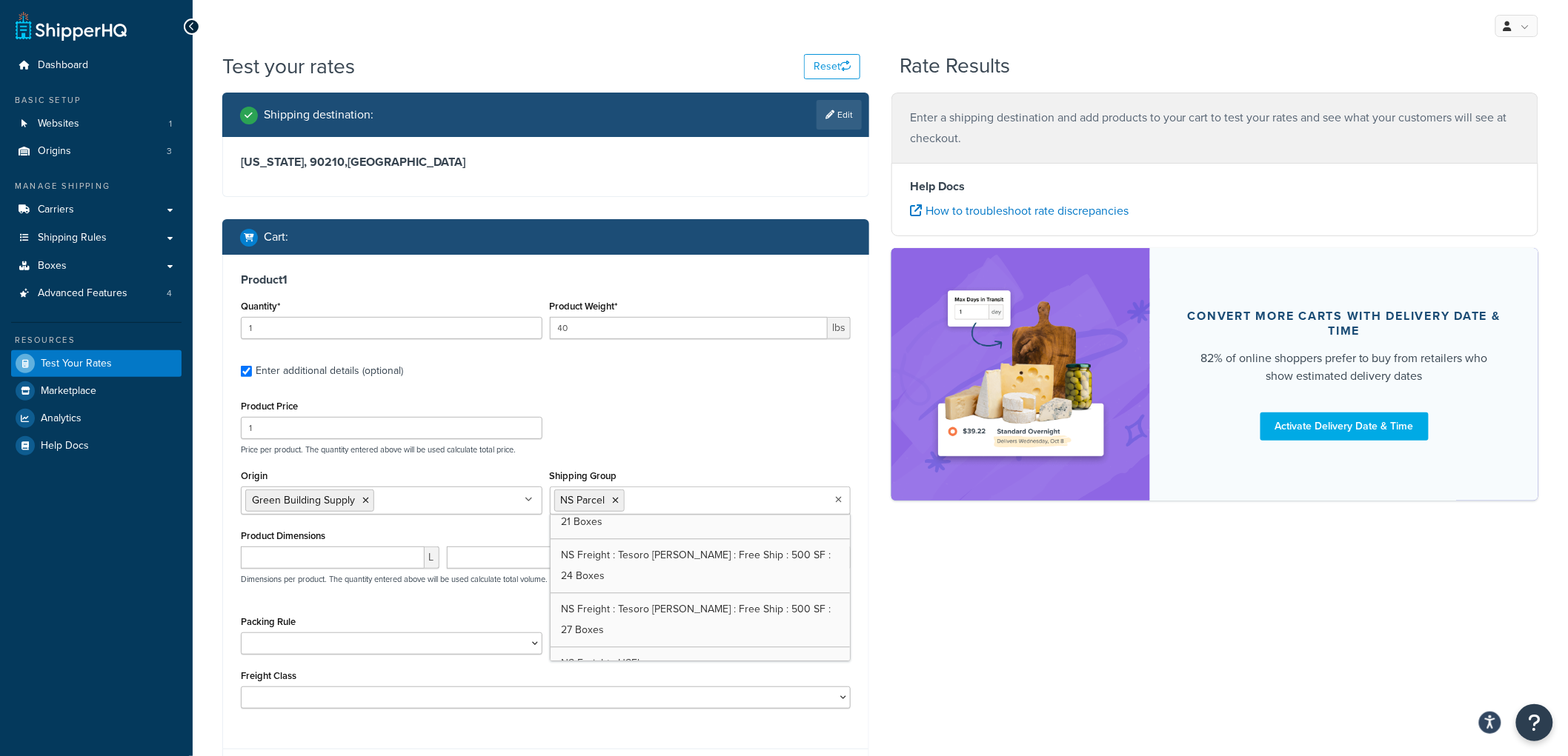
scroll to position [1652, 0]
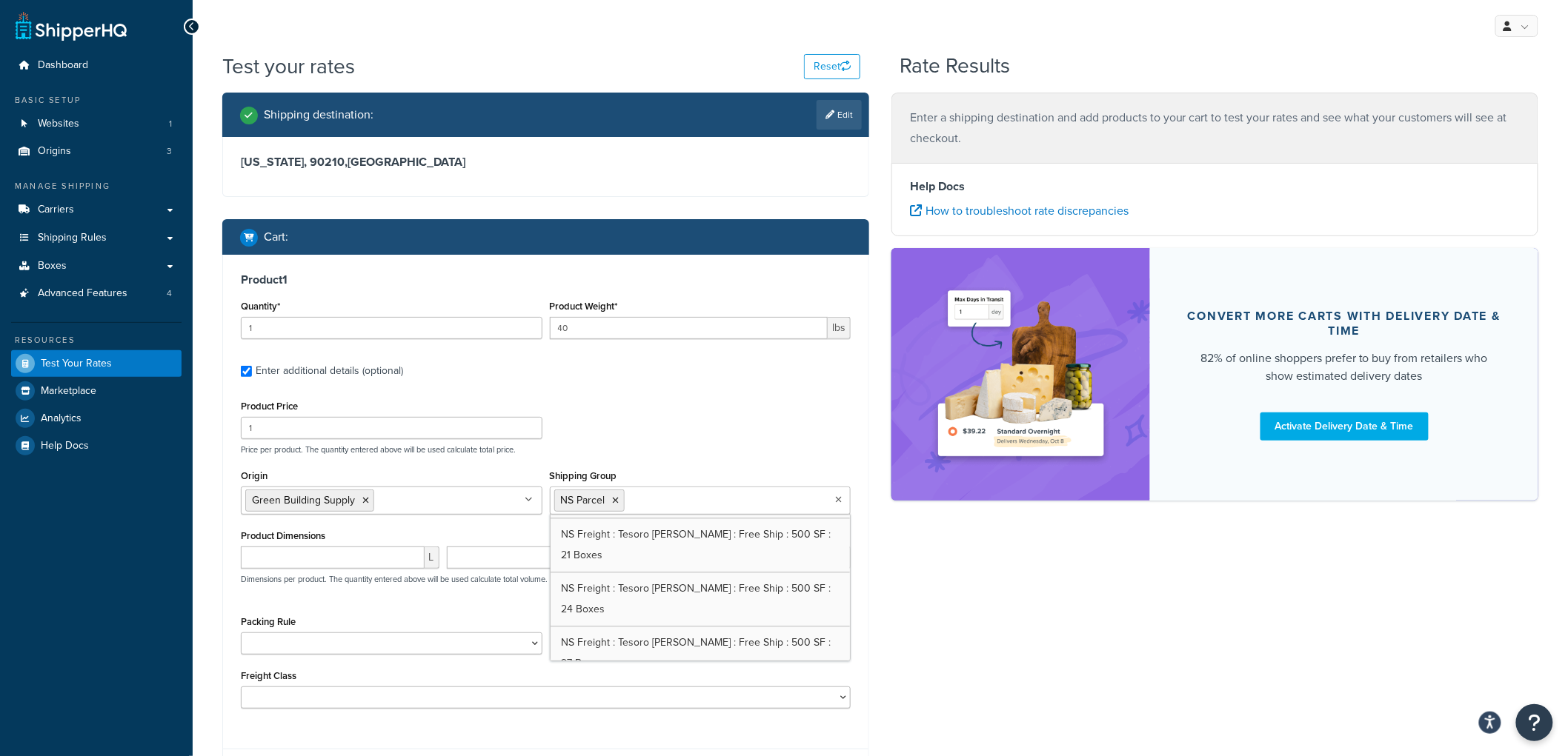
click at [663, 385] on div "Product 1 Quantity* 1 Product Weight* 40 lbs Enter additional details (optional…" at bounding box center [546, 496] width 645 height 483
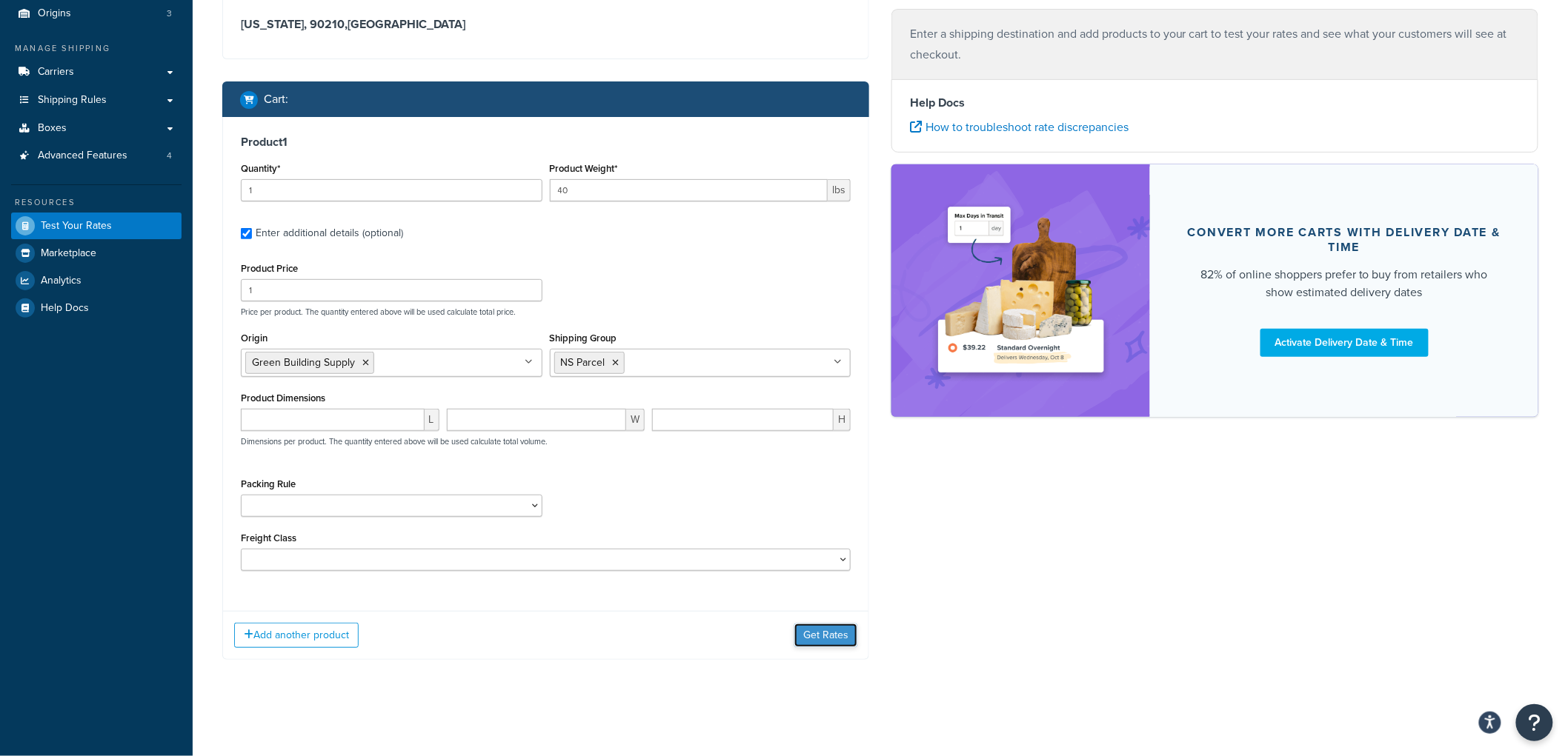
click at [820, 639] on button "Get Rates" at bounding box center [826, 635] width 63 height 24
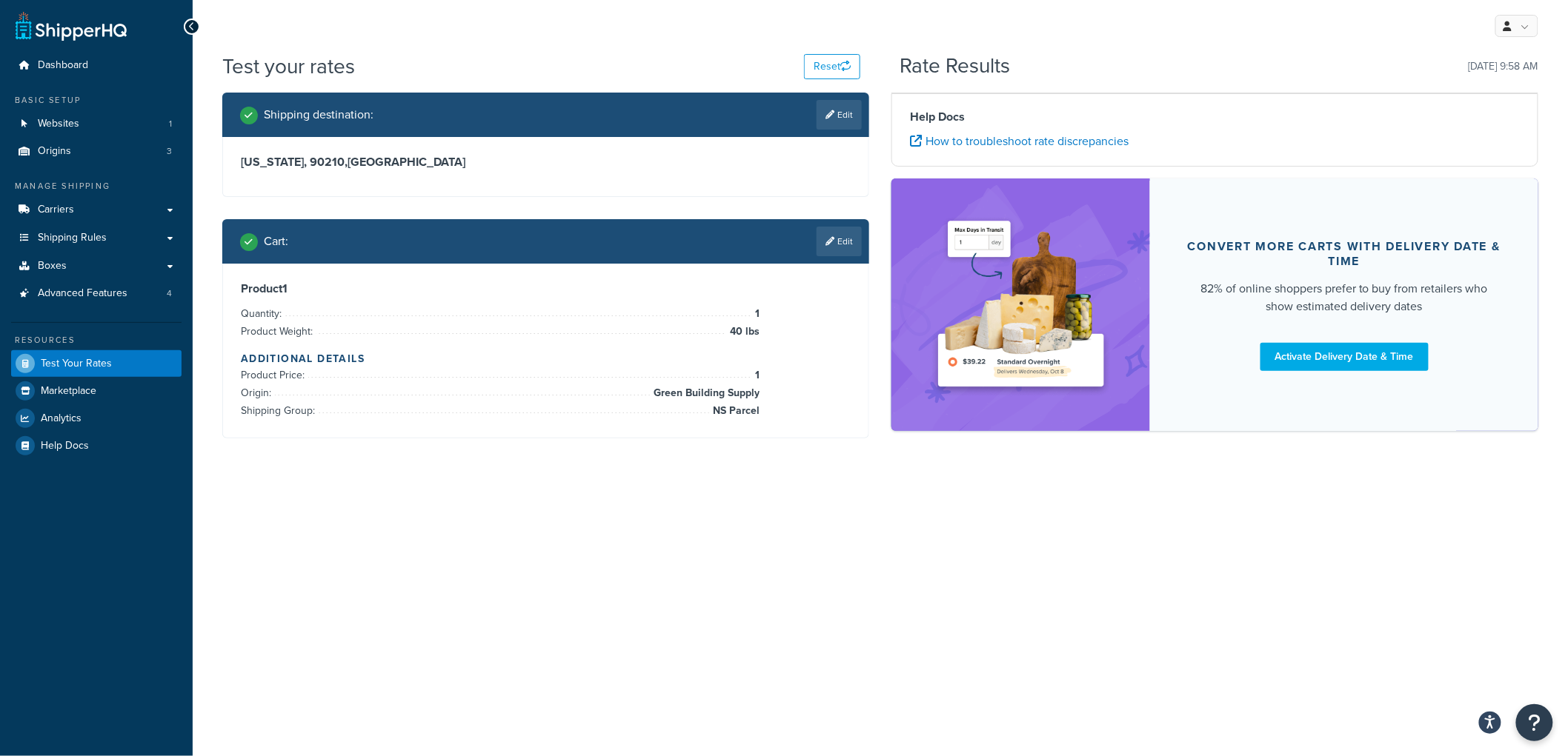
scroll to position [0, 0]
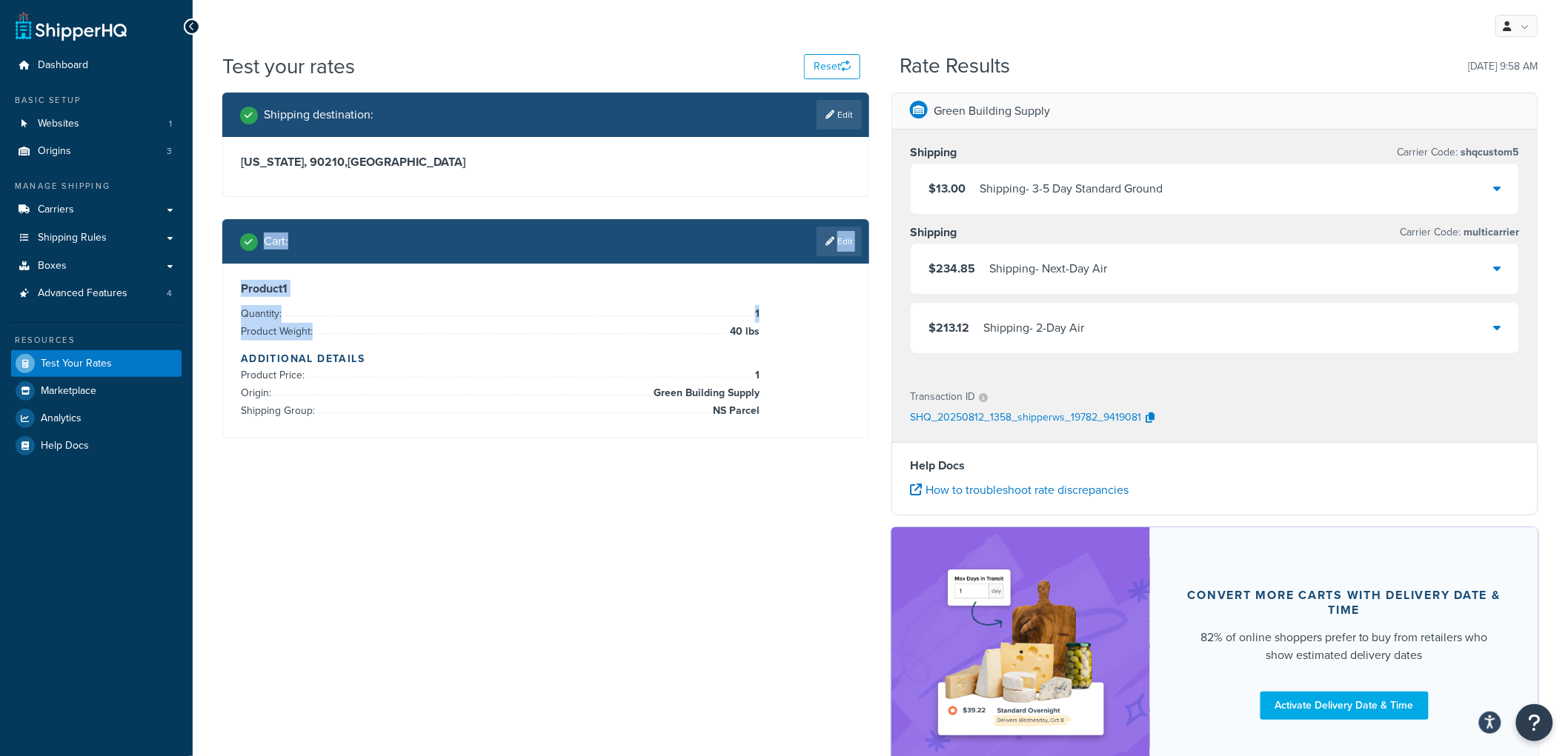
drag, startPoint x: 260, startPoint y: 235, endPoint x: 345, endPoint y: 341, distance: 135.9
click at [345, 341] on div "Cart : Edit Product 1 Quantity: 1 Product Weight: 40 lbs Additional Details Pro…" at bounding box center [546, 329] width 647 height 220
click at [345, 341] on li "Product Weight: 40 lbs" at bounding box center [500, 332] width 519 height 17
click at [817, 239] on link "Edit" at bounding box center [839, 241] width 46 height 30
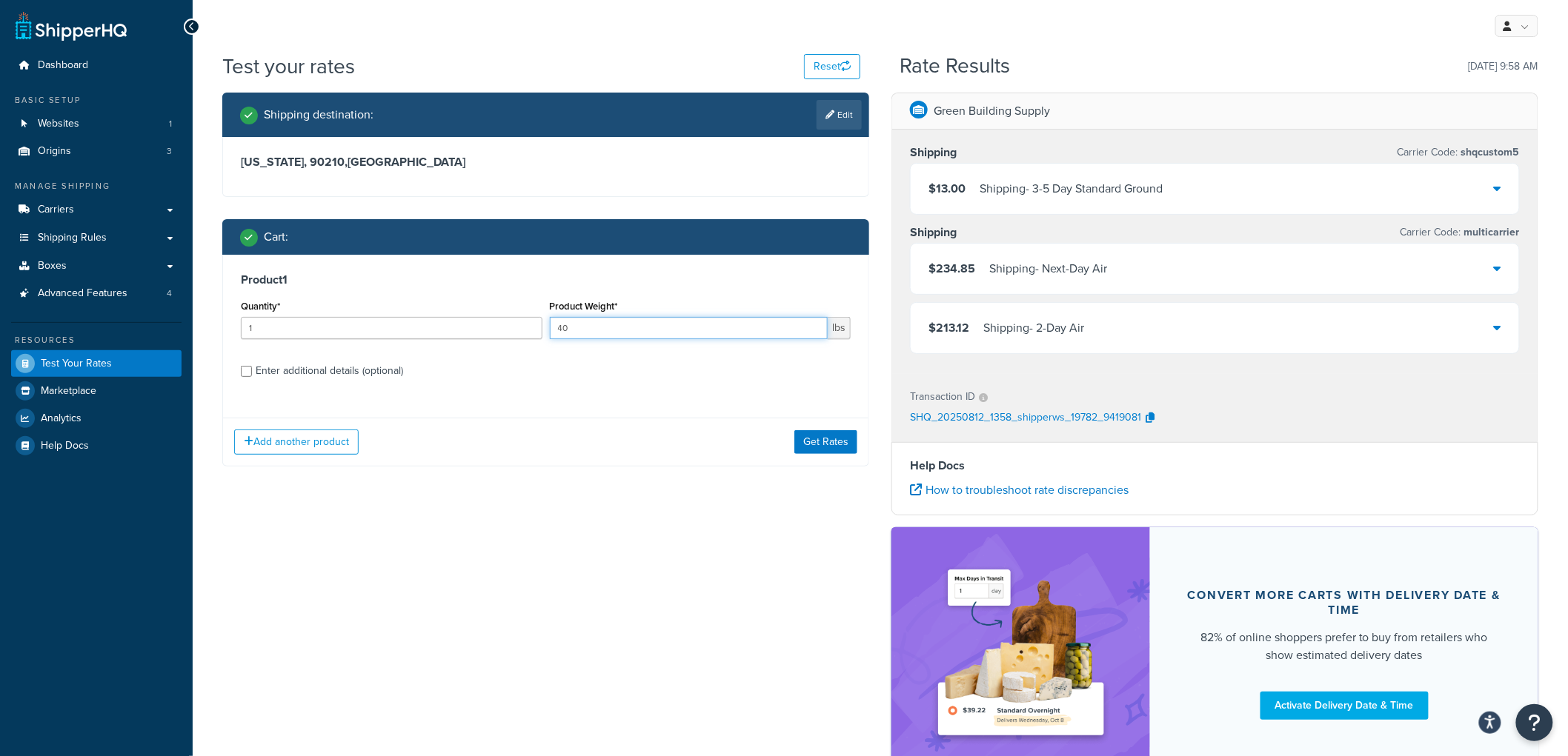
drag, startPoint x: 697, startPoint y: 327, endPoint x: 166, endPoint y: 322, distance: 531.0
click at [166, 322] on div "Dashboard Basic Setup Websites 1 Origins 3 Manage Shipping Carriers Carriers Al…" at bounding box center [784, 434] width 1568 height 869
type input "60"
click at [834, 448] on button "Get Rates" at bounding box center [826, 442] width 63 height 24
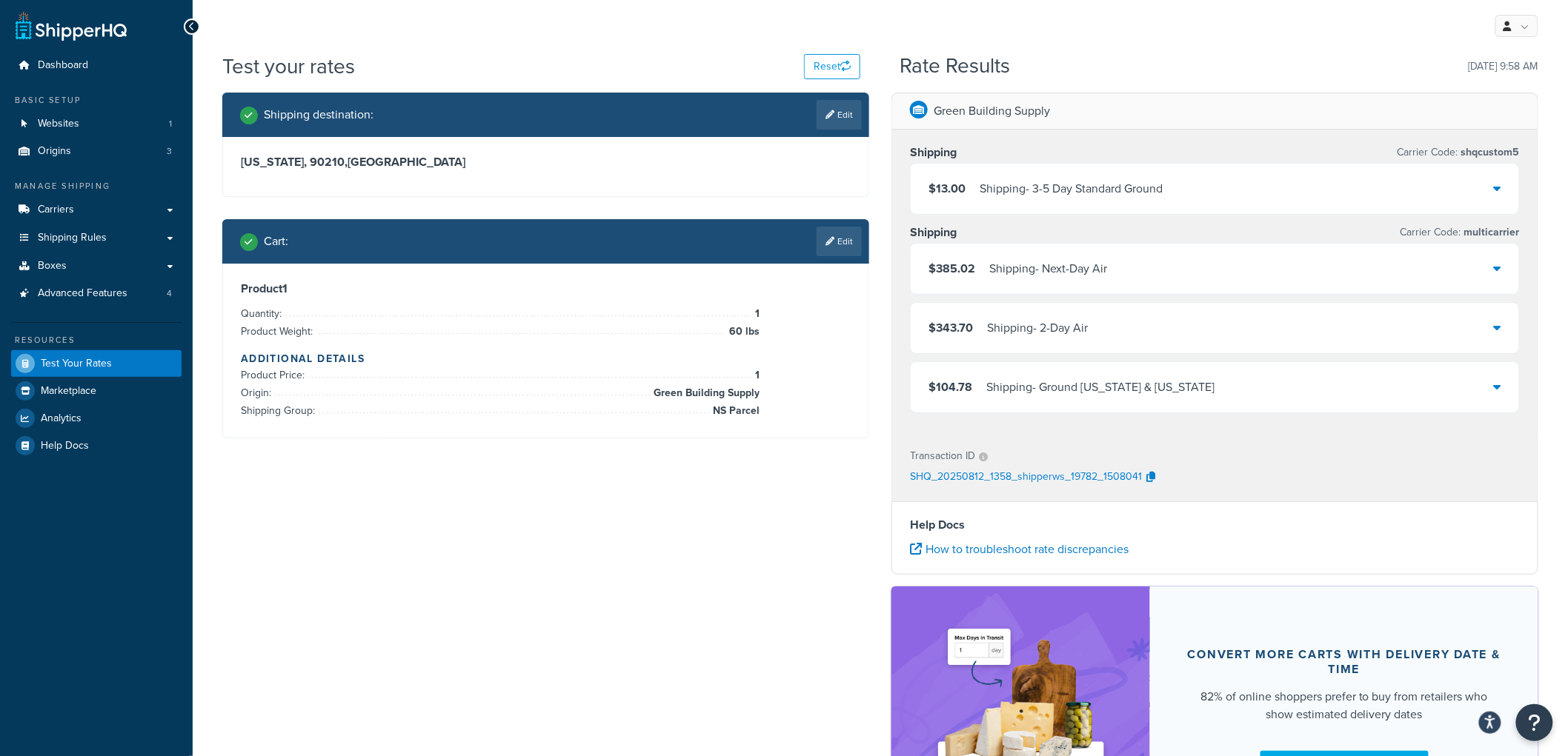
click at [521, 485] on div "Shipping destination : Edit [US_STATE], 90210 , [GEOGRAPHIC_DATA] Cart : Edit P…" at bounding box center [881, 473] width 1338 height 762
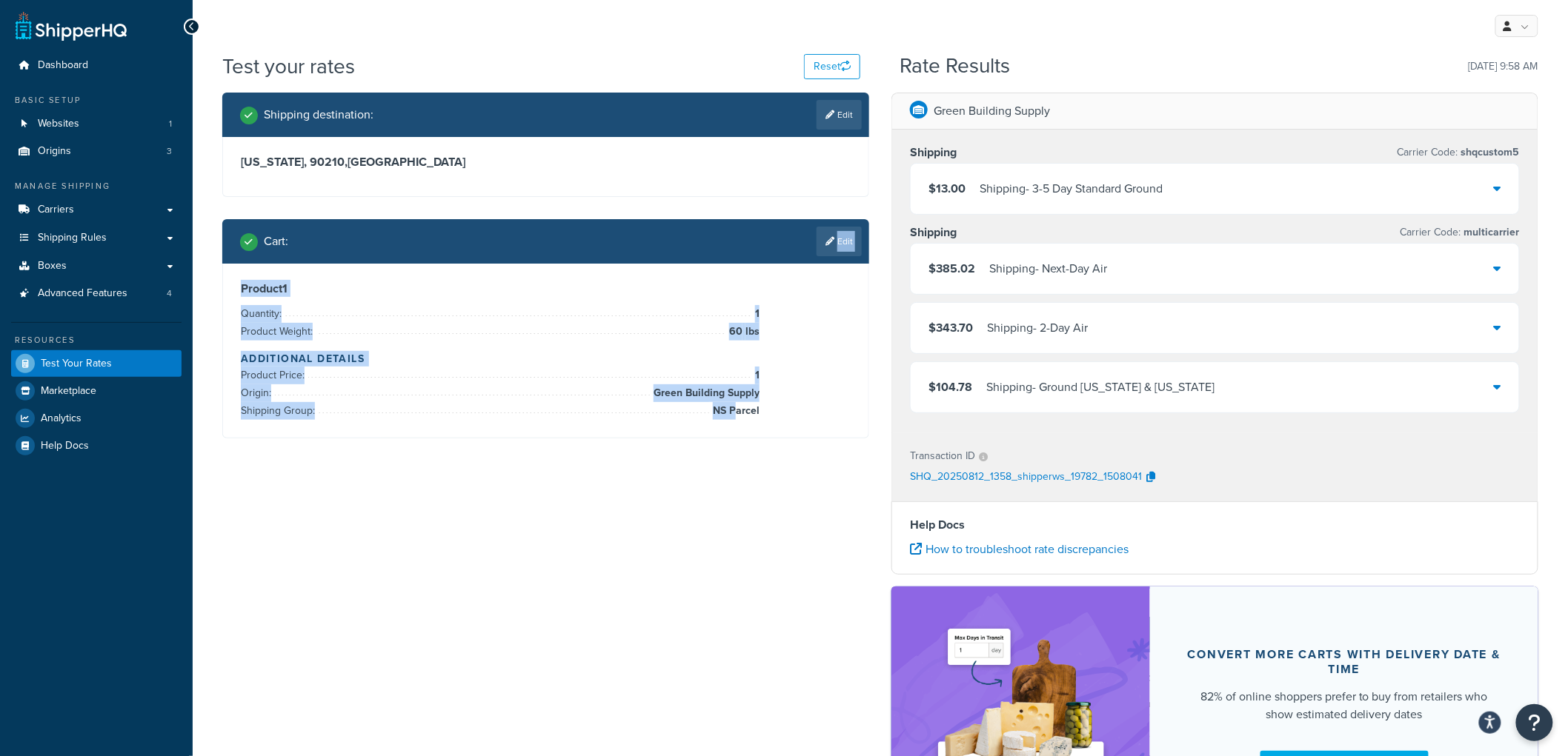
drag, startPoint x: 723, startPoint y: 293, endPoint x: 734, endPoint y: 468, distance: 175.3
click at [734, 468] on div "Shipping destination : Edit [US_STATE], 90210 , [GEOGRAPHIC_DATA] Cart : Edit P…" at bounding box center [881, 473] width 1338 height 762
drag, startPoint x: 749, startPoint y: 405, endPoint x: 731, endPoint y: 376, distance: 34.1
click at [731, 376] on ul "Product Price: 1 Origin: Green Building Supply Shipping Group: NS Parcel" at bounding box center [500, 393] width 519 height 53
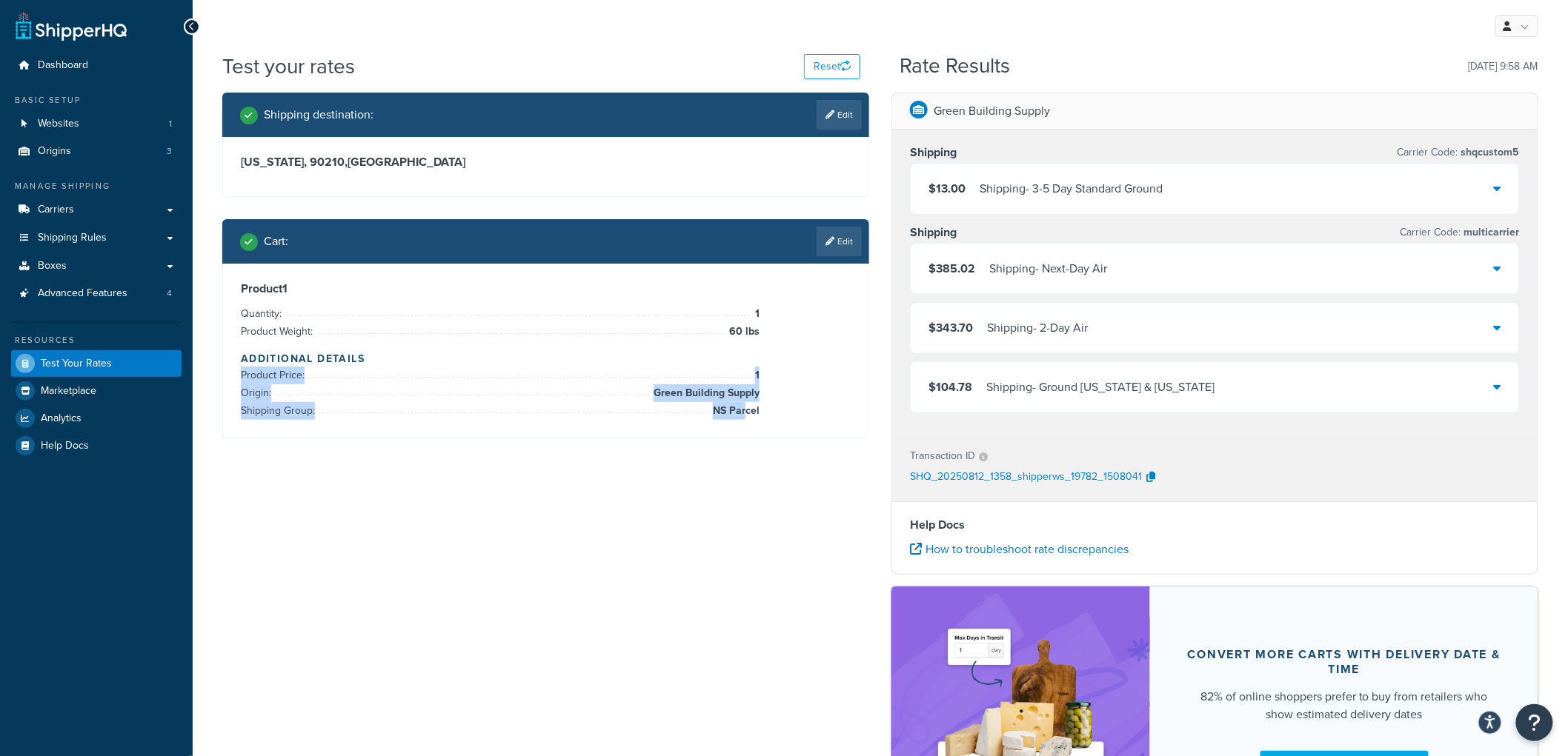
click at [782, 405] on div "Product 1 Quantity: 1 Product Weight: 60 lbs Additional Details Product Price: …" at bounding box center [545, 351] width 609 height 138
drag, startPoint x: 781, startPoint y: 420, endPoint x: 225, endPoint y: 292, distance: 570.5
click at [225, 292] on div "Product 1 Quantity: 1 Product Weight: 60 lbs Additional Details Product Price: …" at bounding box center [546, 351] width 645 height 174
click at [221, 289] on div "Shipping destination : Edit [US_STATE], 90210 , [GEOGRAPHIC_DATA] Cart : Edit P…" at bounding box center [546, 277] width 669 height 368
drag, startPoint x: 231, startPoint y: 220, endPoint x: 785, endPoint y: 435, distance: 594.3
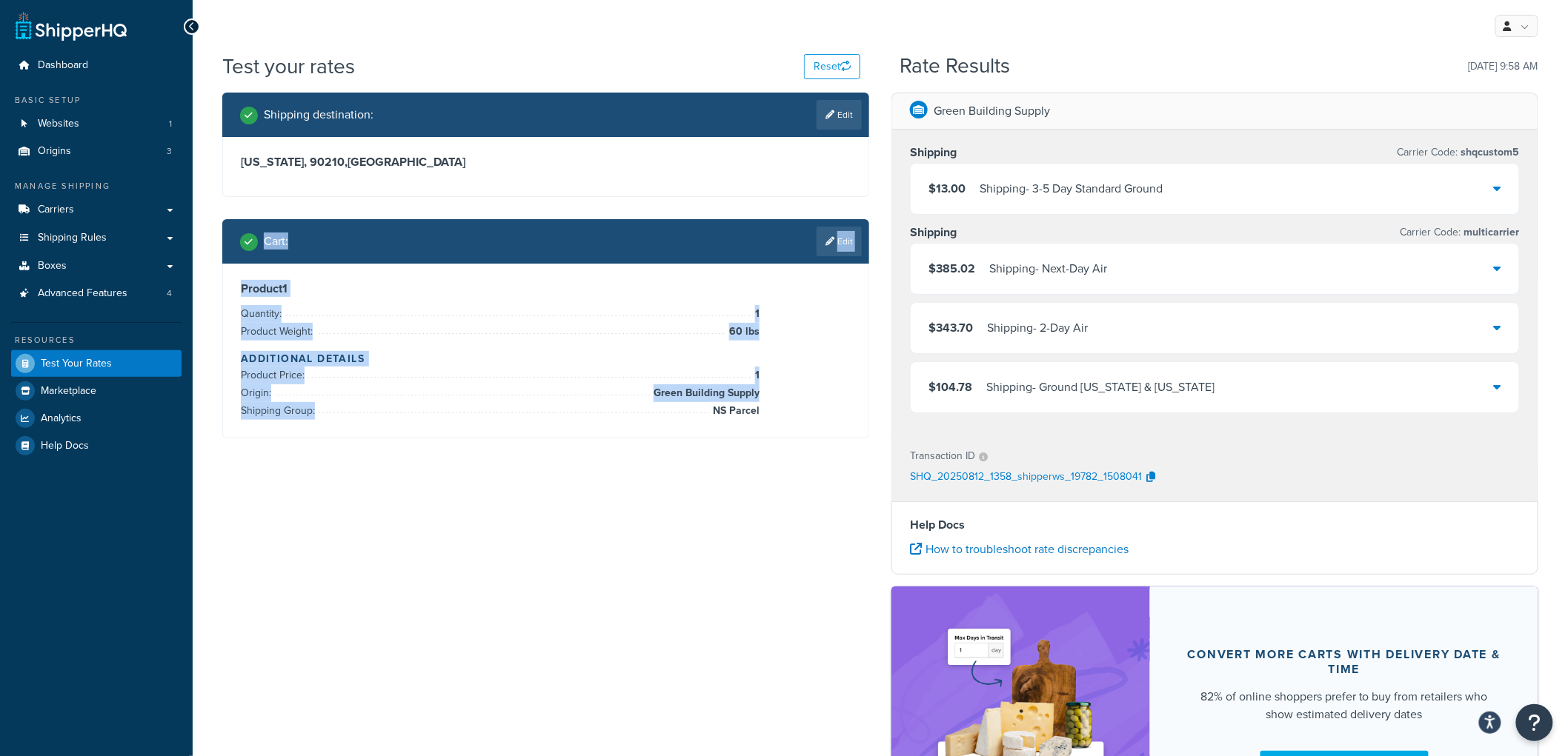
click at [785, 435] on div "Cart : Edit Product 1 Quantity: 1 Product Weight: 60 lbs Additional Details Pro…" at bounding box center [546, 329] width 647 height 220
click at [774, 417] on div "Product 1 Quantity: 1 Product Weight: 60 lbs Additional Details Product Price: …" at bounding box center [545, 351] width 609 height 138
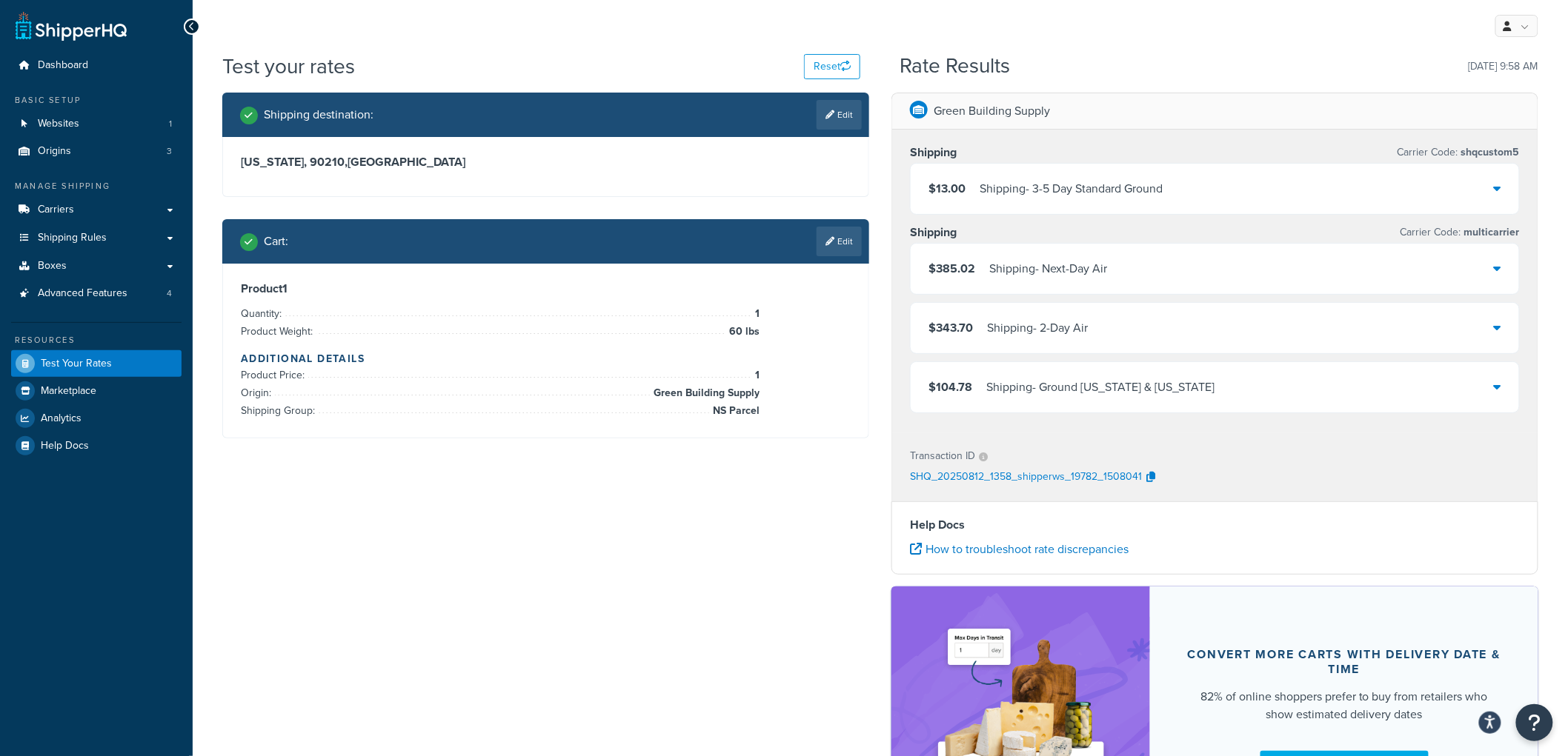
click at [1137, 395] on div "Shipping - Ground [US_STATE] & [US_STATE]" at bounding box center [1100, 387] width 229 height 21
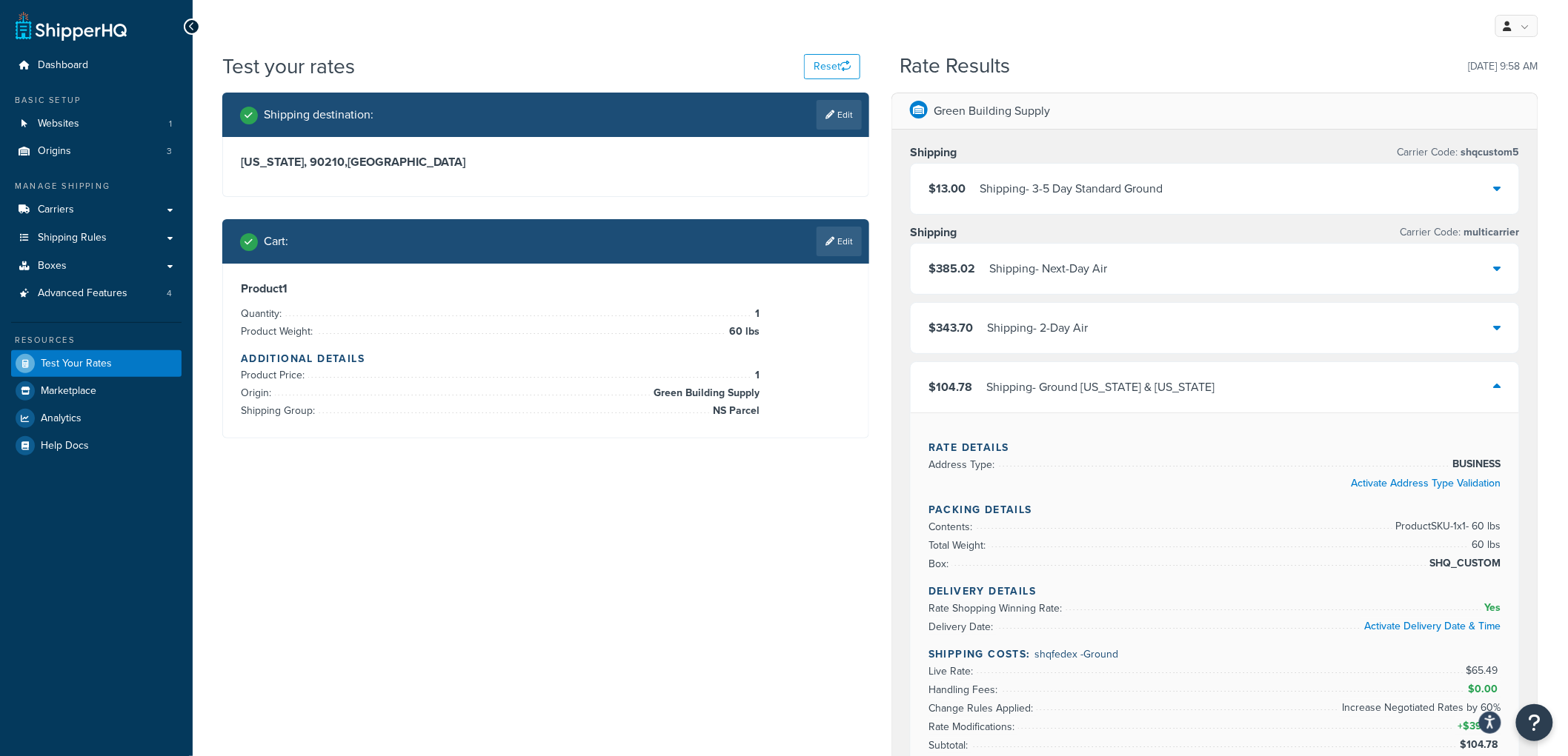
click at [1085, 387] on div "Shipping - Ground [US_STATE] & [US_STATE]" at bounding box center [1100, 387] width 229 height 21
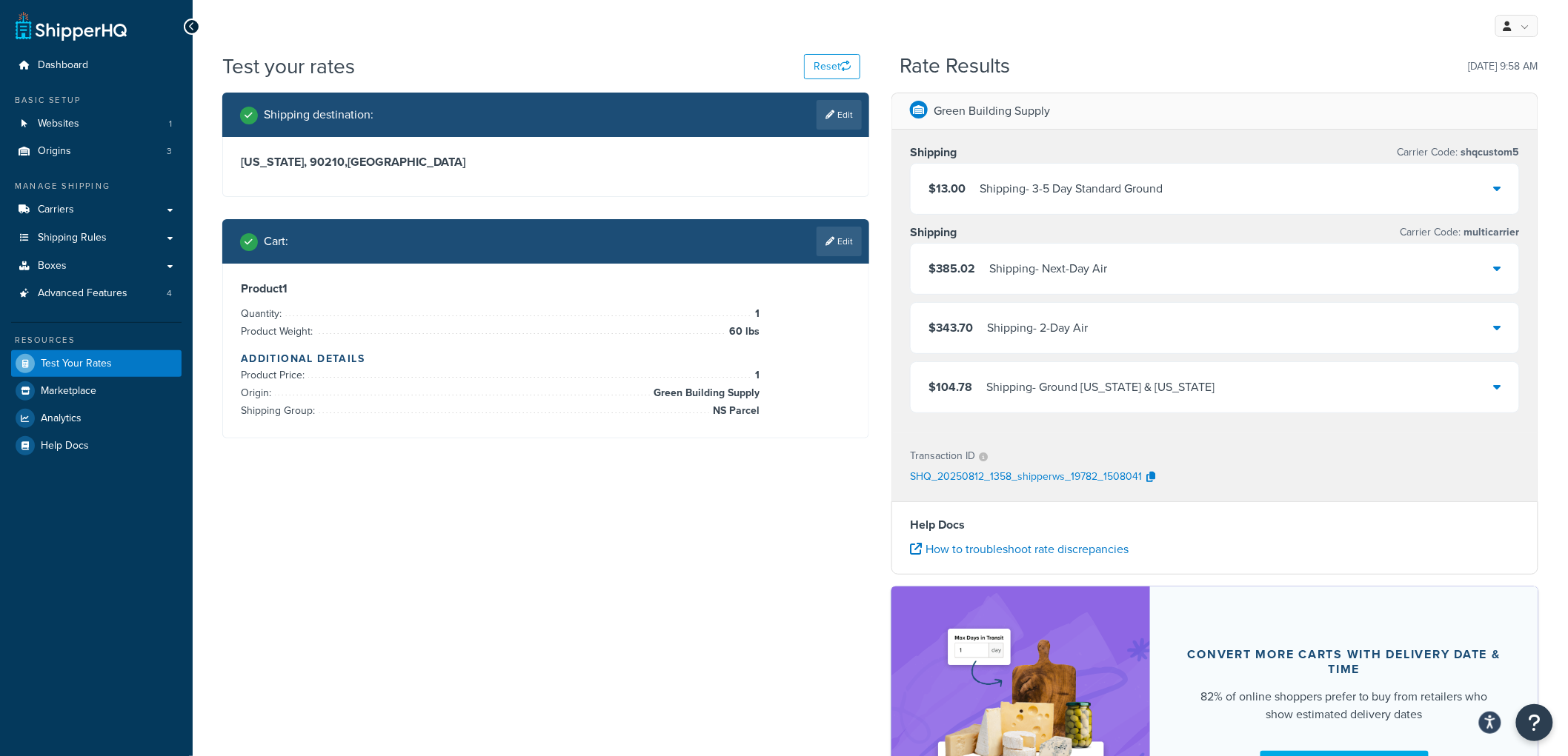
click at [1085, 387] on div "Shipping - Ground [US_STATE] & [US_STATE]" at bounding box center [1100, 387] width 229 height 21
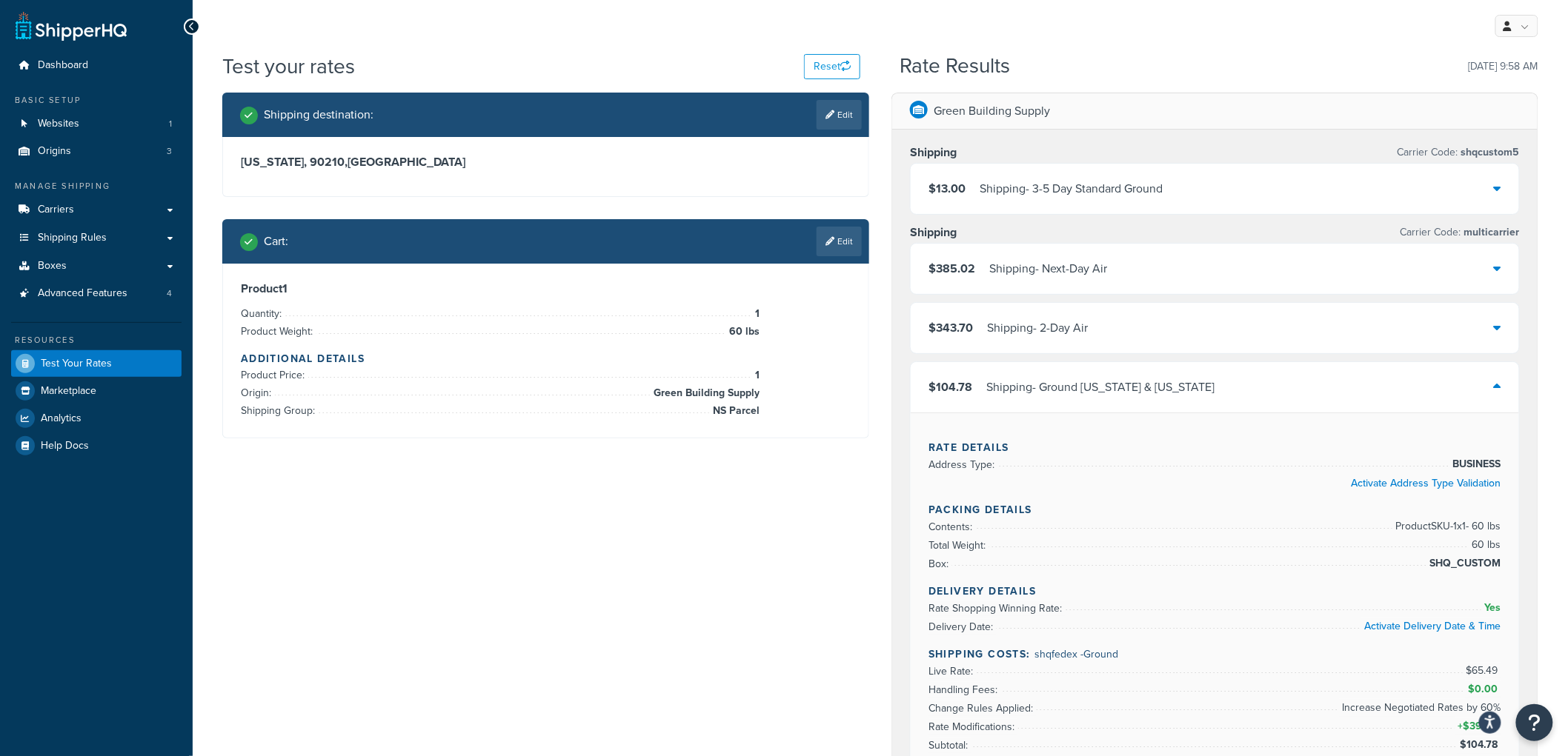
click at [1084, 385] on div "Shipping - Ground [US_STATE] & [US_STATE]" at bounding box center [1100, 387] width 229 height 21
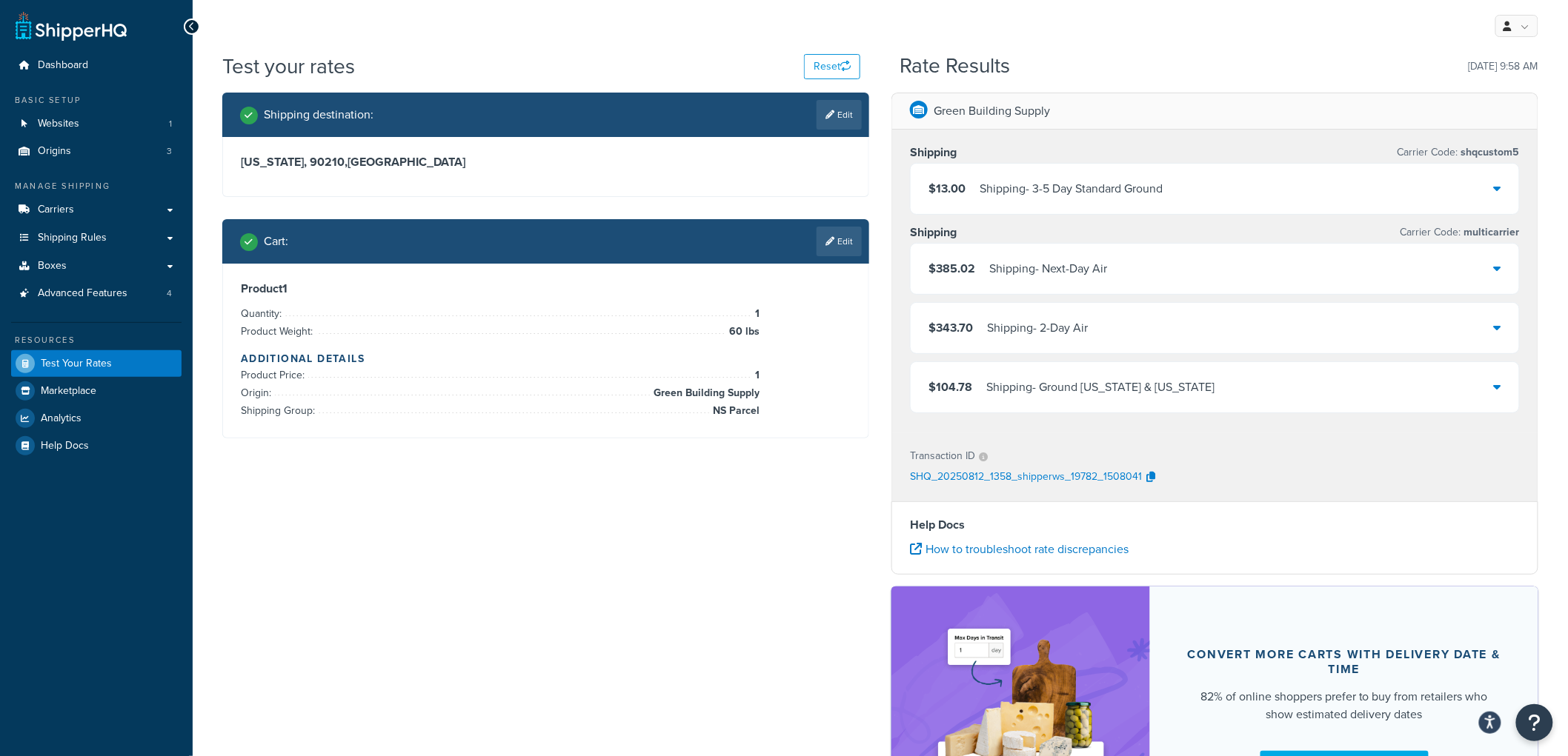
click at [1033, 186] on div "Shipping - 3-5 Day Standard Ground" at bounding box center [1070, 188] width 183 height 21
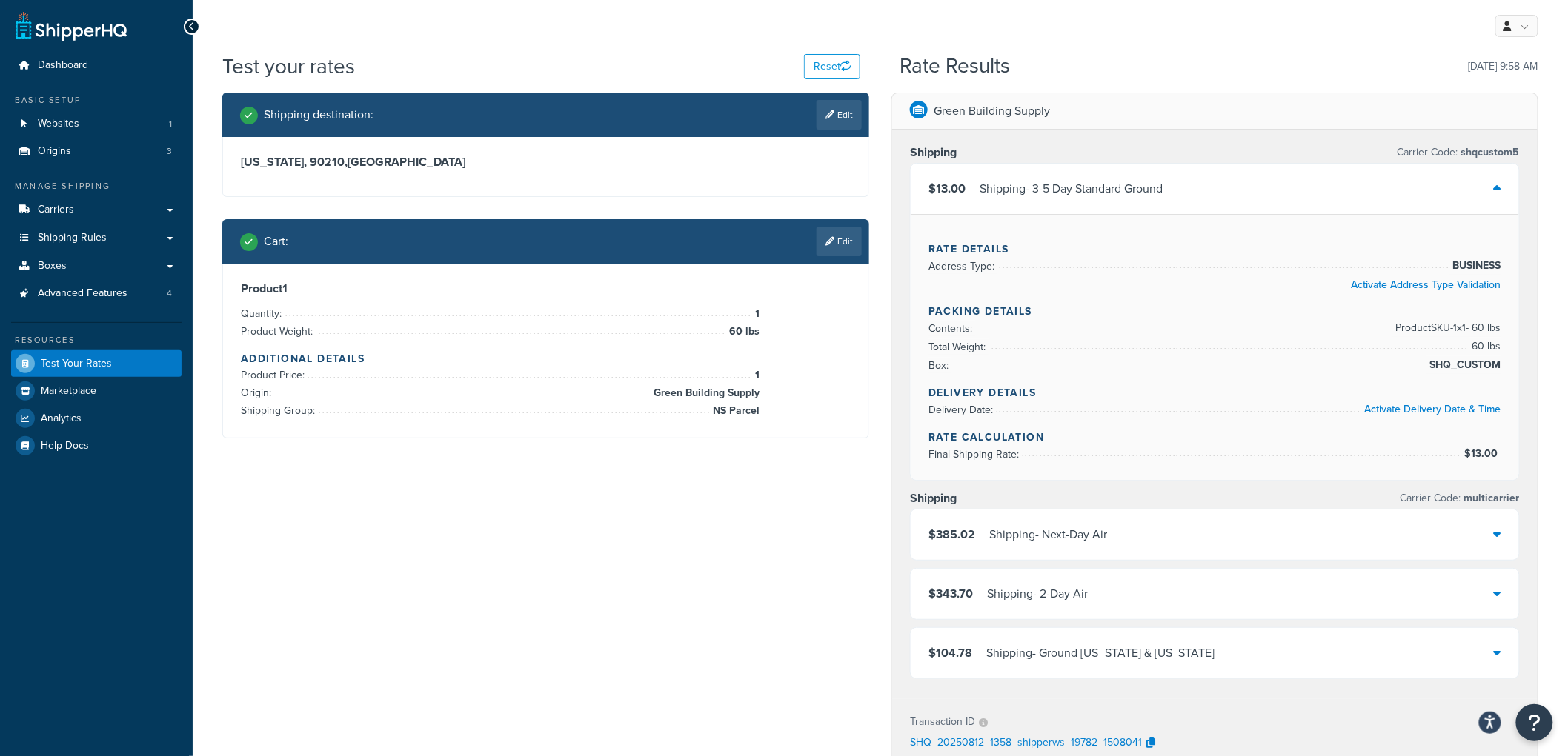
click at [1033, 186] on div "Shipping - 3-5 Day Standard Ground" at bounding box center [1070, 188] width 183 height 21
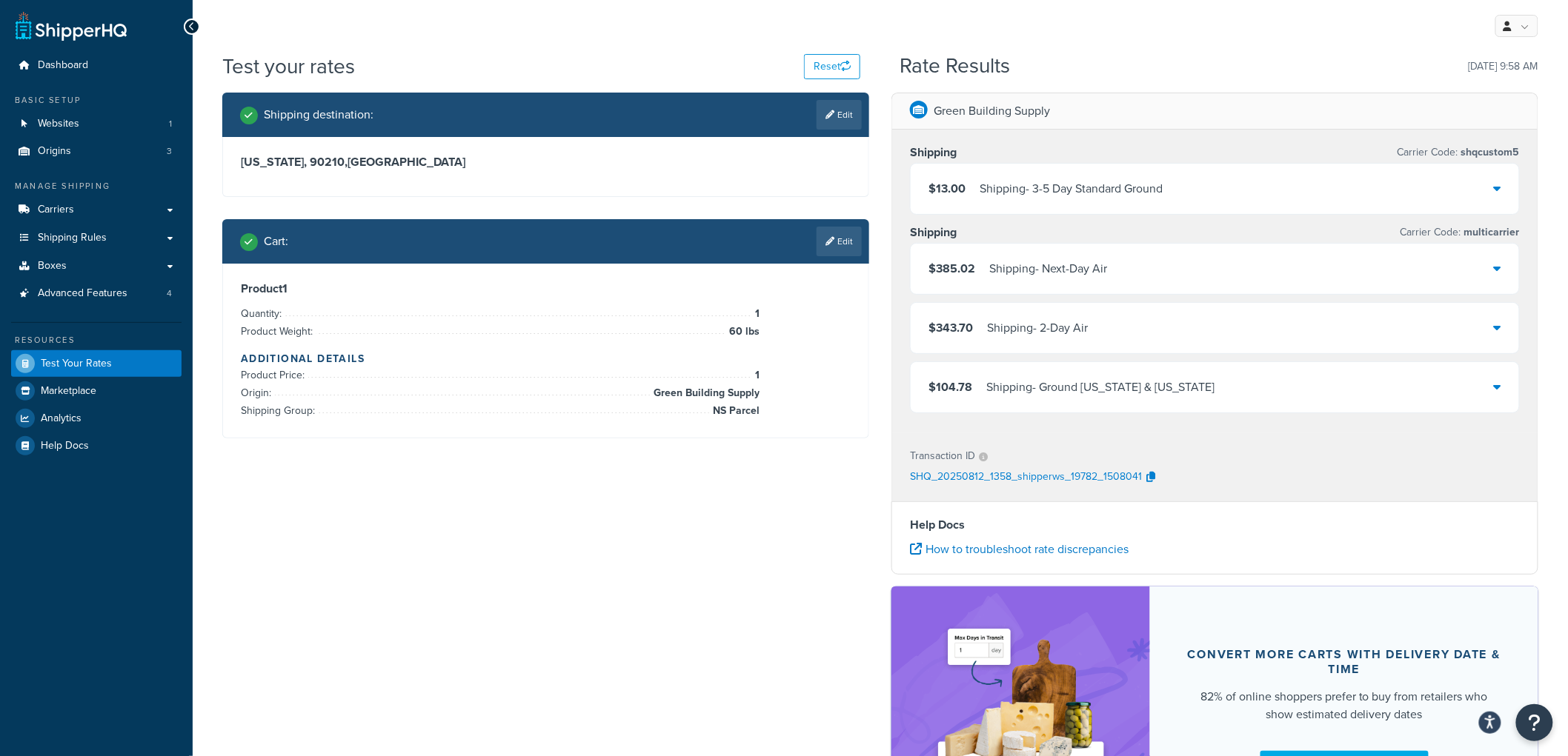
click at [1034, 184] on div "Shipping - 3-5 Day Standard Ground" at bounding box center [1070, 188] width 183 height 21
